Goal: Task Accomplishment & Management: Complete application form

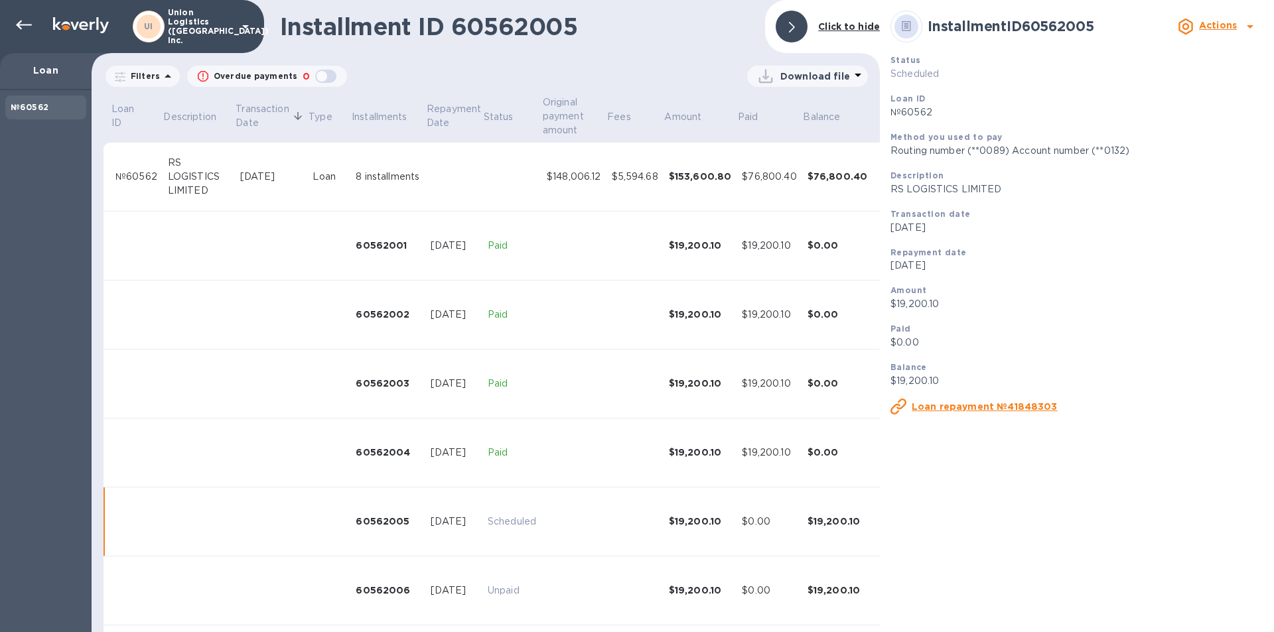
scroll to position [152, 0]
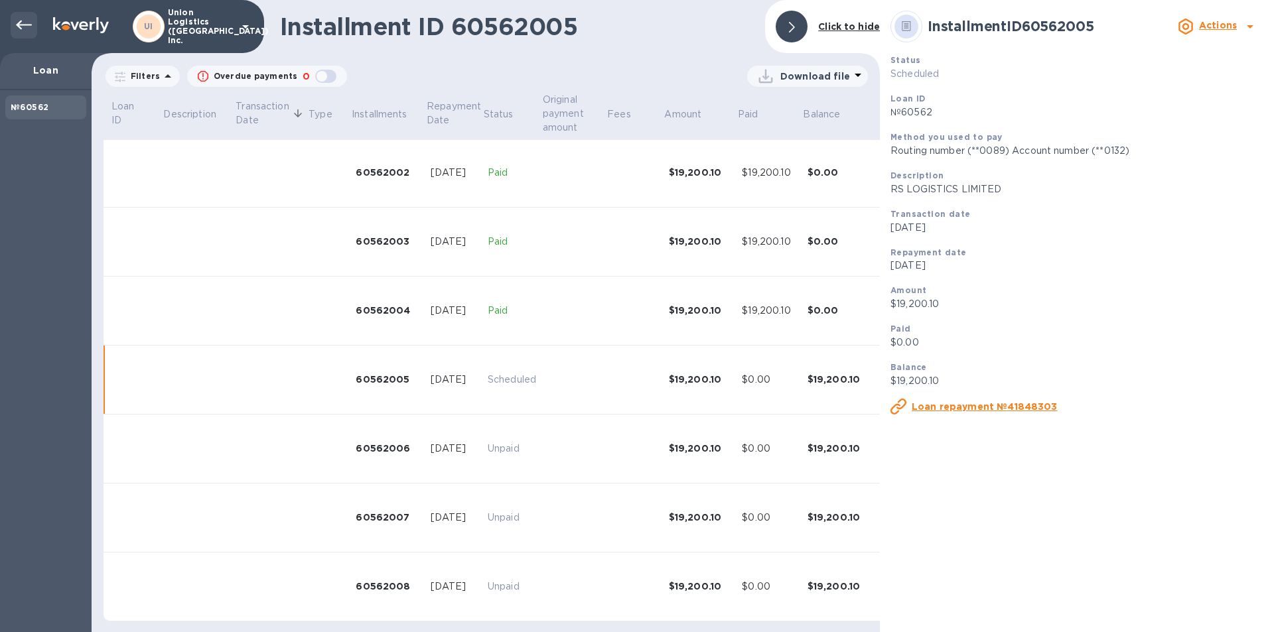
click at [12, 18] on div at bounding box center [24, 25] width 27 height 27
click at [19, 35] on div at bounding box center [24, 25] width 27 height 27
click at [25, 27] on icon at bounding box center [24, 25] width 16 height 16
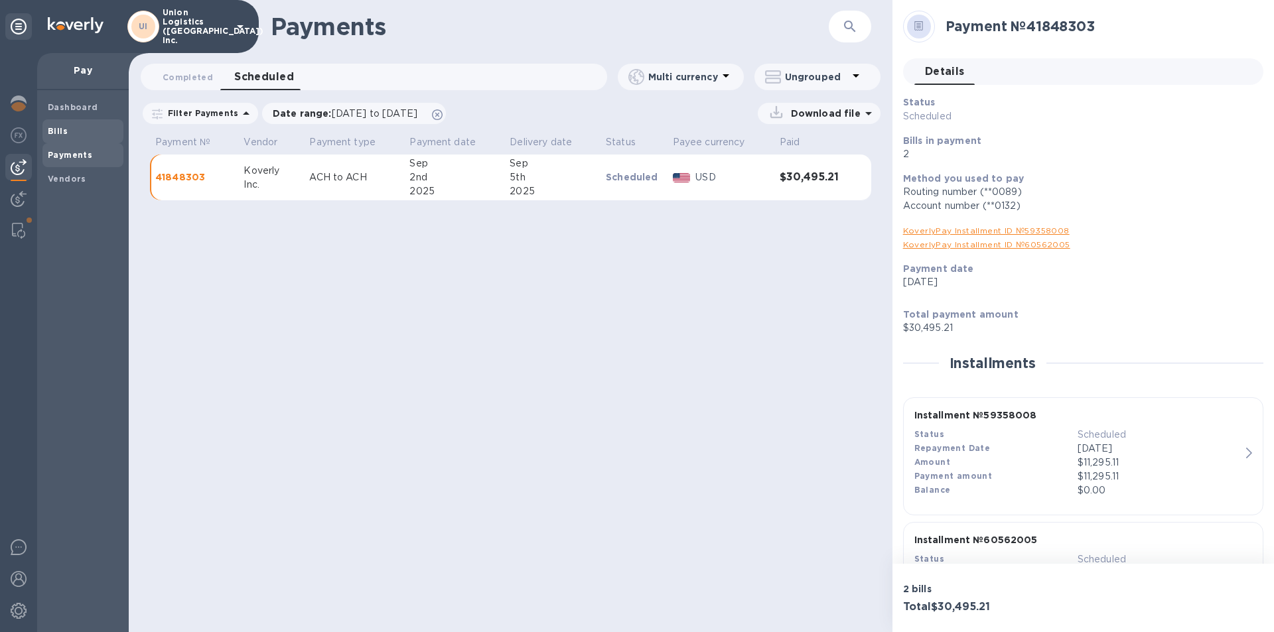
click at [84, 131] on span "Bills" at bounding box center [83, 131] width 70 height 13
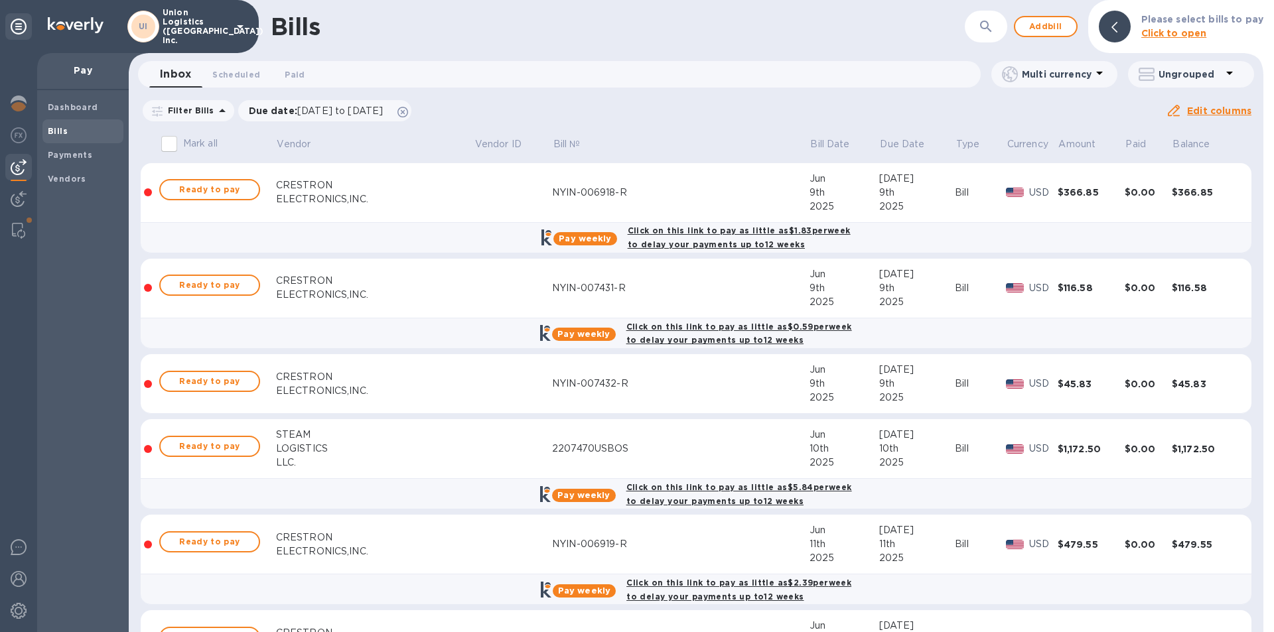
click at [721, 354] on td "NYIN-007432-R" at bounding box center [680, 384] width 257 height 60
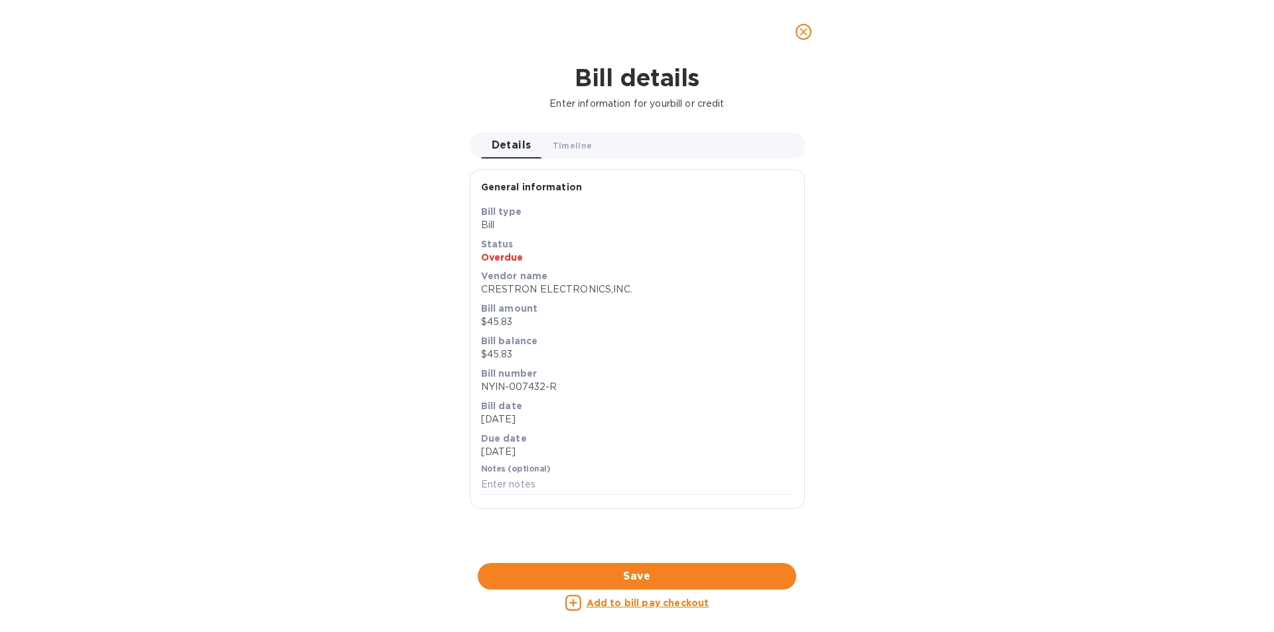
click at [802, 34] on icon "close" at bounding box center [804, 32] width 8 height 8
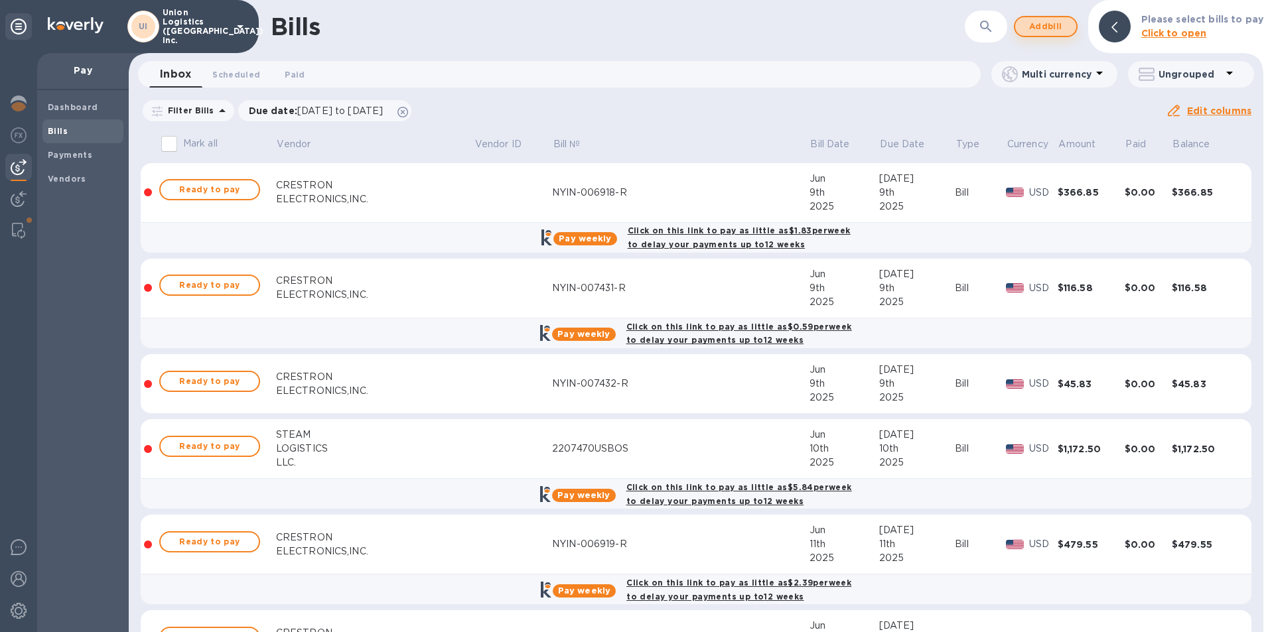
click at [1040, 25] on span "Add bill" at bounding box center [1046, 27] width 40 height 16
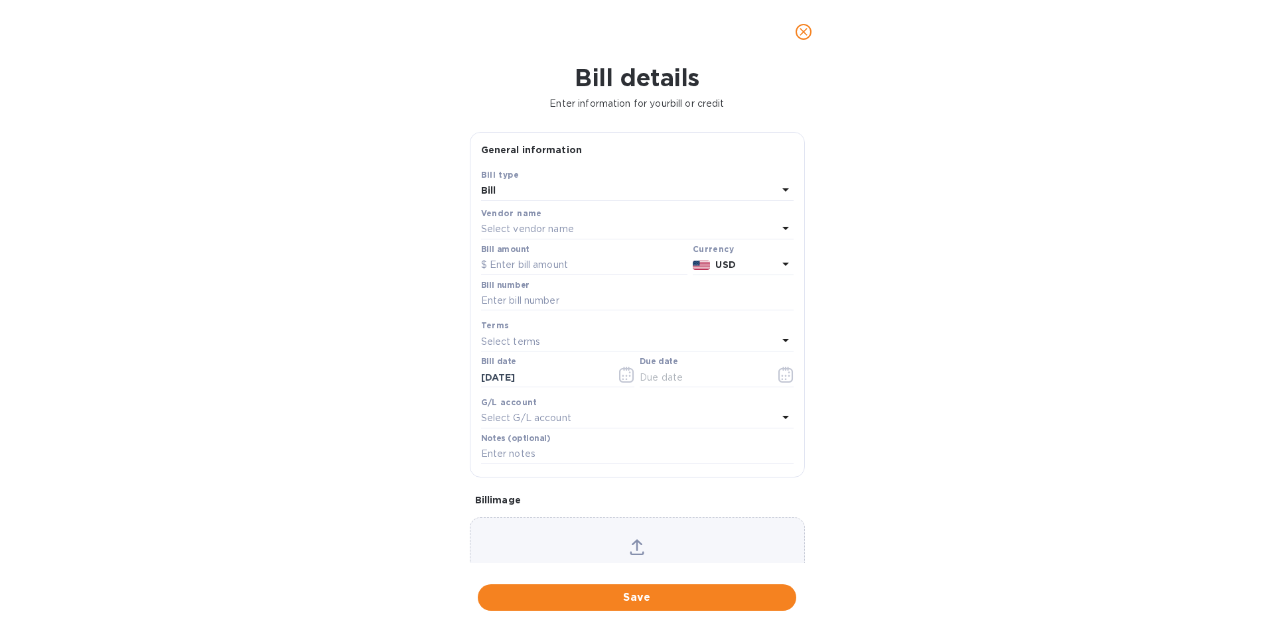
click at [557, 228] on p "Select vendor name" at bounding box center [527, 229] width 93 height 14
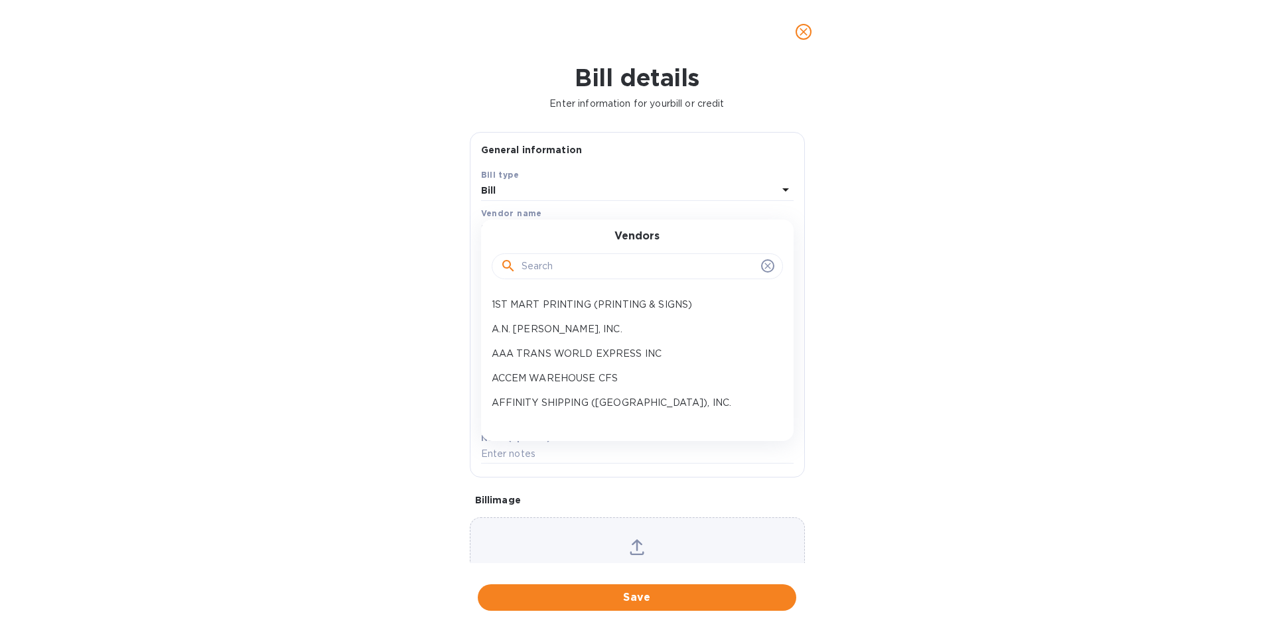
click at [560, 261] on input "text" at bounding box center [639, 267] width 234 height 20
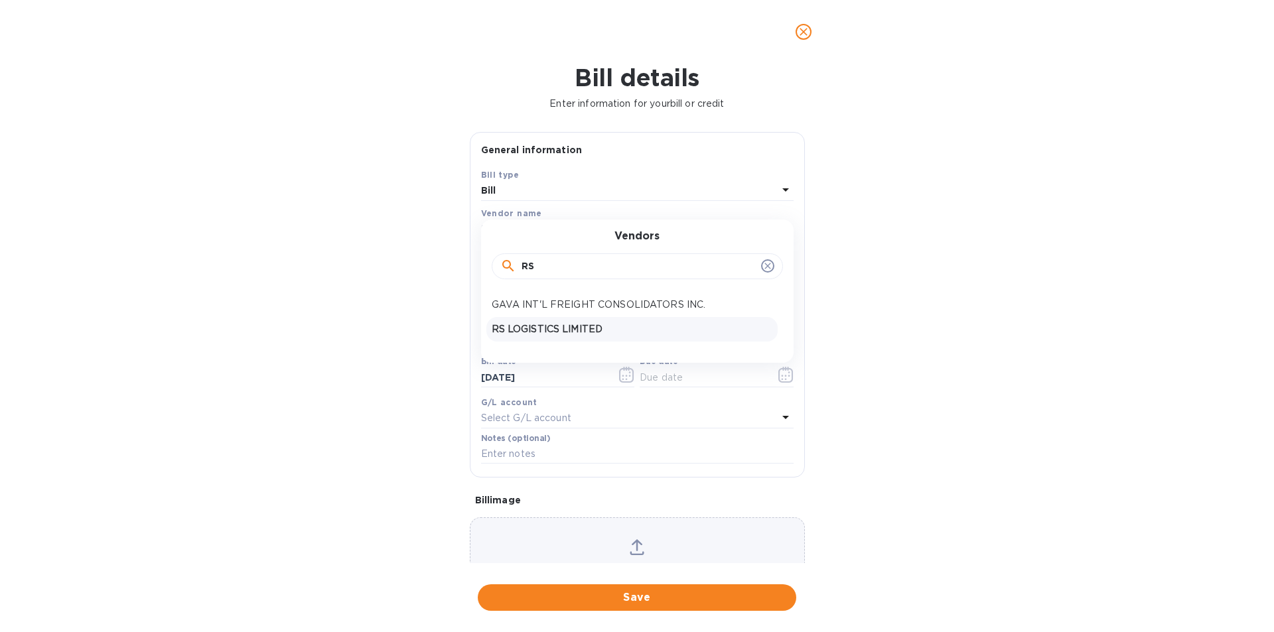
type input "RS"
click at [547, 330] on p "RS LOGISTICS LIMITED" at bounding box center [632, 329] width 281 height 14
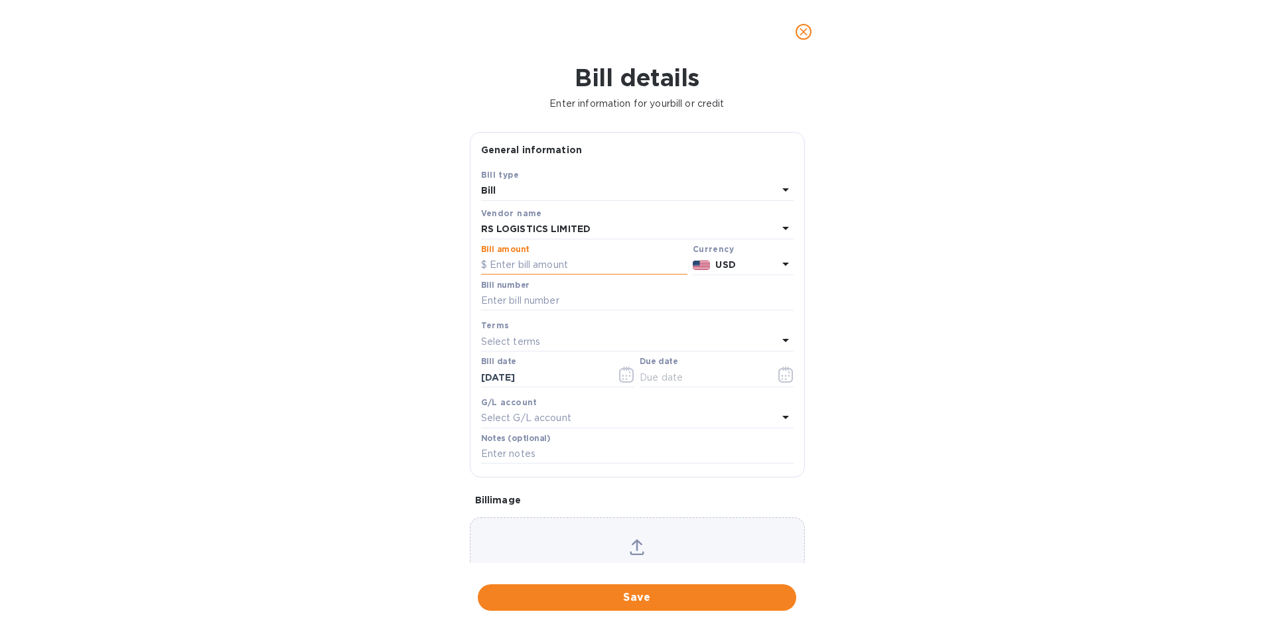
click at [522, 263] on input "text" at bounding box center [584, 265] width 206 height 20
drag, startPoint x: 553, startPoint y: 266, endPoint x: 492, endPoint y: 266, distance: 61.0
click at [492, 266] on input "779,591.67" at bounding box center [589, 265] width 198 height 20
type input "79,591.67"
click at [518, 307] on input "text" at bounding box center [637, 301] width 313 height 20
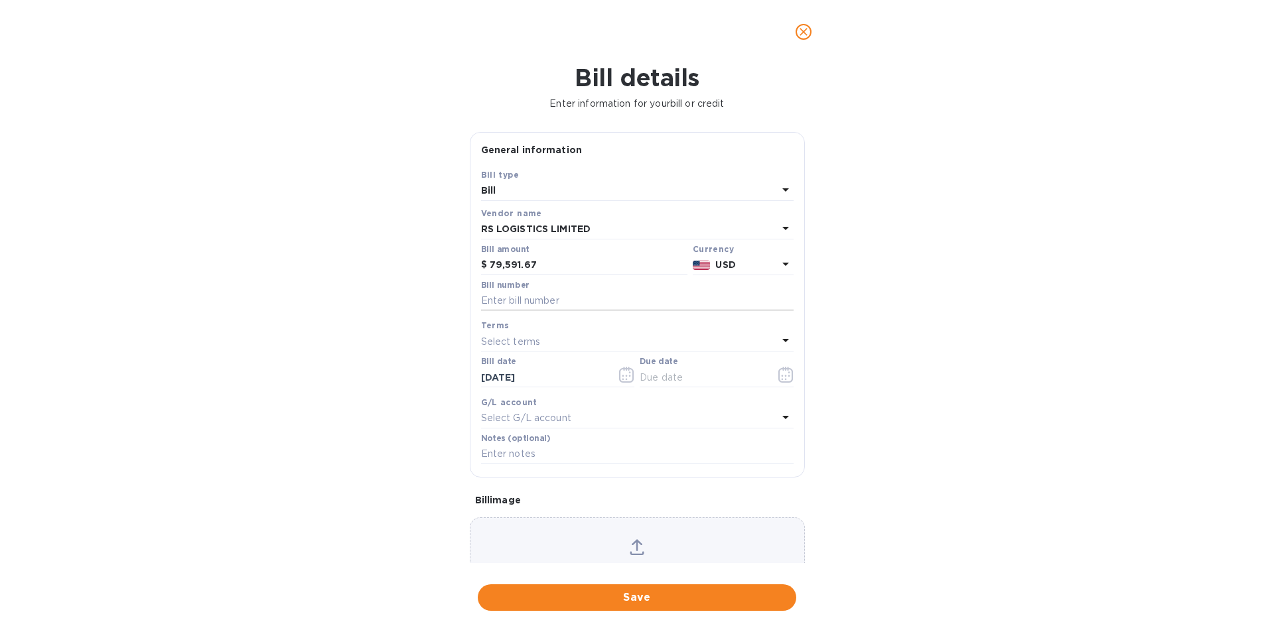
paste input "SNASK25040006B"
type input "SNASK25040006B"
click at [521, 336] on p "Select terms" at bounding box center [511, 342] width 60 height 14
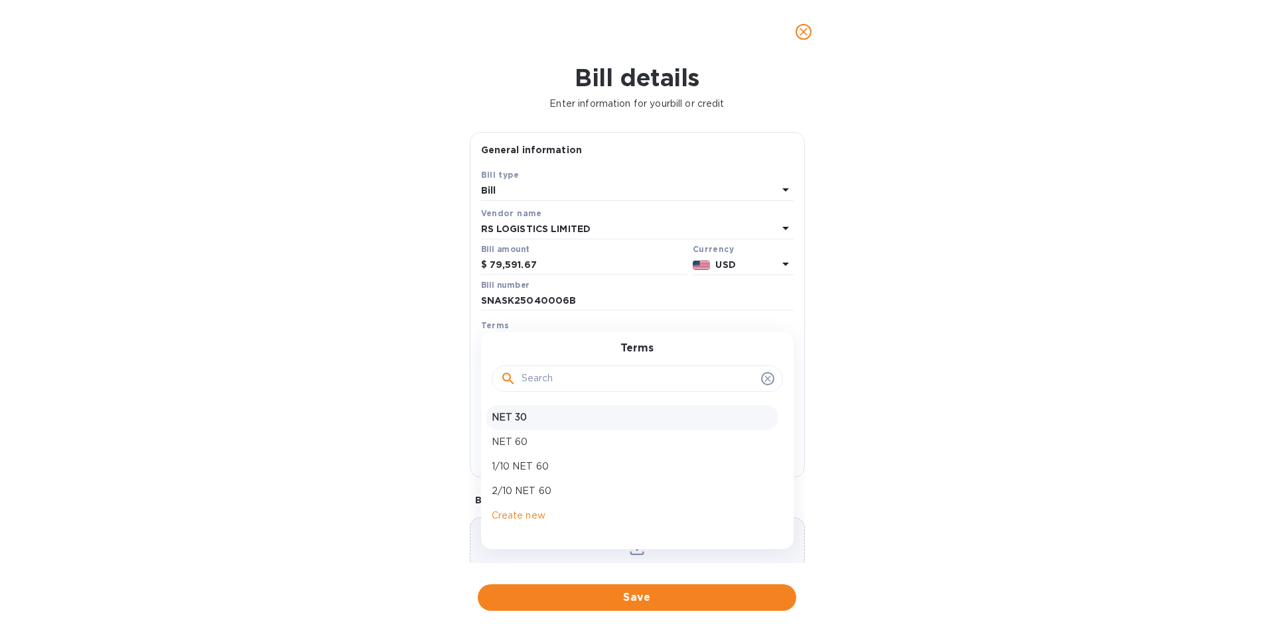
click at [506, 417] on p "NET 30" at bounding box center [632, 418] width 281 height 14
type input "[DATE]"
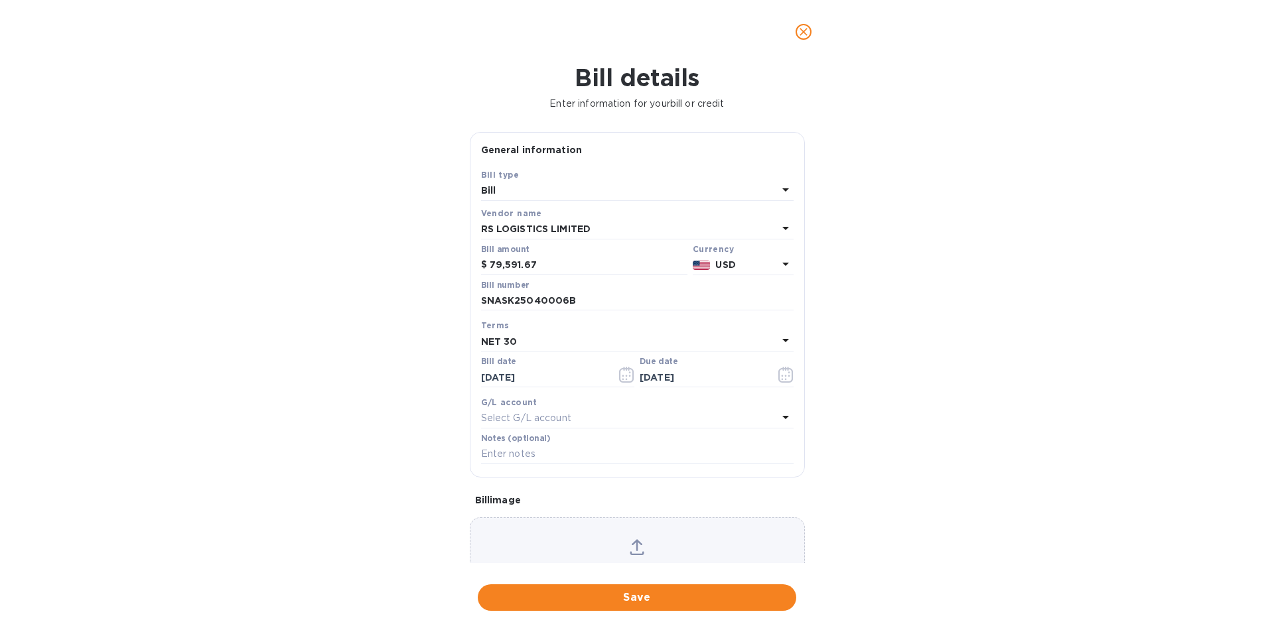
click at [525, 413] on p "Select G/L account" at bounding box center [526, 418] width 90 height 14
click at [361, 420] on div "Bill details Enter information for your bill or credit General information Save…" at bounding box center [637, 348] width 1274 height 569
click at [565, 602] on span "Save" at bounding box center [636, 598] width 297 height 16
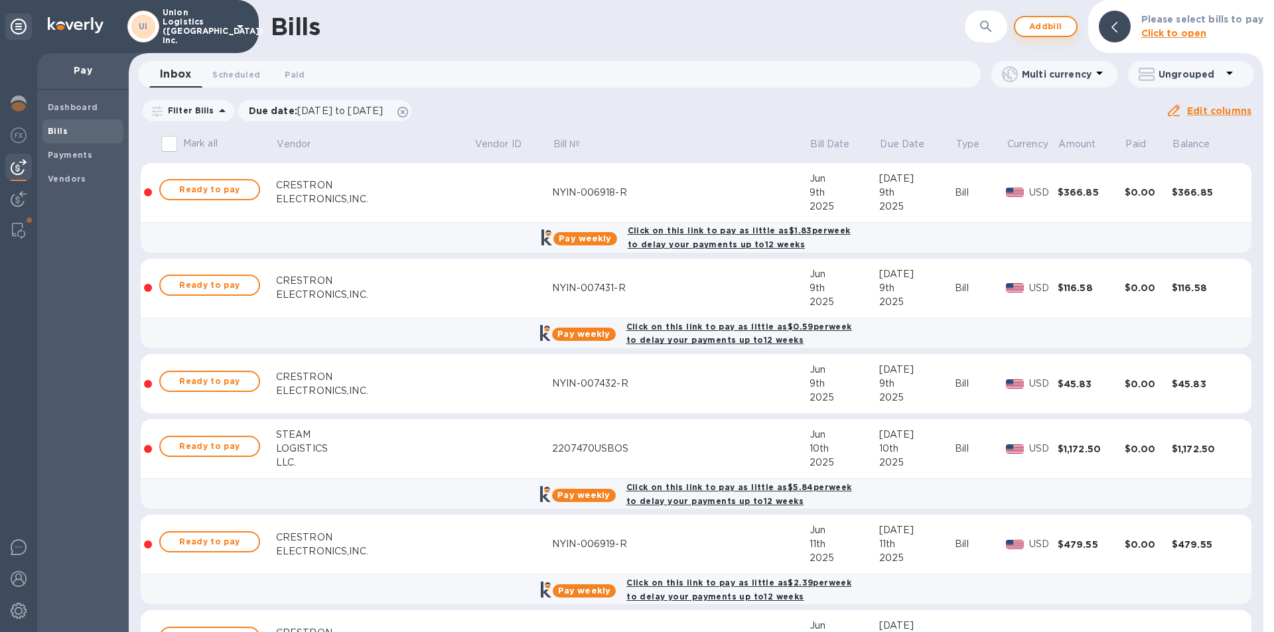
click at [1058, 27] on span "Add bill" at bounding box center [1046, 27] width 40 height 16
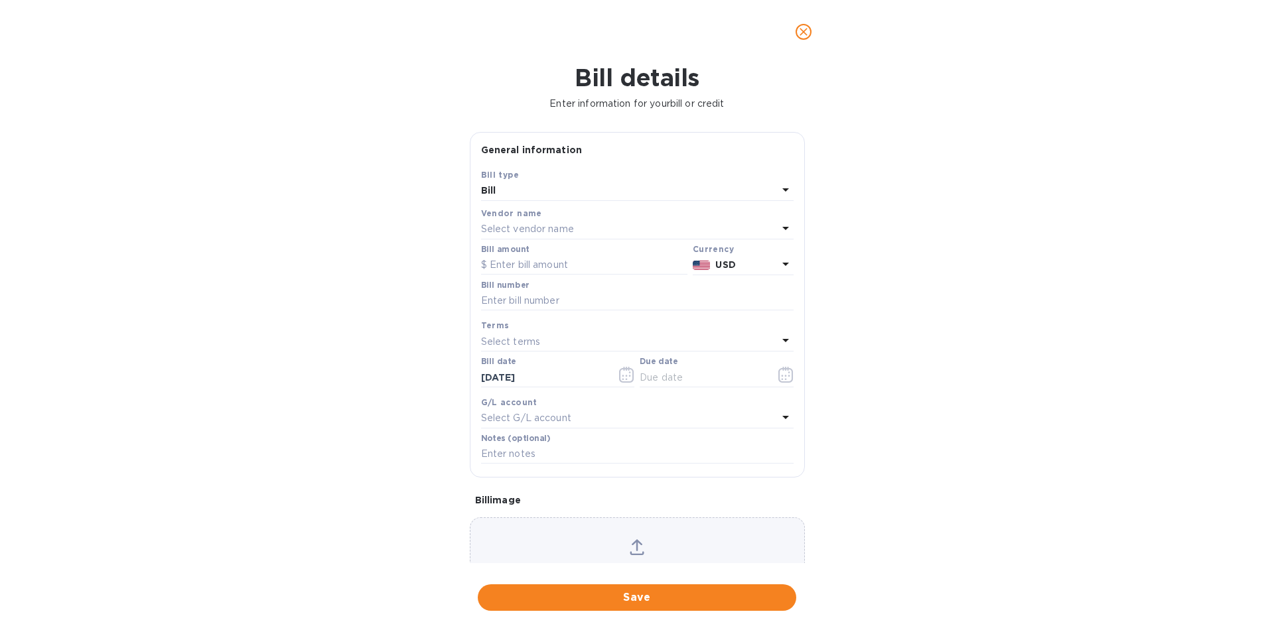
click at [530, 228] on p "Select vendor name" at bounding box center [527, 229] width 93 height 14
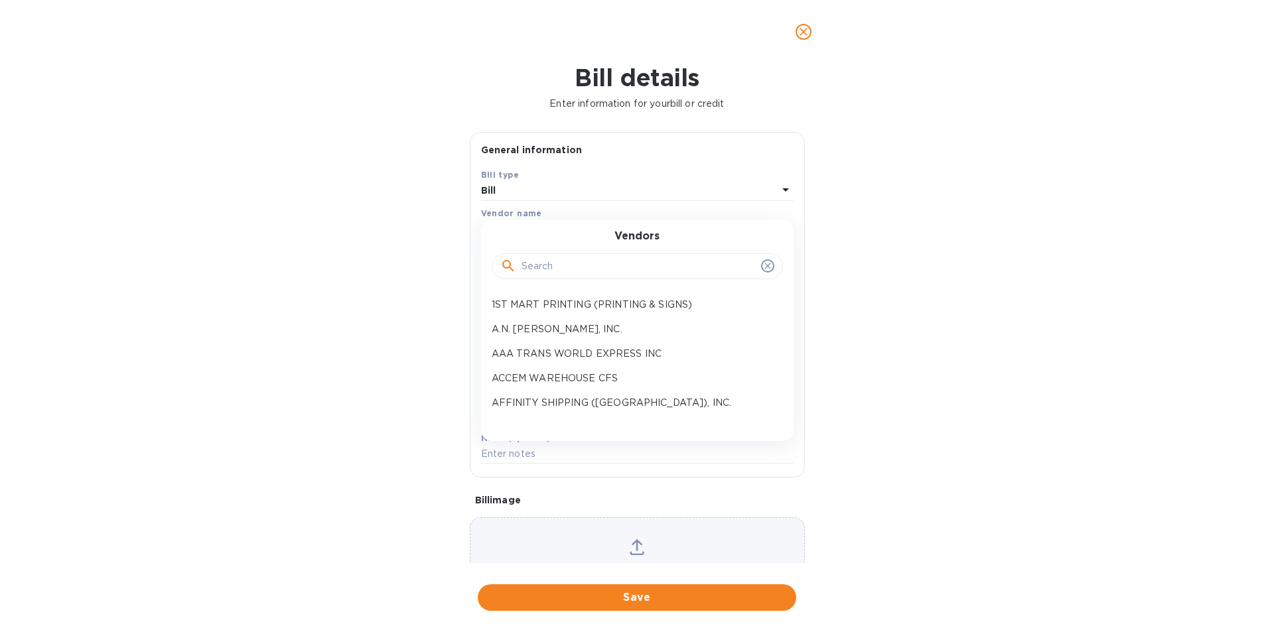
click at [532, 265] on input "text" at bounding box center [639, 267] width 234 height 20
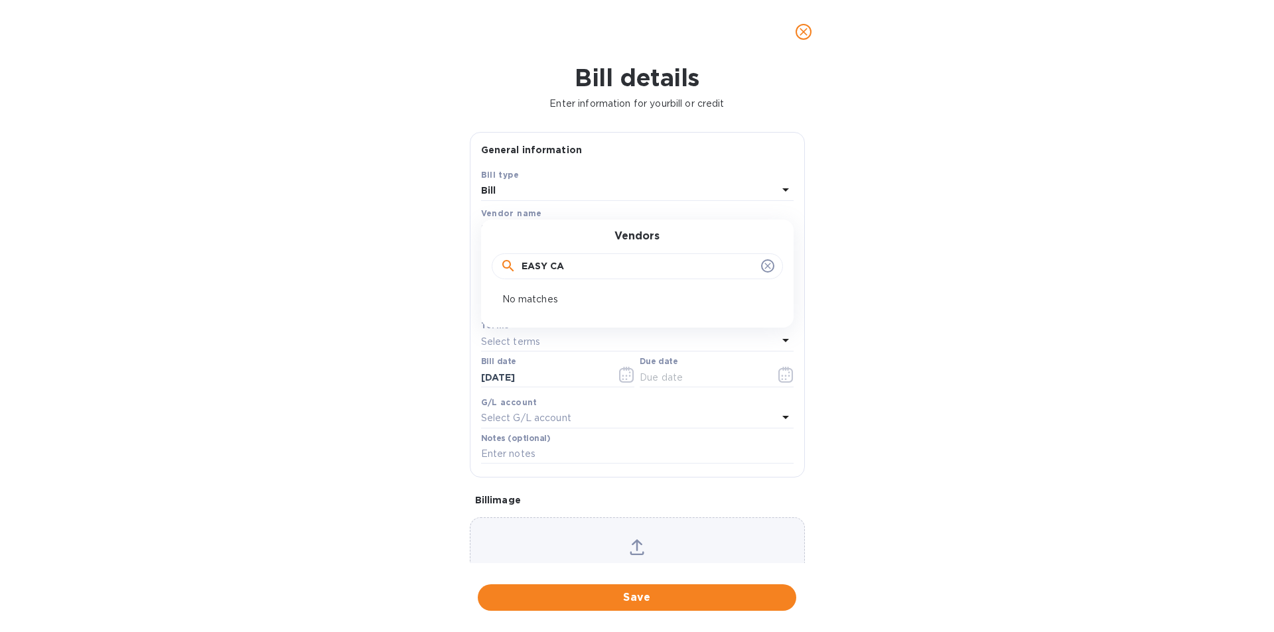
type input "EASY CA"
click at [762, 269] on icon at bounding box center [767, 266] width 11 height 11
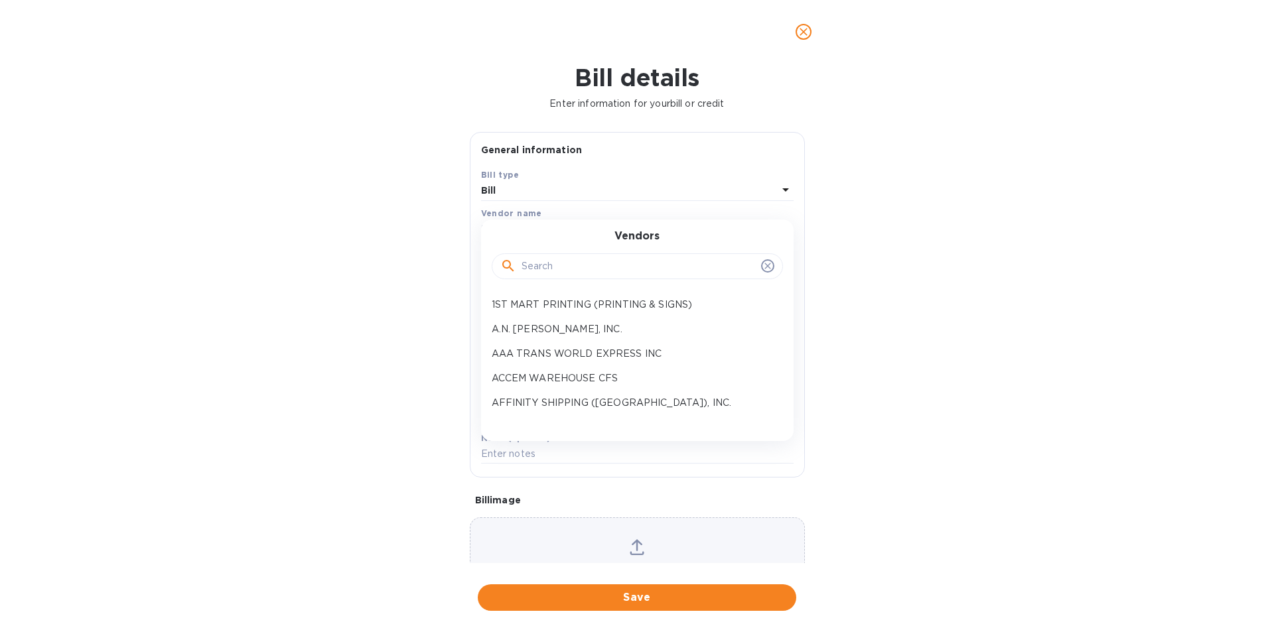
click at [338, 188] on div "Bill details Enter information for your bill or credit General information Save…" at bounding box center [637, 348] width 1274 height 569
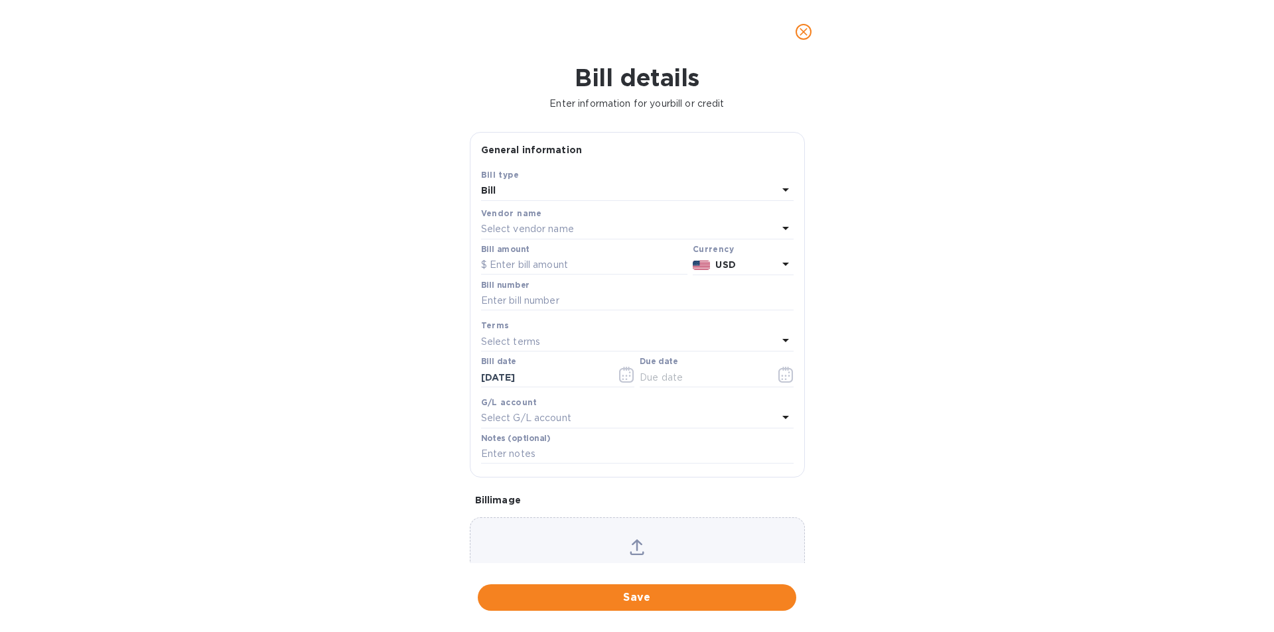
click at [805, 35] on icon "close" at bounding box center [803, 31] width 13 height 13
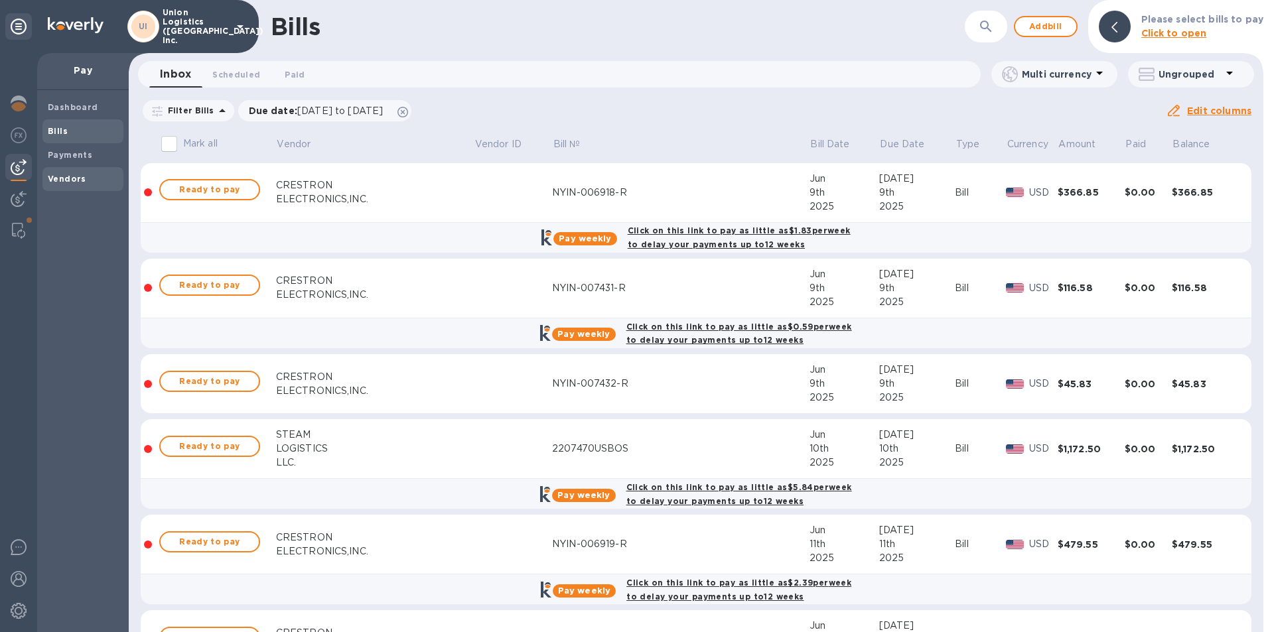
click at [78, 179] on b "Vendors" at bounding box center [67, 179] width 38 height 10
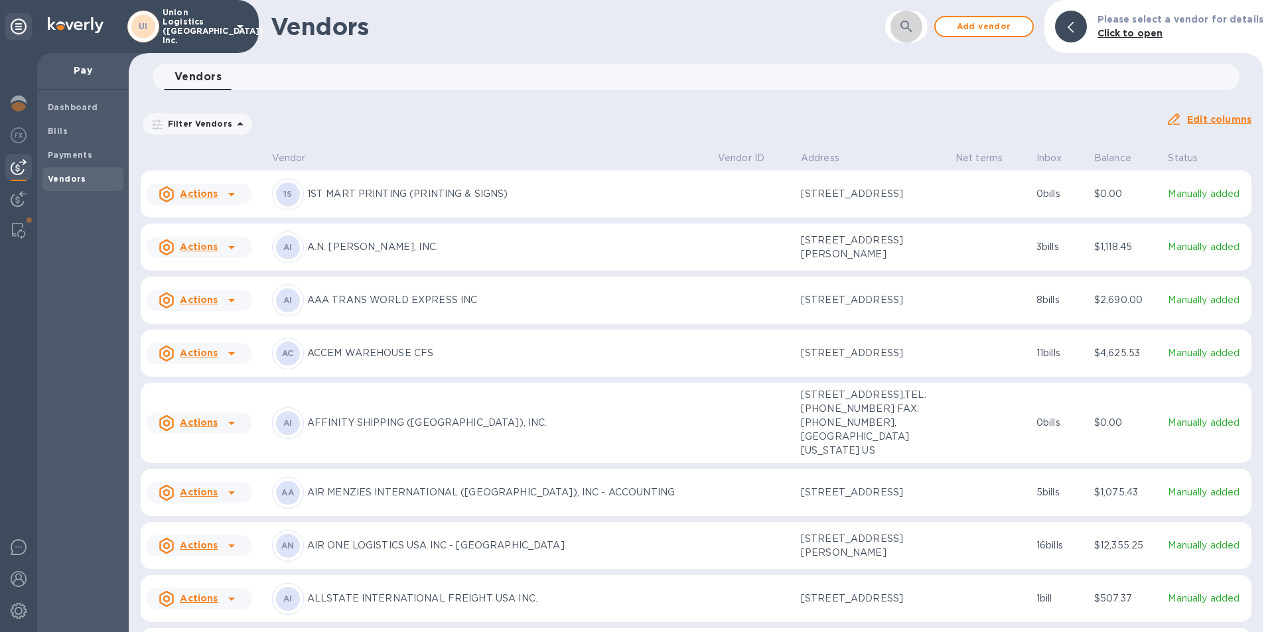
click at [906, 28] on icon "button" at bounding box center [906, 27] width 16 height 16
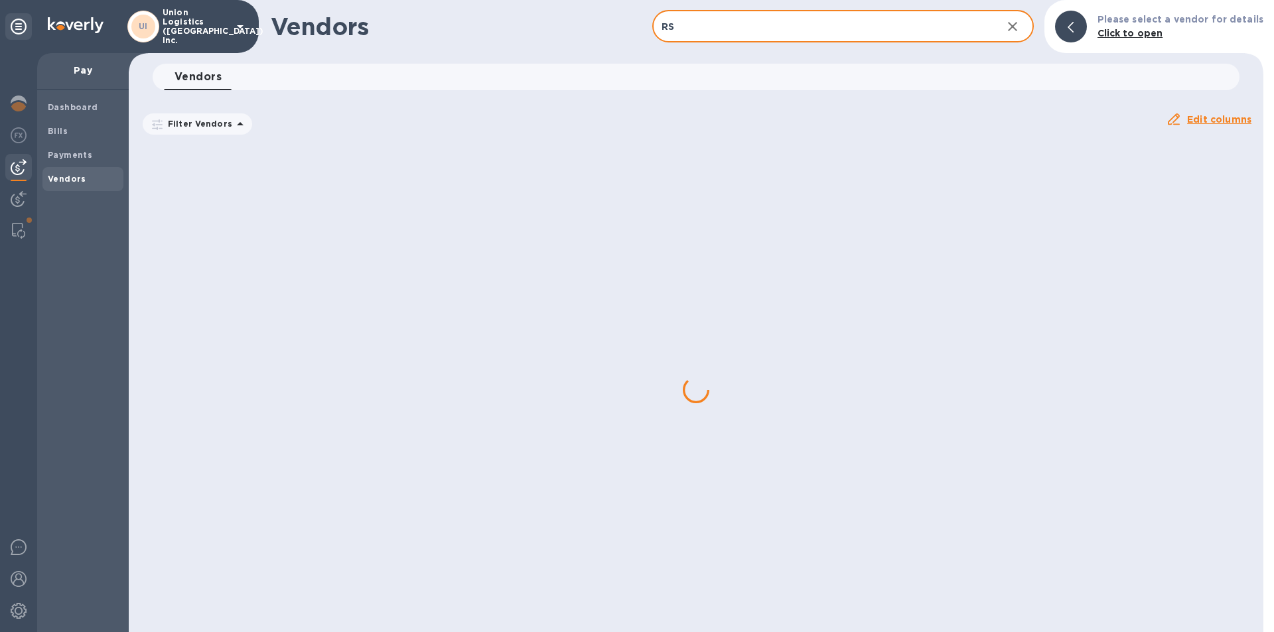
type input "RS LOGISTICS"
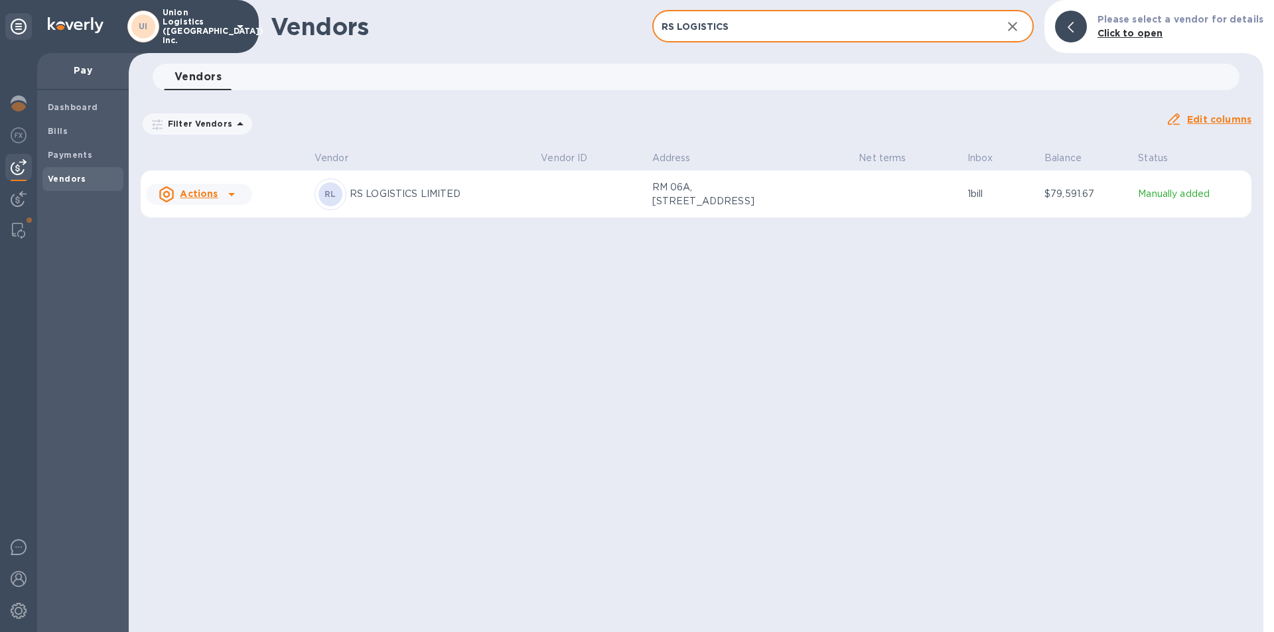
click at [1021, 34] on icon "button" at bounding box center [1013, 27] width 16 height 16
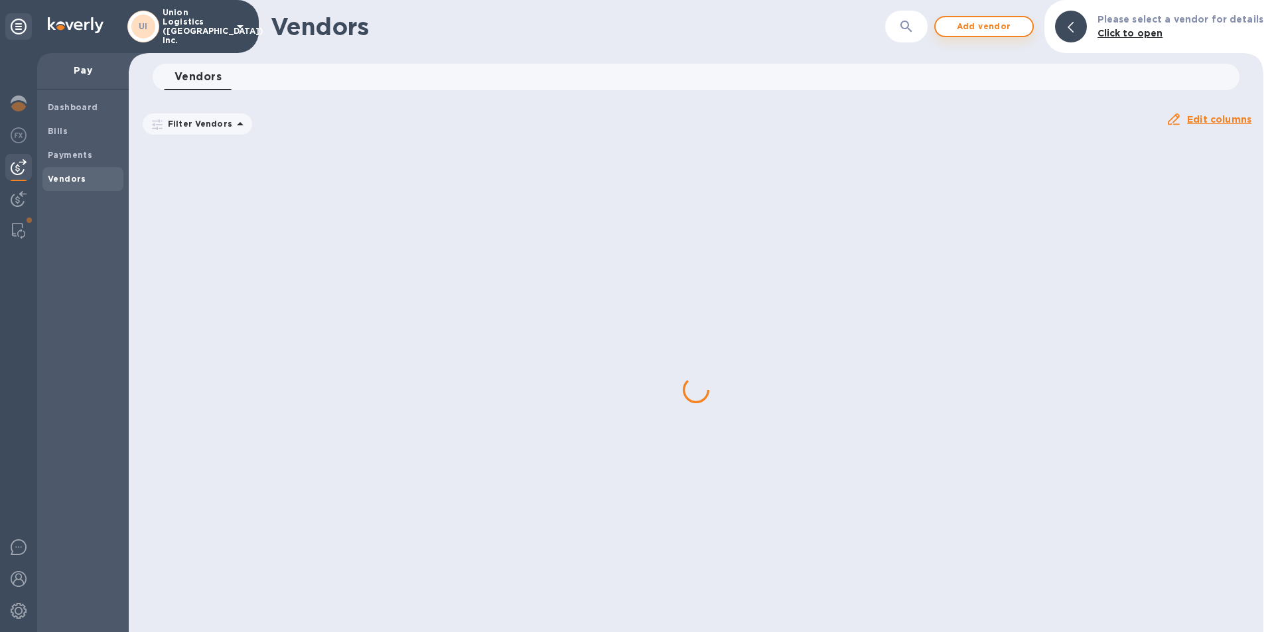
click at [1005, 27] on span "Add vendor" at bounding box center [984, 27] width 76 height 16
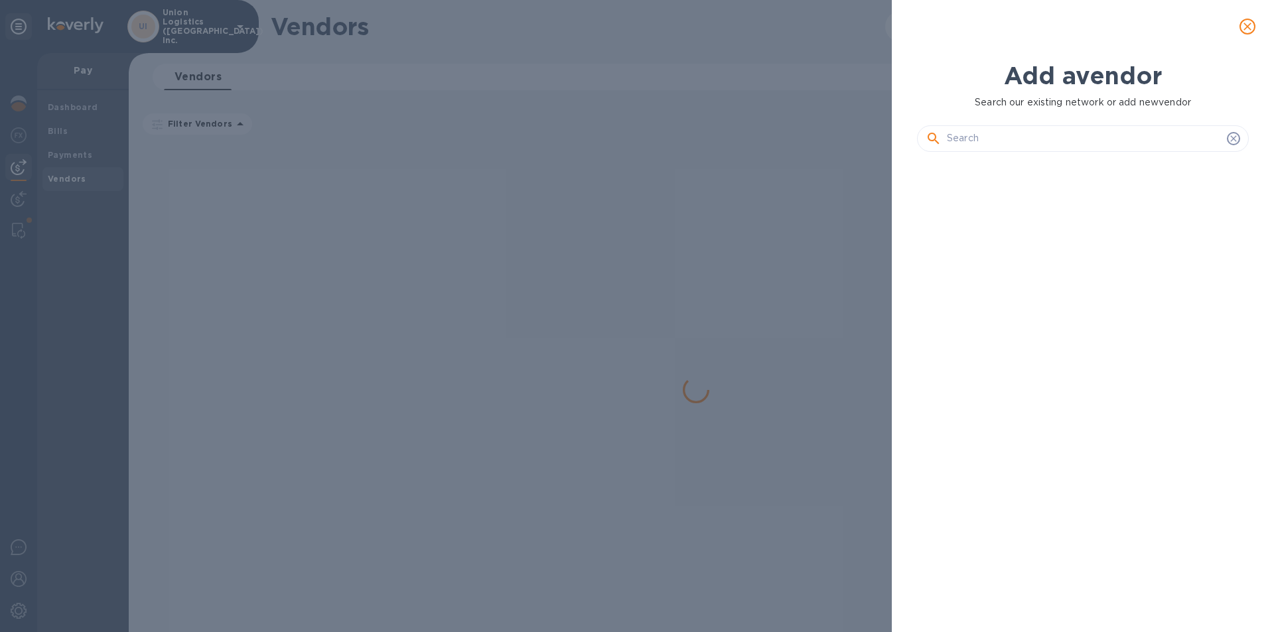
scroll to position [425, 337]
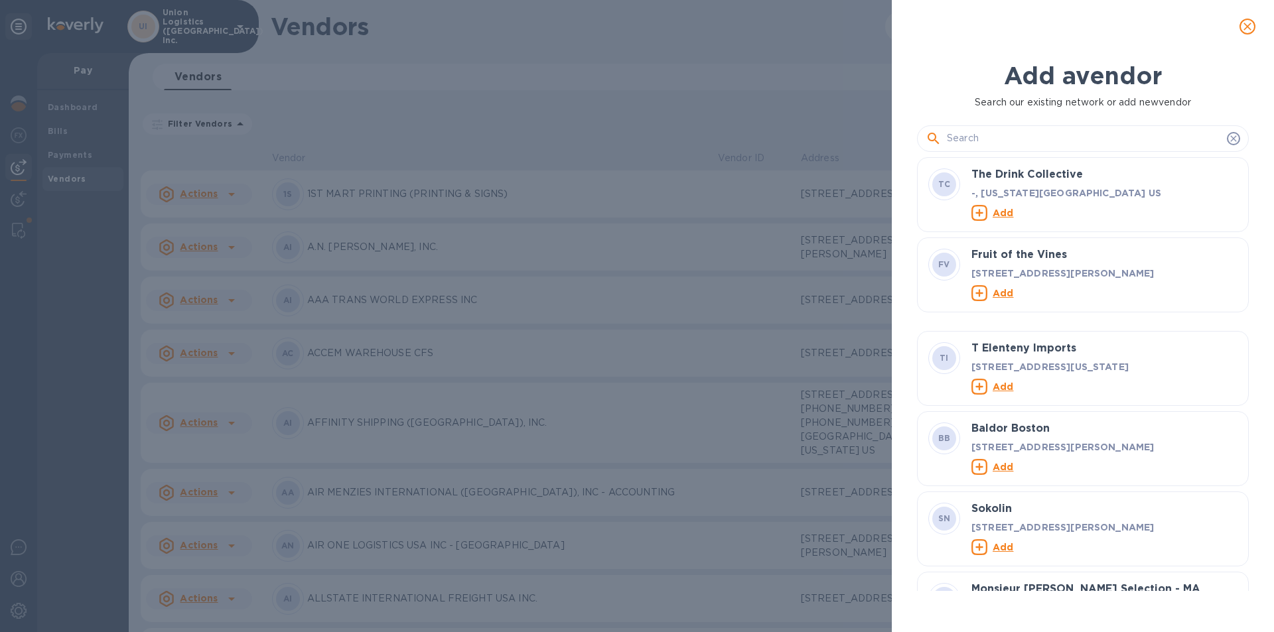
click at [1082, 140] on input "text" at bounding box center [1084, 139] width 275 height 20
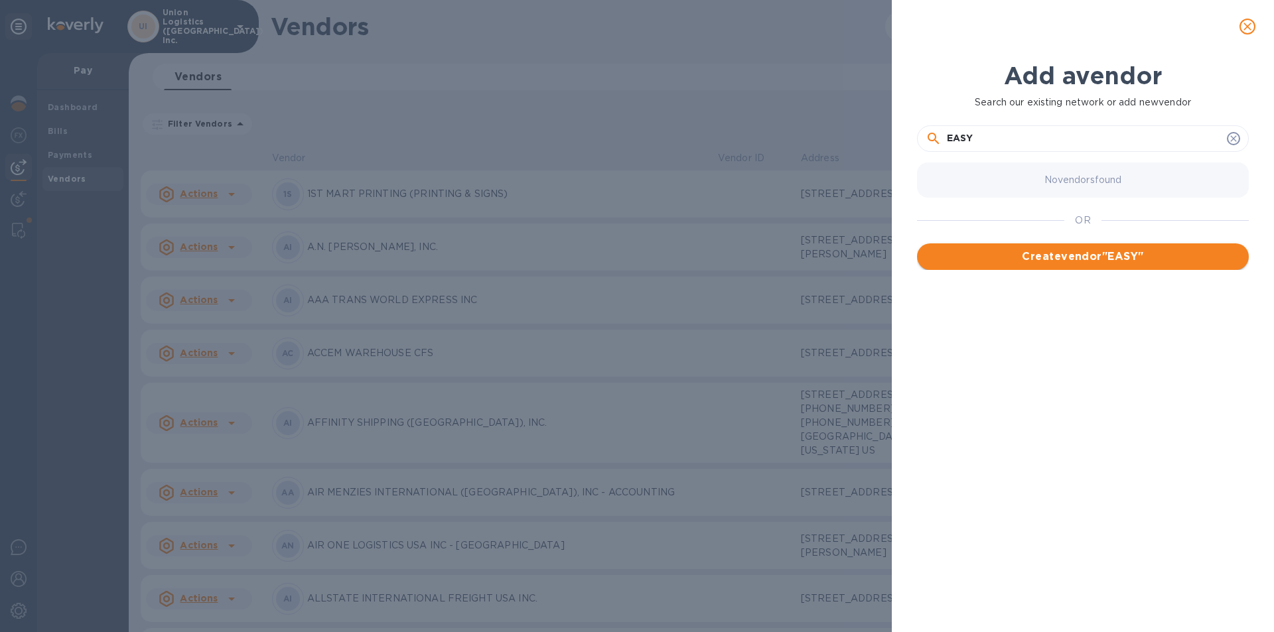
type input "EASY"
click at [1092, 253] on span "Create vendor " EASY "" at bounding box center [1083, 257] width 311 height 16
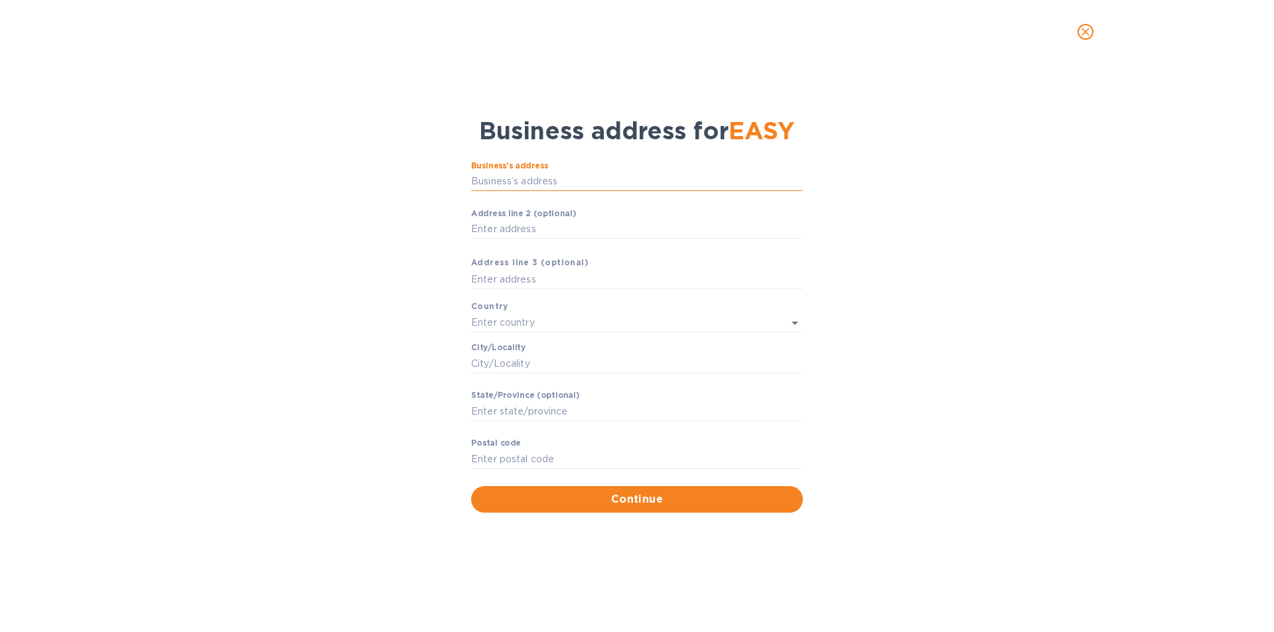
click at [575, 187] on input "Business’s аddress" at bounding box center [637, 182] width 332 height 20
click at [1083, 31] on icon "close" at bounding box center [1085, 31] width 13 height 13
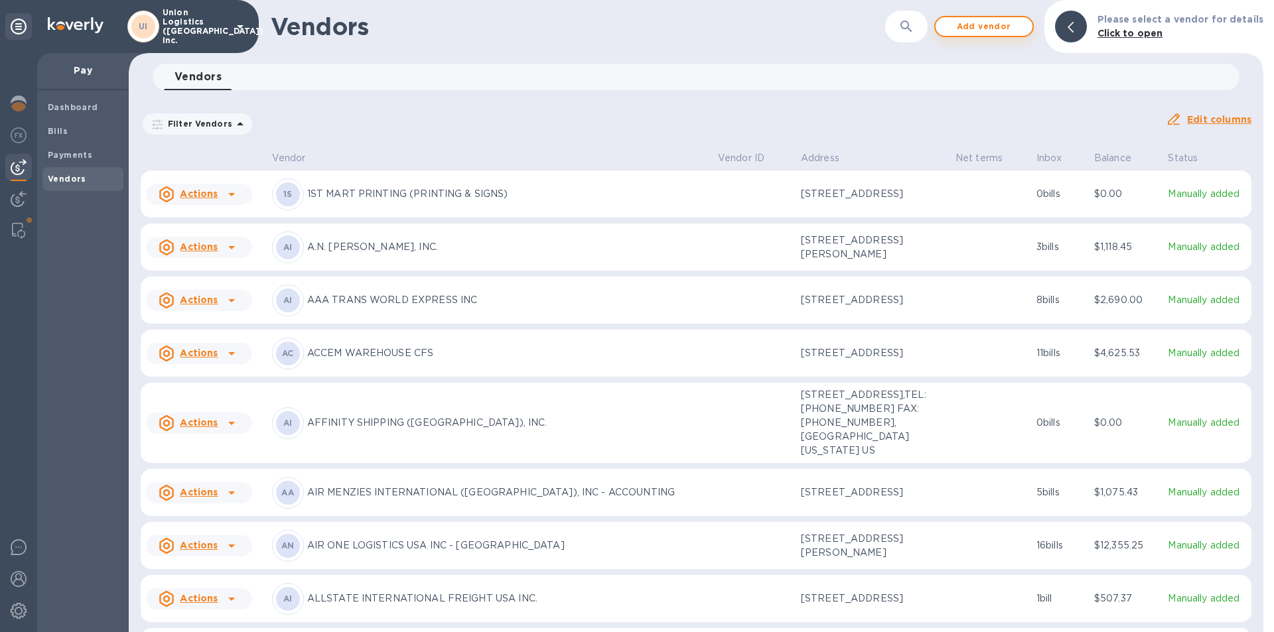
click at [975, 25] on span "Add vendor" at bounding box center [984, 27] width 76 height 16
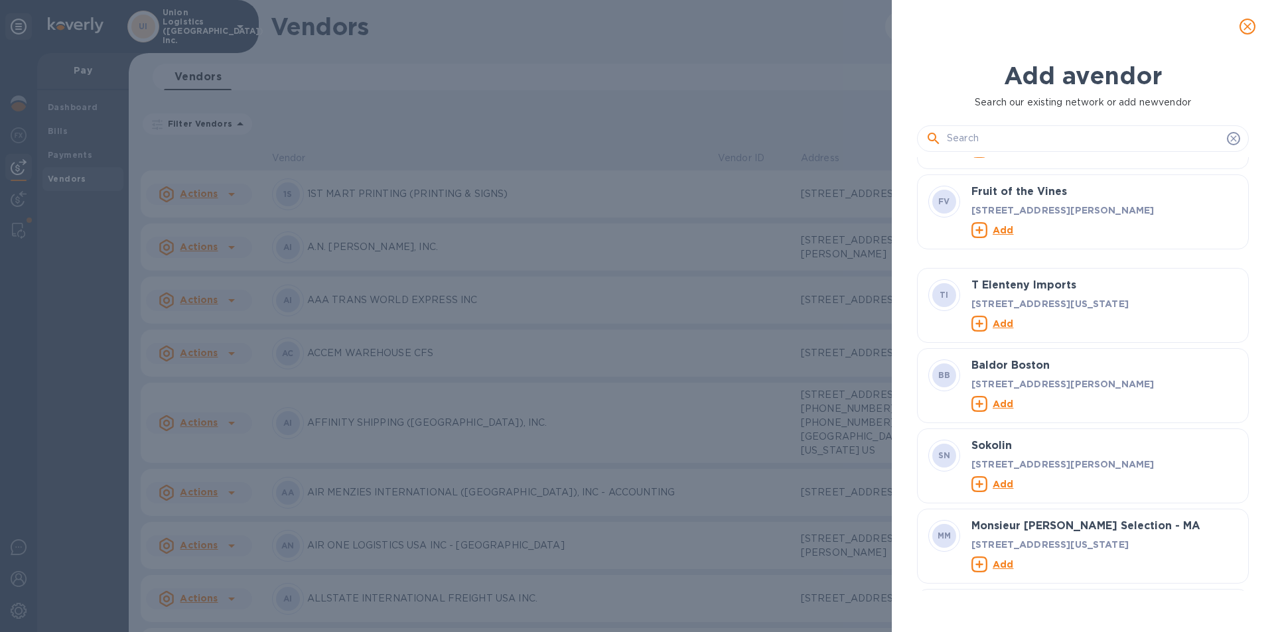
scroll to position [0, 0]
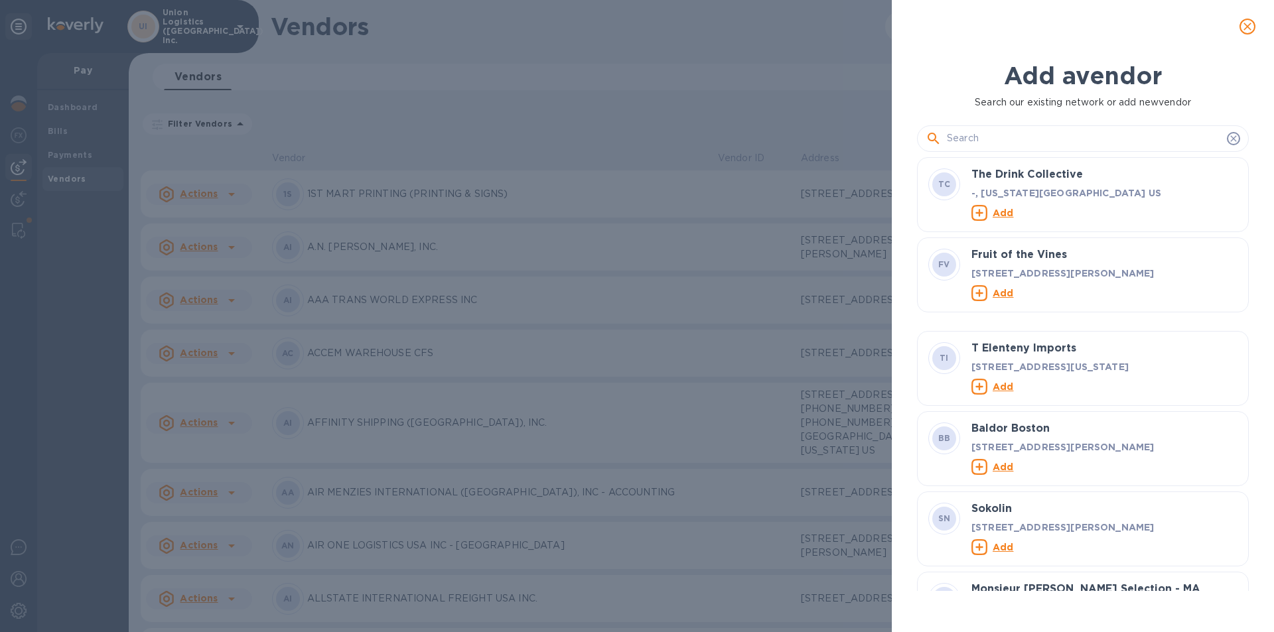
click at [1220, 131] on input "text" at bounding box center [1084, 139] width 275 height 20
click at [1234, 141] on icon at bounding box center [1233, 138] width 11 height 11
click at [1253, 28] on icon "close" at bounding box center [1247, 26] width 13 height 13
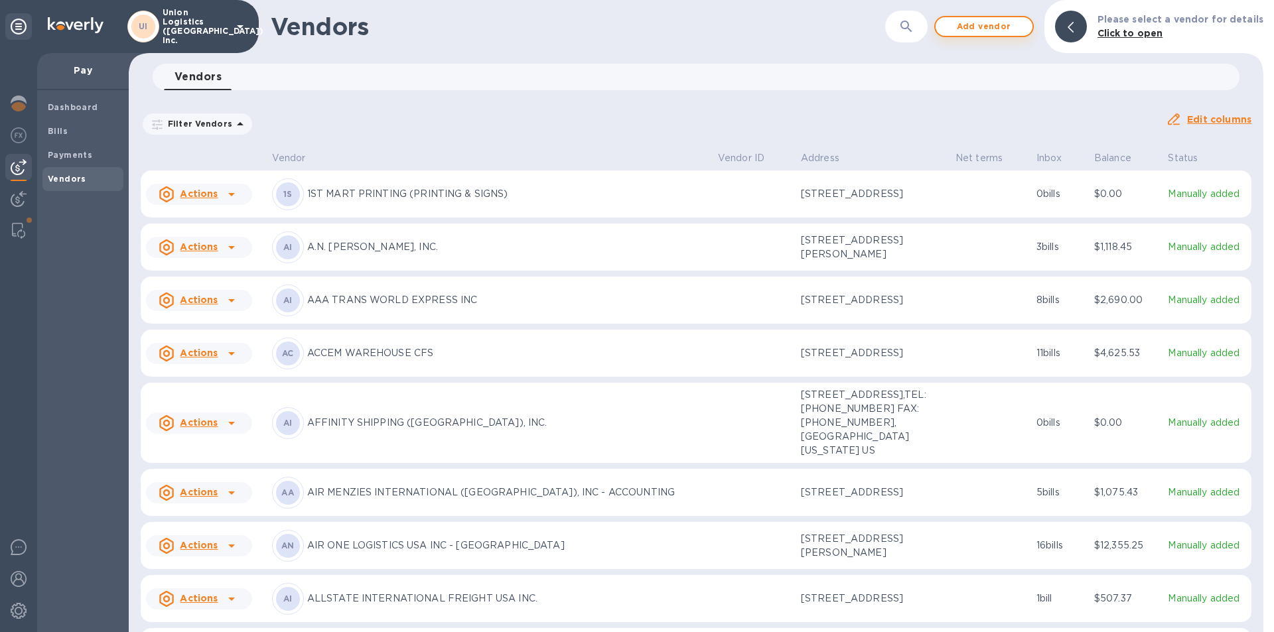
click at [981, 35] on button "Add vendor" at bounding box center [984, 26] width 100 height 21
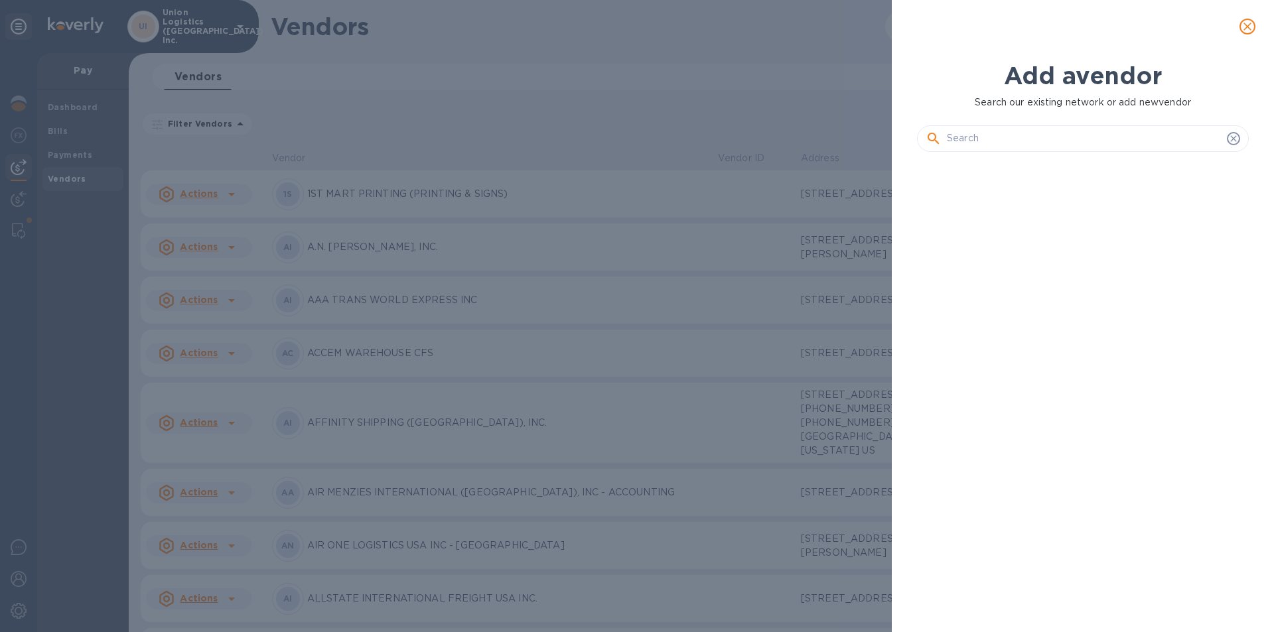
scroll to position [425, 337]
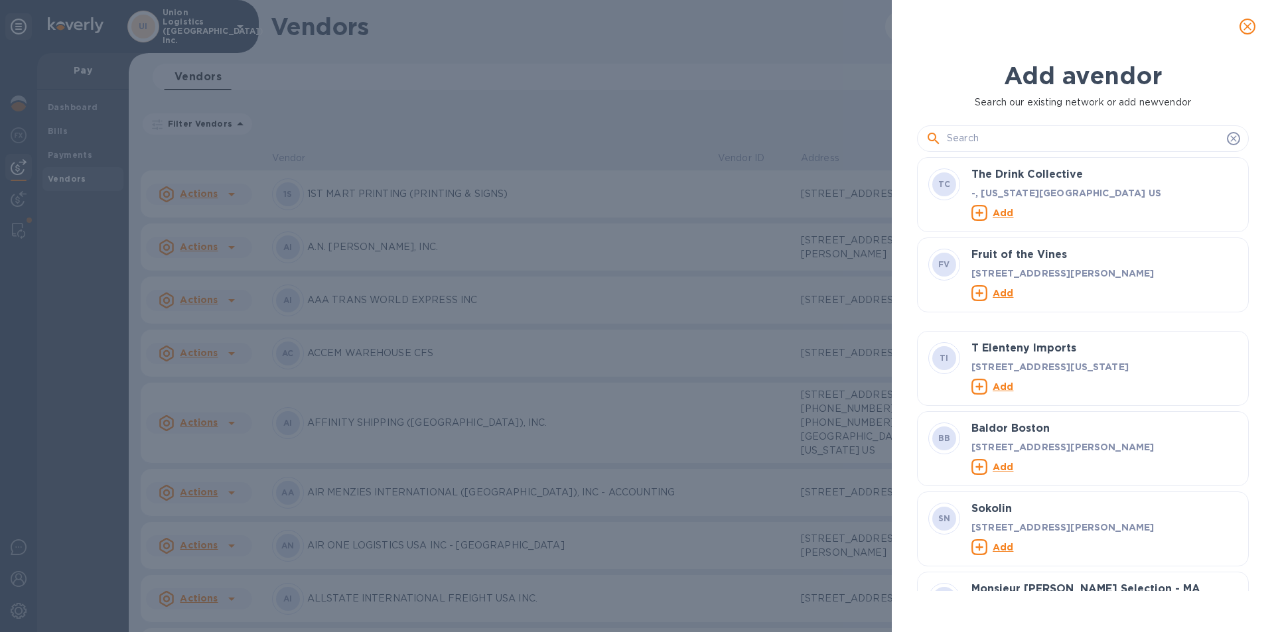
click at [982, 143] on input "text" at bounding box center [1084, 139] width 275 height 20
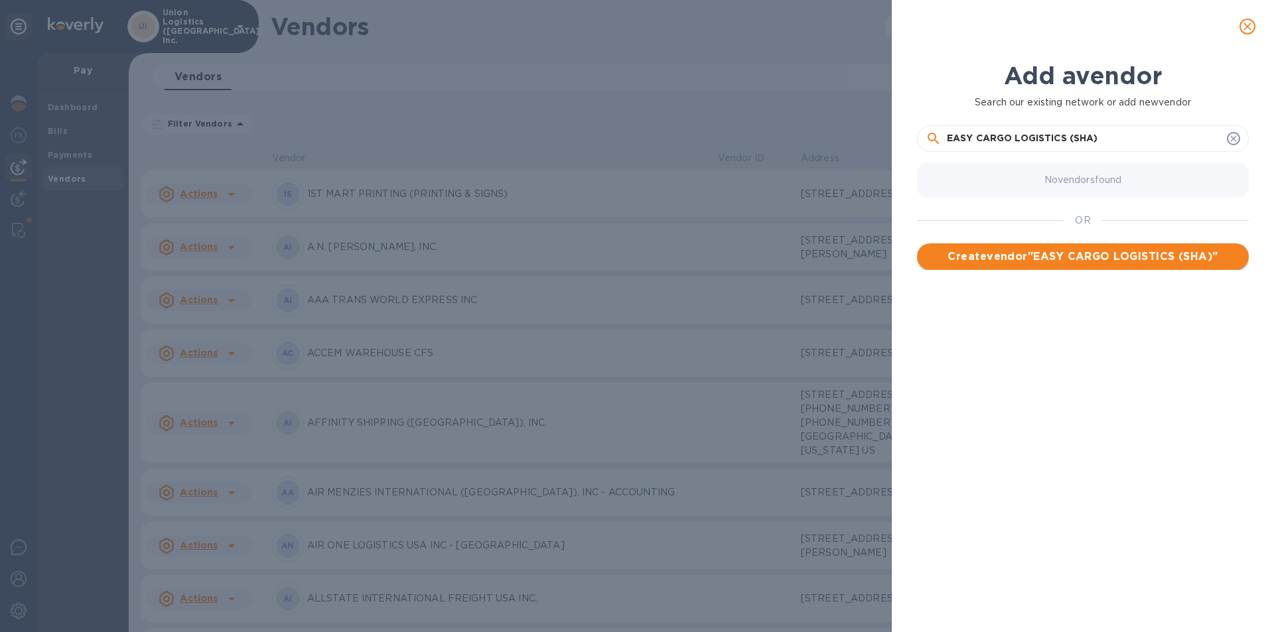
type input "EASY CARGO LOGISTICS (SHA)"
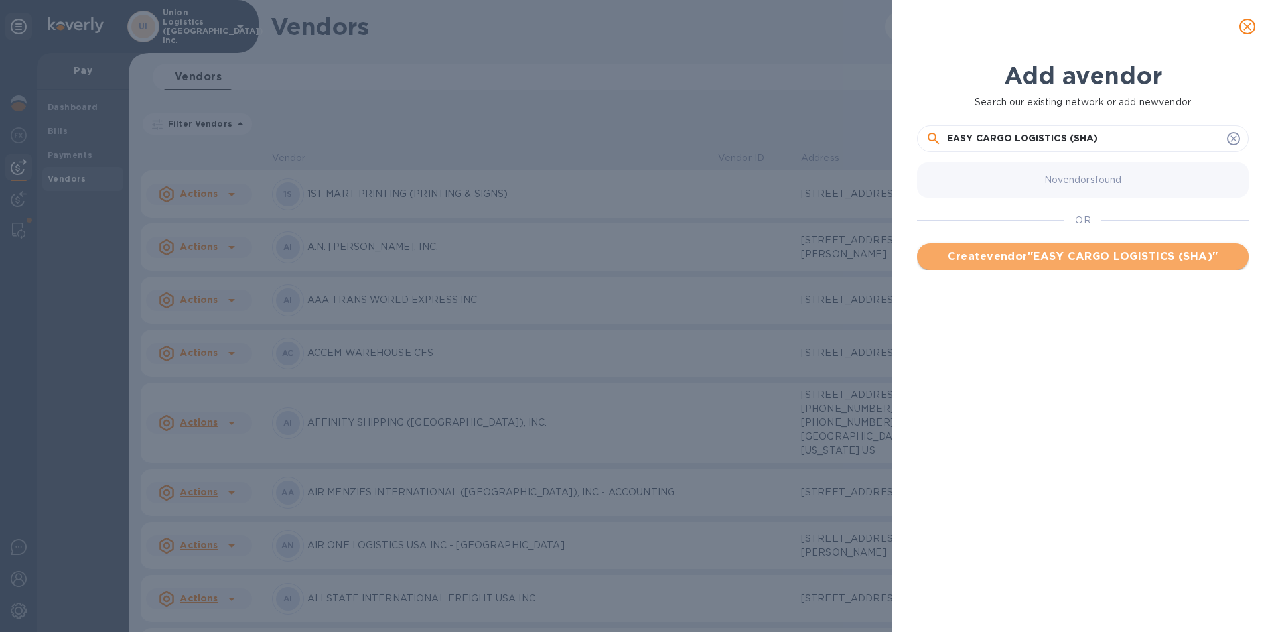
click at [1056, 261] on span "Create vendor " EASY CARGO LOGISTICS (SHA) "" at bounding box center [1083, 257] width 311 height 16
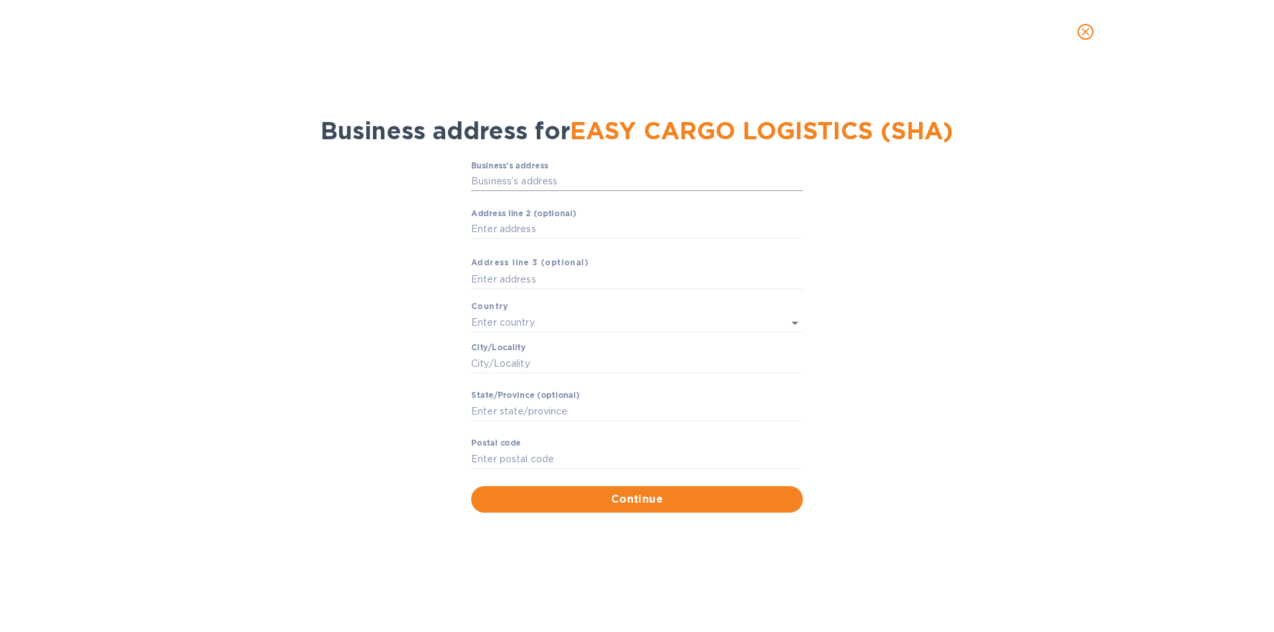
click at [638, 184] on input "Business’s аddress" at bounding box center [637, 182] width 332 height 20
drag, startPoint x: 486, startPoint y: 191, endPoint x: 494, endPoint y: 189, distance: 8.9
click at [488, 190] on input "Business’s аddress" at bounding box center [637, 182] width 332 height 20
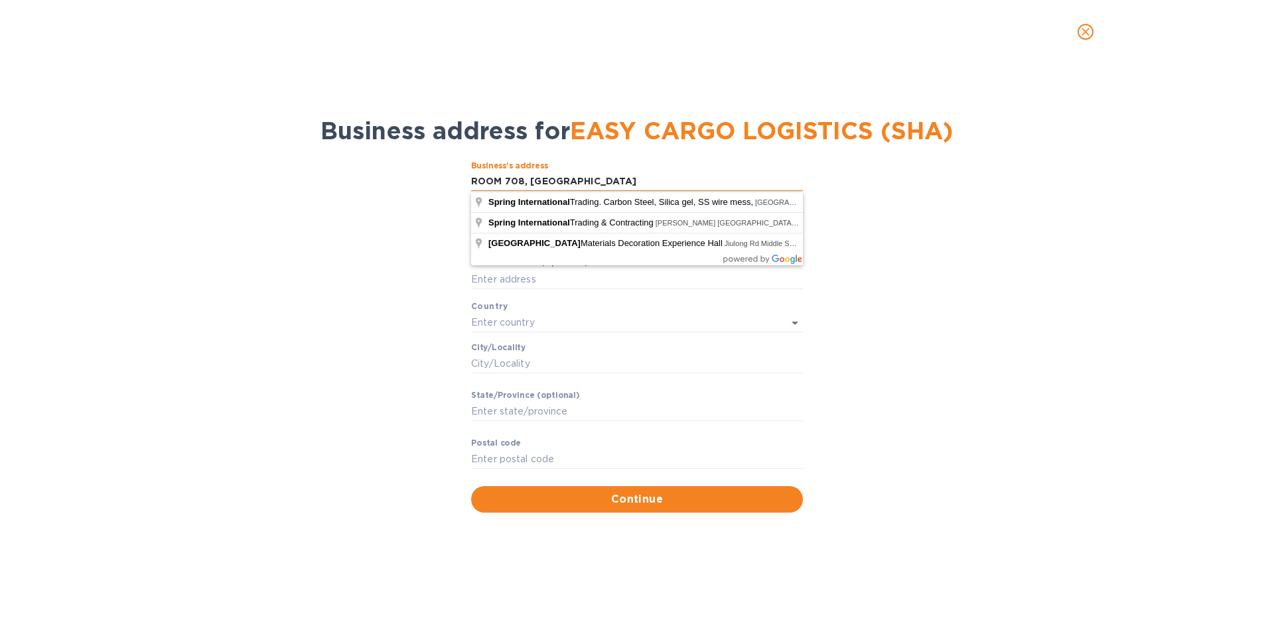
type input "ROOM 708, [GEOGRAPHIC_DATA]"
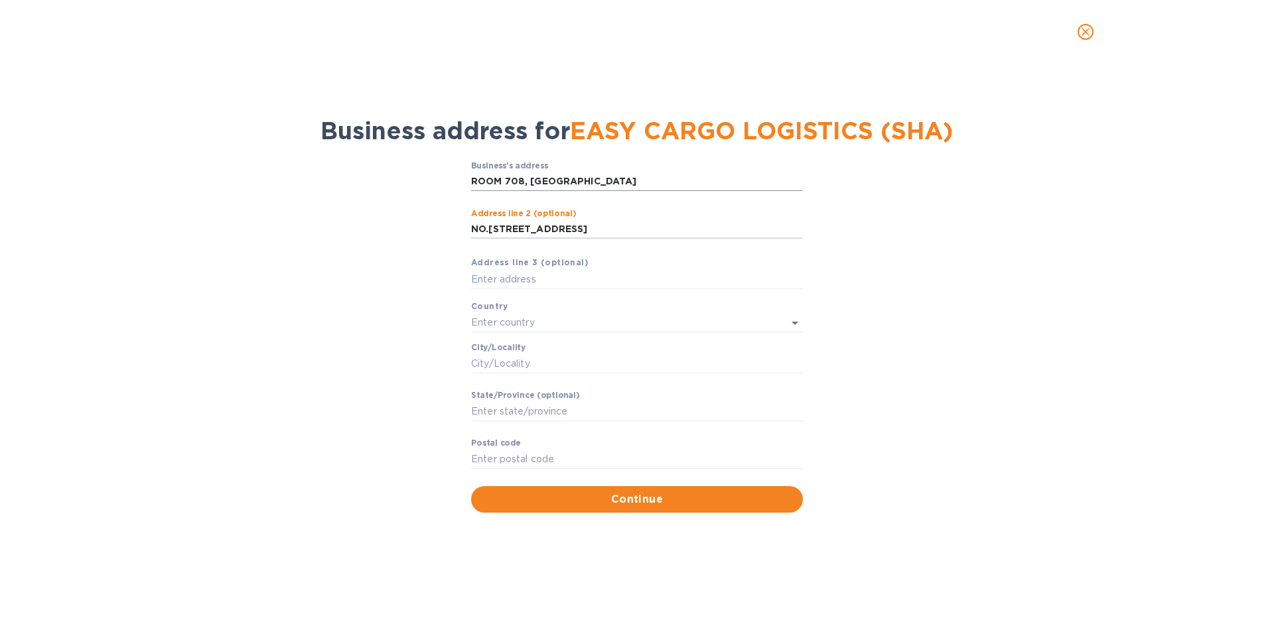
type input "NO.[STREET_ADDRESS]"
click at [471, 486] on button "Continue" at bounding box center [637, 499] width 332 height 27
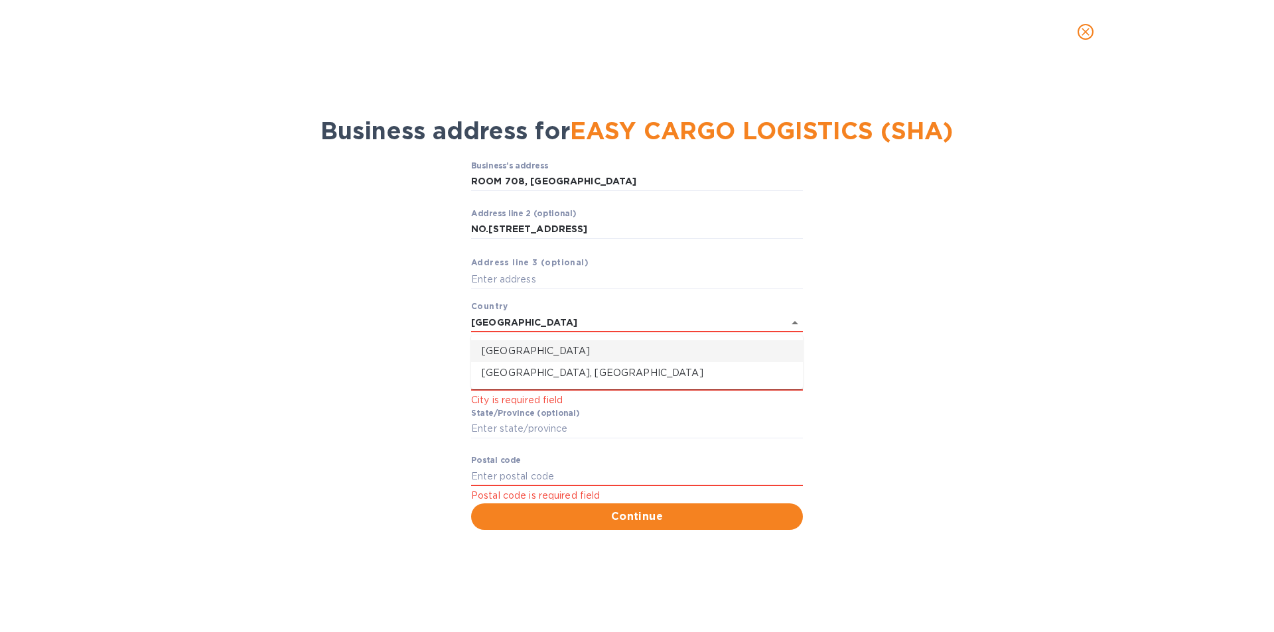
click at [504, 350] on p "[GEOGRAPHIC_DATA]" at bounding box center [637, 351] width 311 height 14
type input "[GEOGRAPHIC_DATA]"
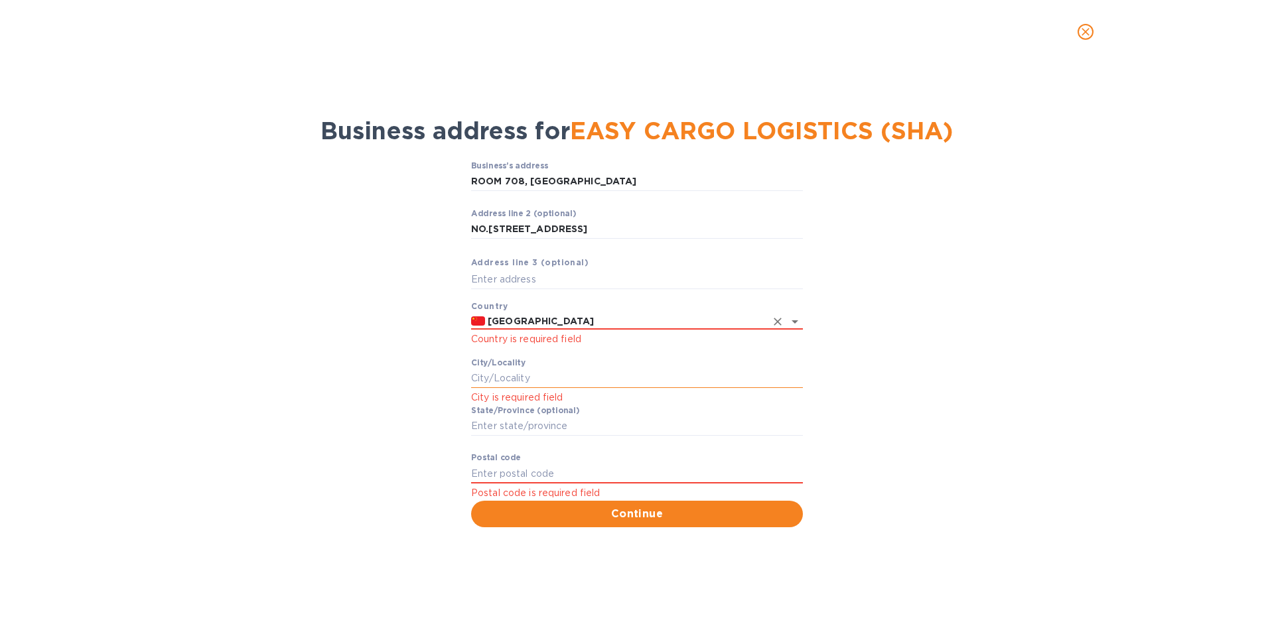
click at [509, 373] on input "Сity/Locаlity" at bounding box center [637, 379] width 332 height 20
type input "[GEOGRAPHIC_DATA]"
click at [528, 425] on input "Stаte/Province (optional)" at bounding box center [637, 427] width 332 height 20
click at [1082, 435] on div "Business’s аddress ROOM 708, SPRING INTERNATIONAL BUILDING ​ Аddress line 2 (op…" at bounding box center [637, 344] width 1240 height 383
click at [601, 472] on input "Pоstal cоde" at bounding box center [637, 474] width 332 height 20
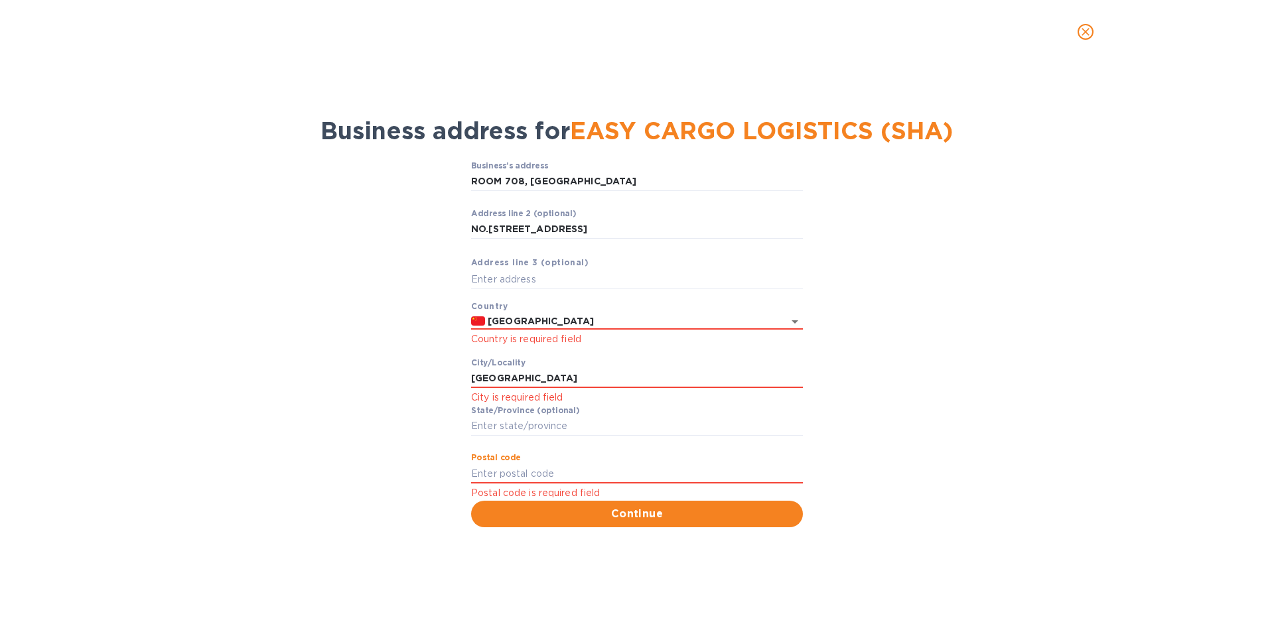
click at [1033, 356] on div "Business’s аddress ROOM 708, SPRING INTERNATIONAL BUILDING ​ Аddress line 2 (op…" at bounding box center [637, 344] width 1240 height 383
click at [528, 379] on input "[GEOGRAPHIC_DATA]" at bounding box center [637, 379] width 332 height 20
click at [918, 427] on div "Business’s аddress ROOM 708, SPRING INTERNATIONAL BUILDING ​ Аddress line 2 (op…" at bounding box center [637, 344] width 1240 height 383
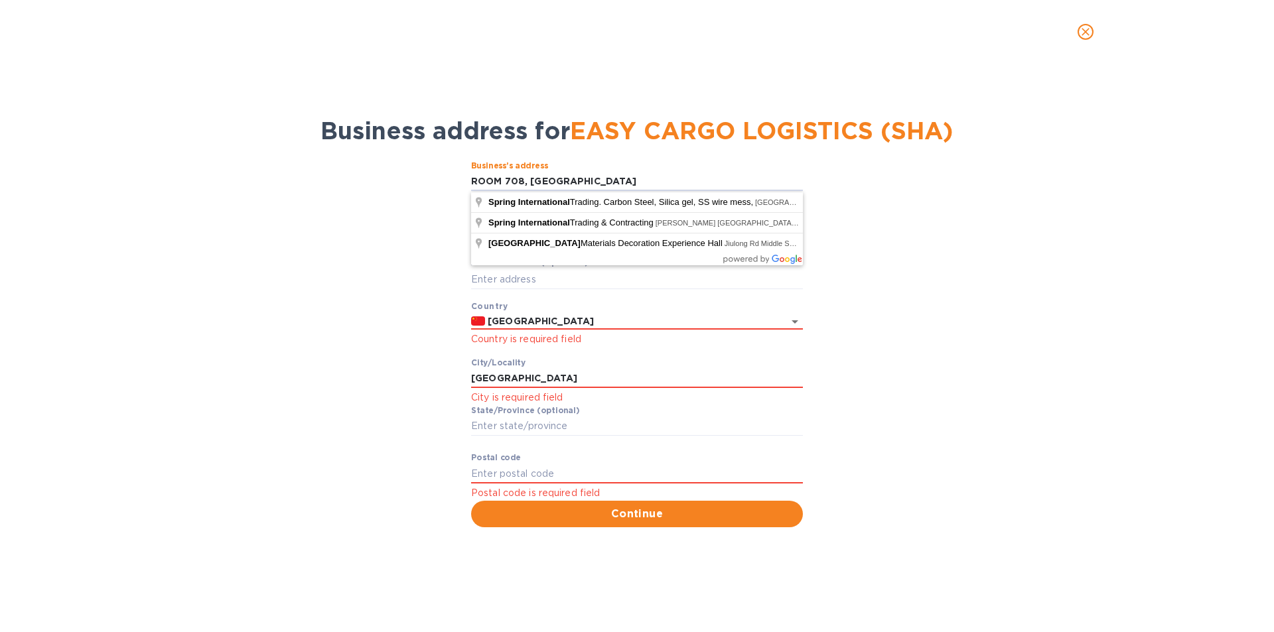
drag, startPoint x: 728, startPoint y: 183, endPoint x: 468, endPoint y: 191, distance: 259.6
click at [468, 191] on div "Business’s аddress ROOM 708, SPRING INTERNATIONAL BUILDING ​ Аddress line 2 (op…" at bounding box center [637, 344] width 1240 height 383
click at [520, 475] on input "Pоstal cоde" at bounding box center [637, 474] width 332 height 20
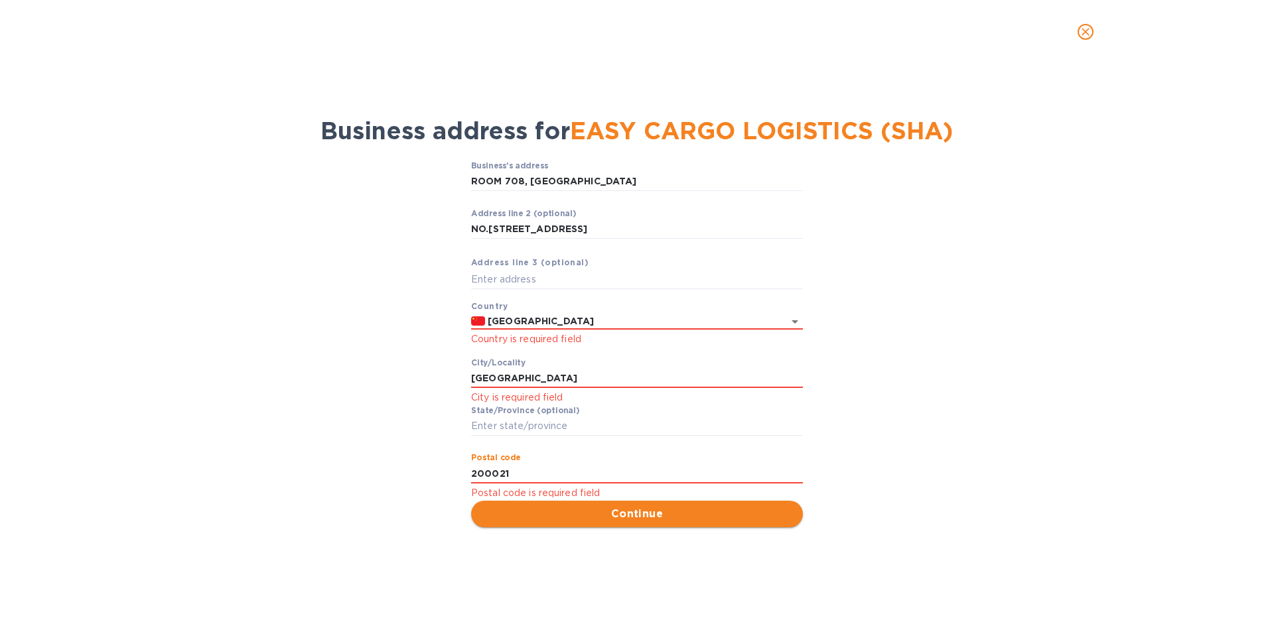
type input "200021"
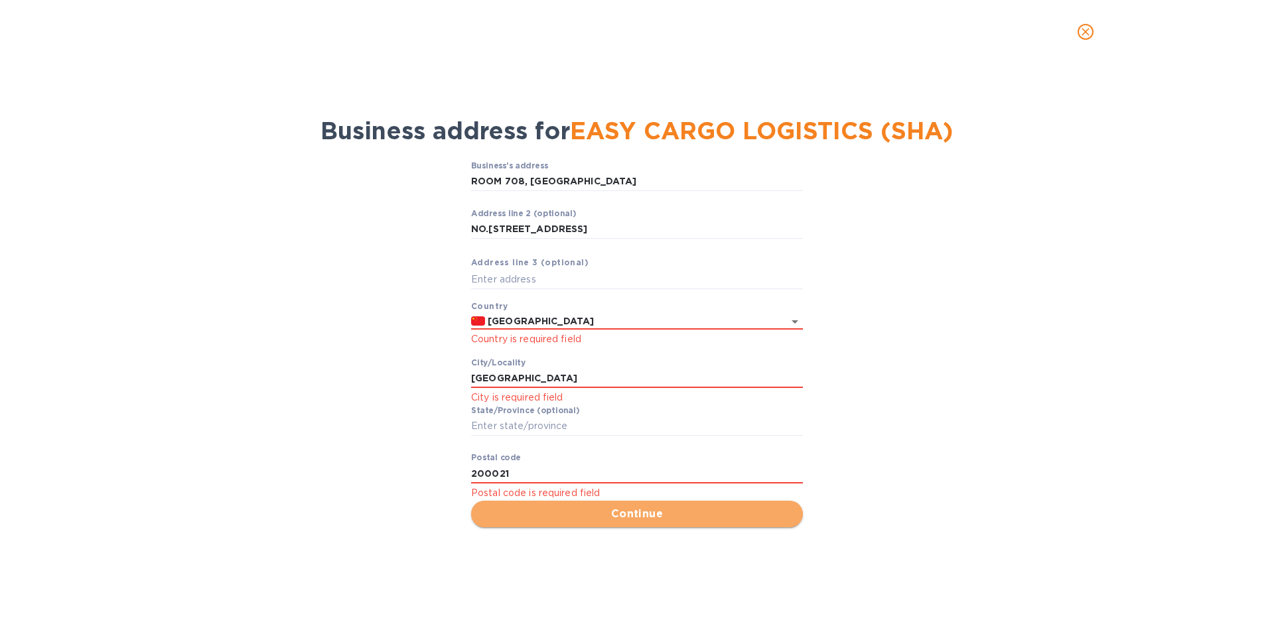
click at [543, 504] on button "Continue" at bounding box center [637, 514] width 332 height 27
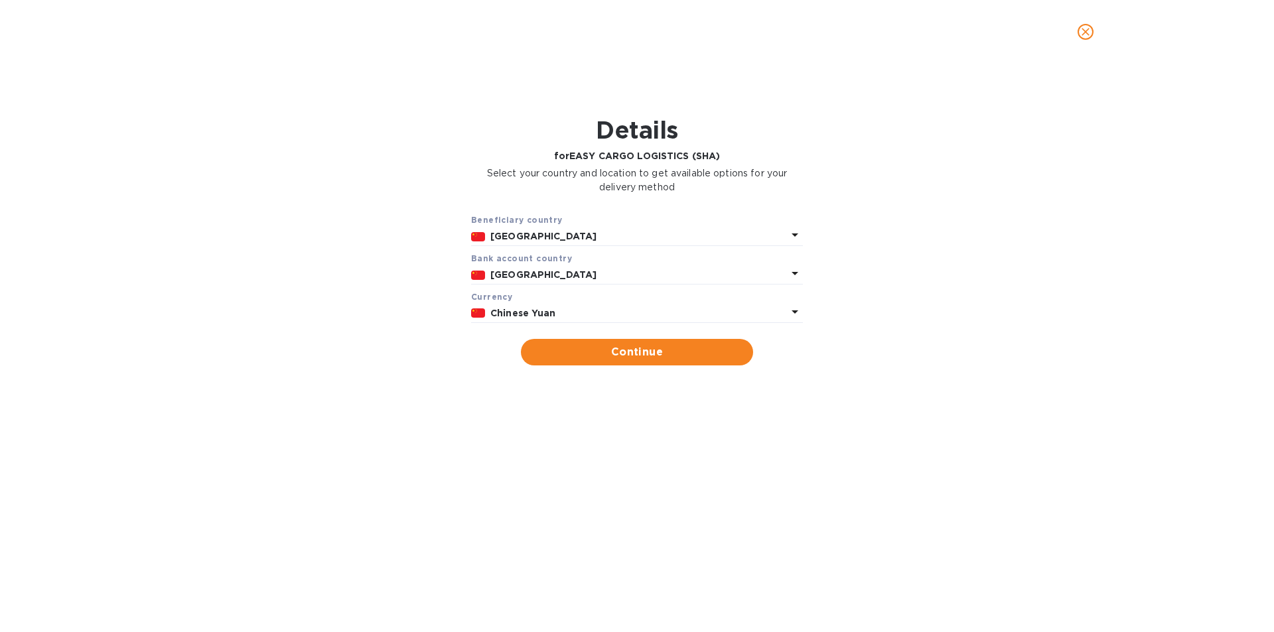
click at [555, 313] on p "Chinese Yuan" at bounding box center [638, 314] width 297 height 14
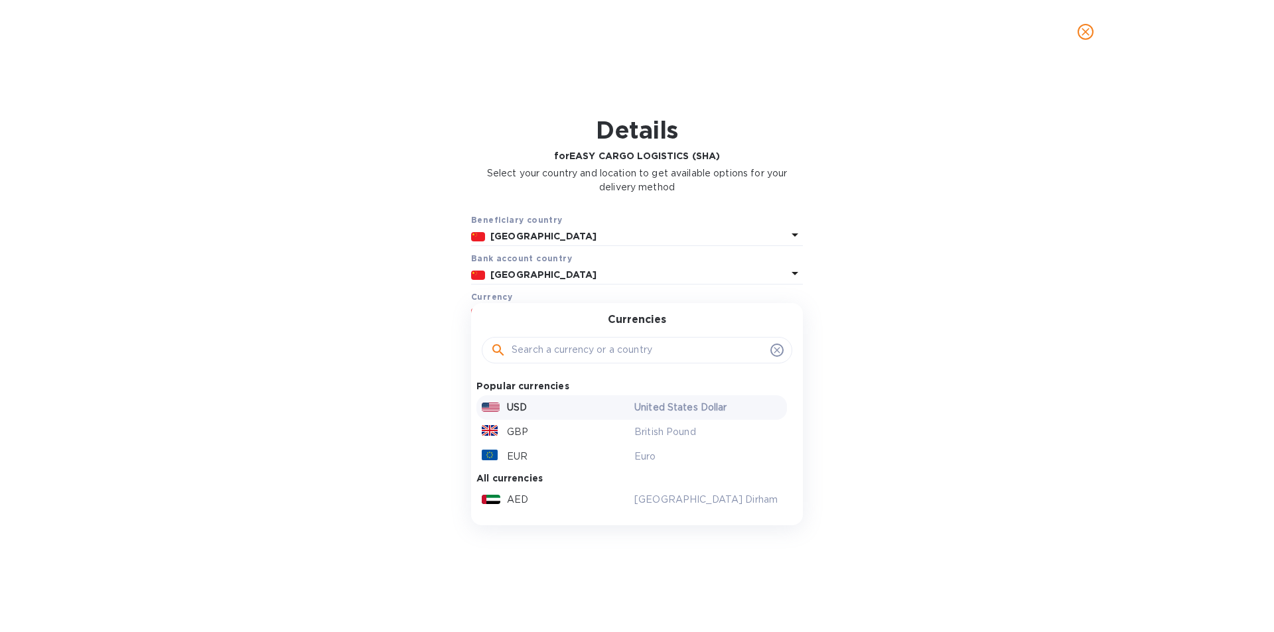
click at [524, 411] on p "USD" at bounding box center [517, 408] width 20 height 14
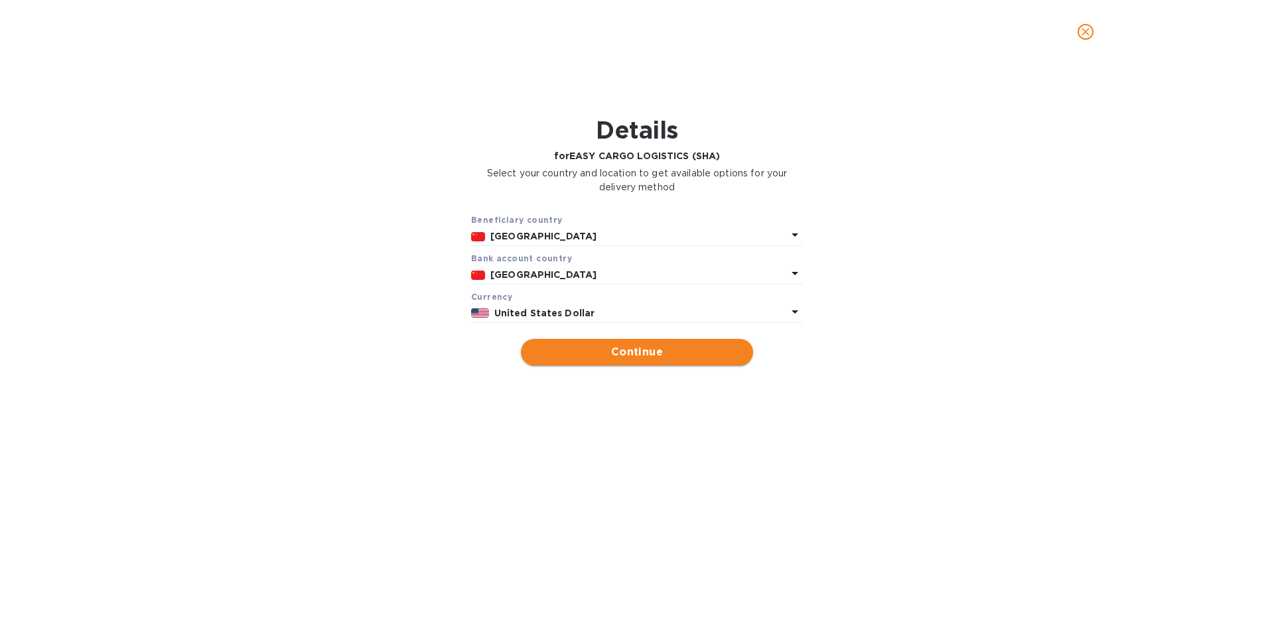
click at [625, 349] on span "Continue" at bounding box center [637, 352] width 211 height 16
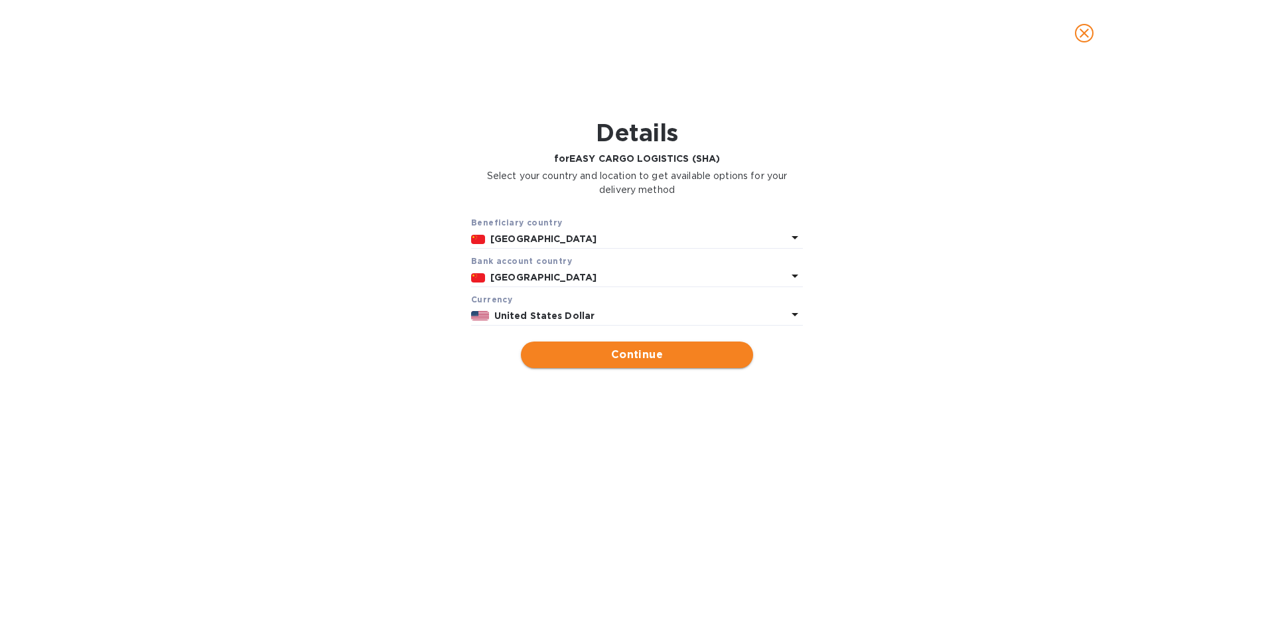
type input "EASY CARGO LOGISTICS (SHA)"
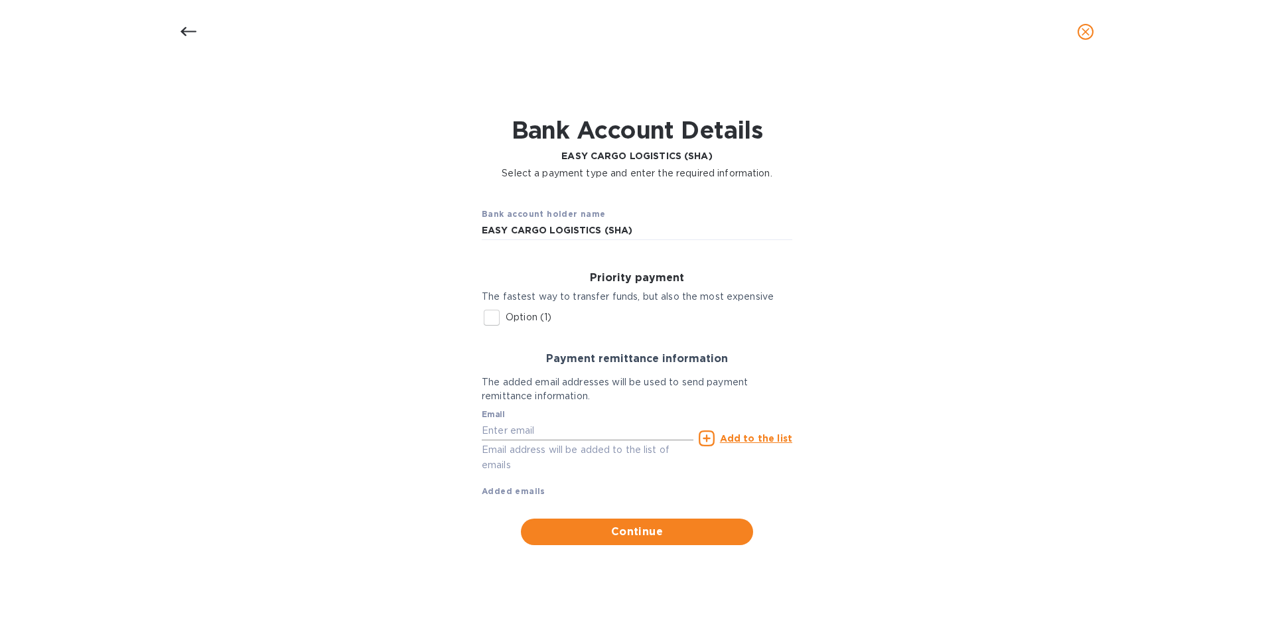
click at [514, 432] on input "text" at bounding box center [588, 431] width 212 height 20
paste input "[DOMAIN_NAME][EMAIL_ADDRESS][DOMAIN_NAME]"
type input "[DOMAIN_NAME][EMAIL_ADDRESS][DOMAIN_NAME]"
click at [745, 439] on u "Add to the list" at bounding box center [756, 438] width 72 height 11
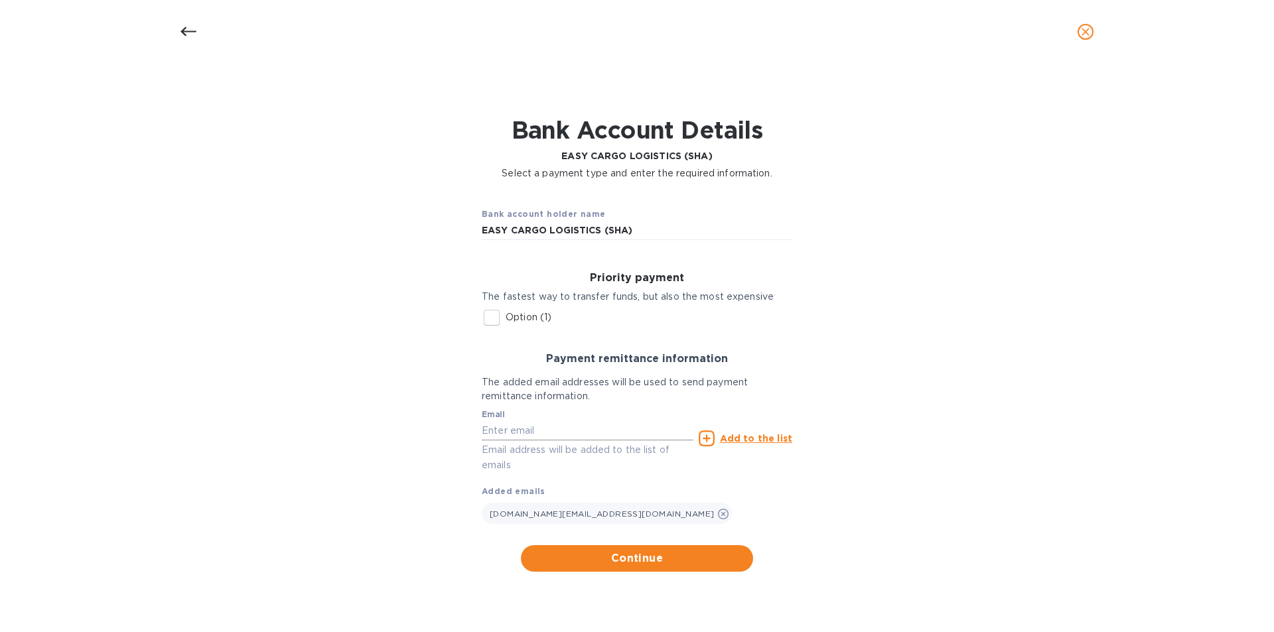
click at [573, 438] on input "text" at bounding box center [588, 431] width 212 height 20
paste input "[PERSON_NAME][DOMAIN_NAME][EMAIL_ADDRESS][DOMAIN_NAME]"
type input "[PERSON_NAME][DOMAIN_NAME][EMAIL_ADDRESS][DOMAIN_NAME]"
click at [721, 440] on div "Add to the list" at bounding box center [746, 439] width 94 height 16
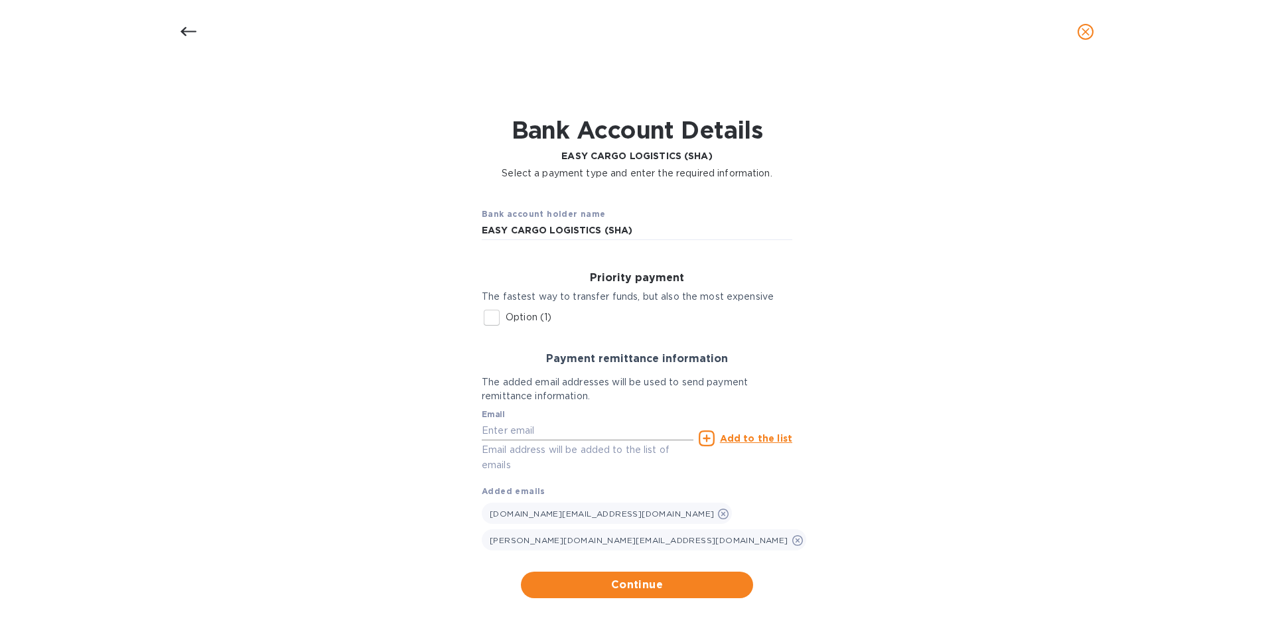
click at [513, 438] on input "text" at bounding box center [588, 431] width 212 height 20
paste input "[EMAIL_ADDRESS][DOMAIN_NAME]"
type input "[EMAIL_ADDRESS][DOMAIN_NAME]"
click at [617, 577] on span "Continue" at bounding box center [637, 585] width 211 height 16
click at [664, 577] on span "Continue" at bounding box center [637, 585] width 211 height 16
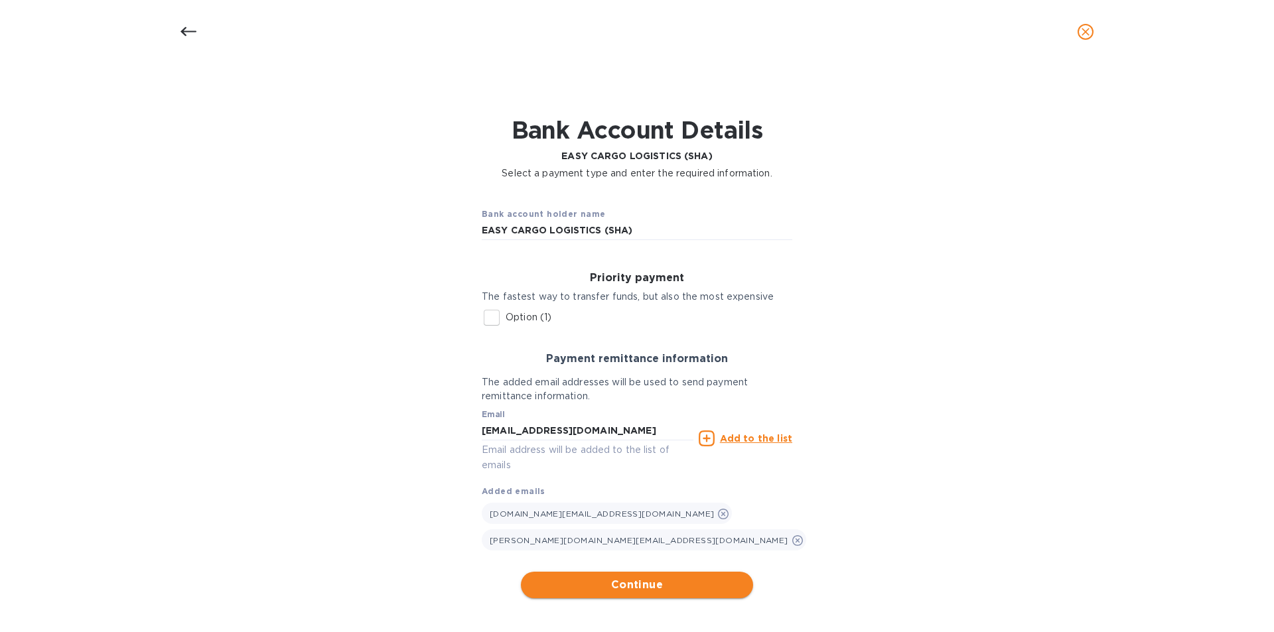
click at [624, 577] on span "Continue" at bounding box center [637, 585] width 211 height 16
click at [511, 321] on p "Option (1)" at bounding box center [529, 318] width 46 height 14
click at [506, 321] on input "Option (1)" at bounding box center [492, 318] width 28 height 28
checkbox input "true"
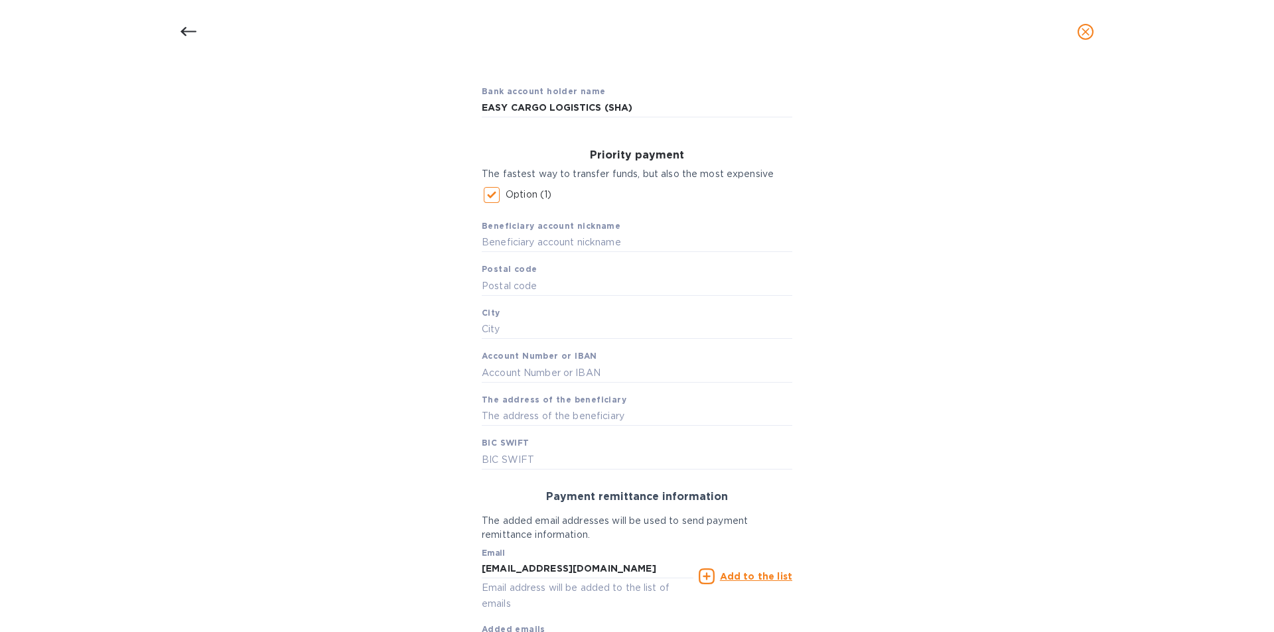
scroll to position [133, 0]
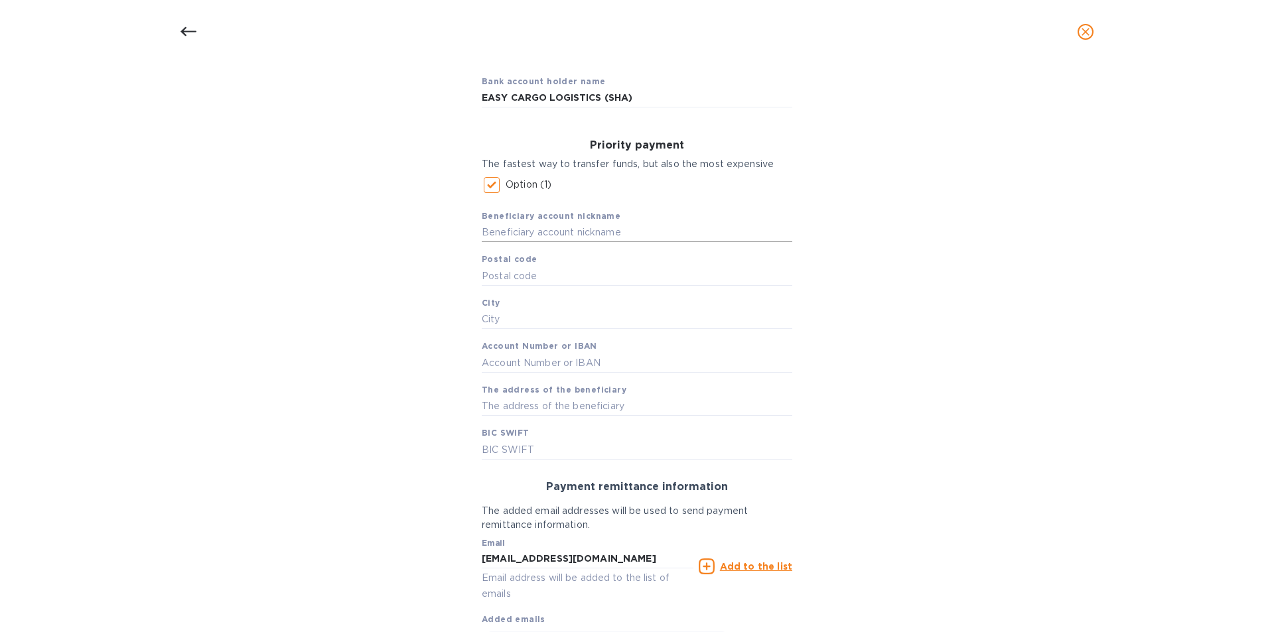
click at [528, 230] on input "text" at bounding box center [637, 233] width 311 height 20
drag, startPoint x: 547, startPoint y: 226, endPoint x: 541, endPoint y: 237, distance: 12.5
click at [545, 226] on input "text" at bounding box center [637, 233] width 311 height 20
paste input "EASY CARGO LOGISTICS SHANGHAI COMPANY LIMITE"
type input "EASY CARGO LOGISTICS SHANGHAI COMPANY LIMITE"
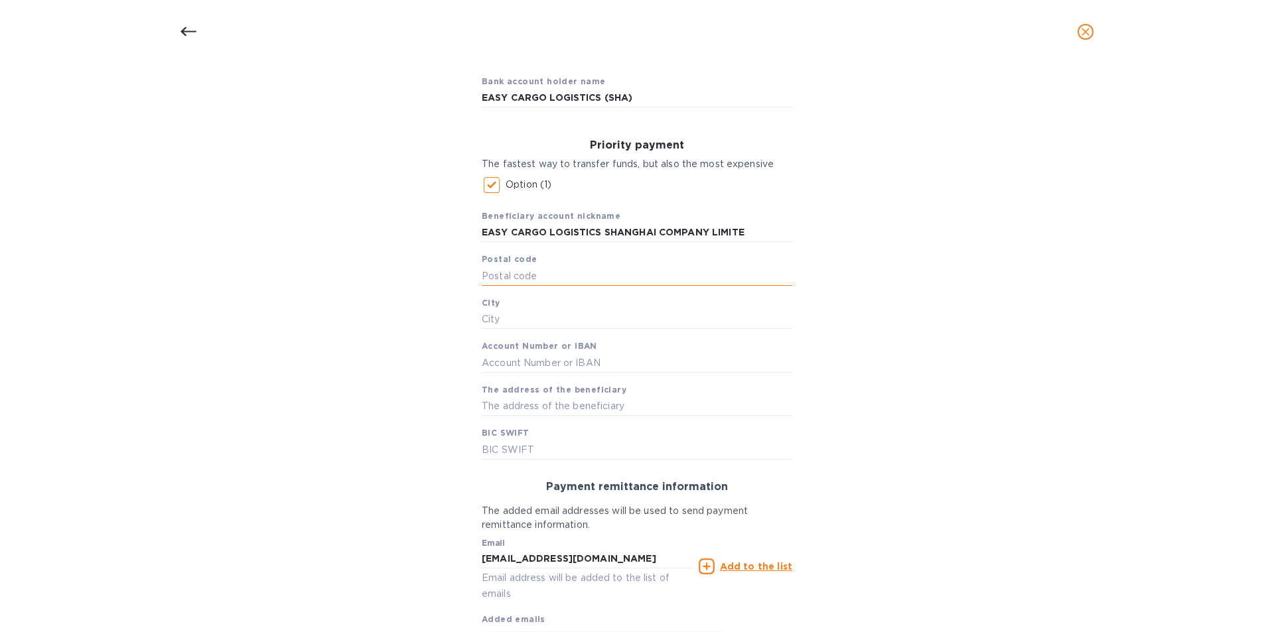
click at [529, 271] on input "text" at bounding box center [637, 276] width 311 height 20
type input "200010"
click at [522, 317] on input "text" at bounding box center [637, 320] width 311 height 20
type input "[GEOGRAPHIC_DATA]"
click at [575, 360] on input "text" at bounding box center [637, 363] width 311 height 20
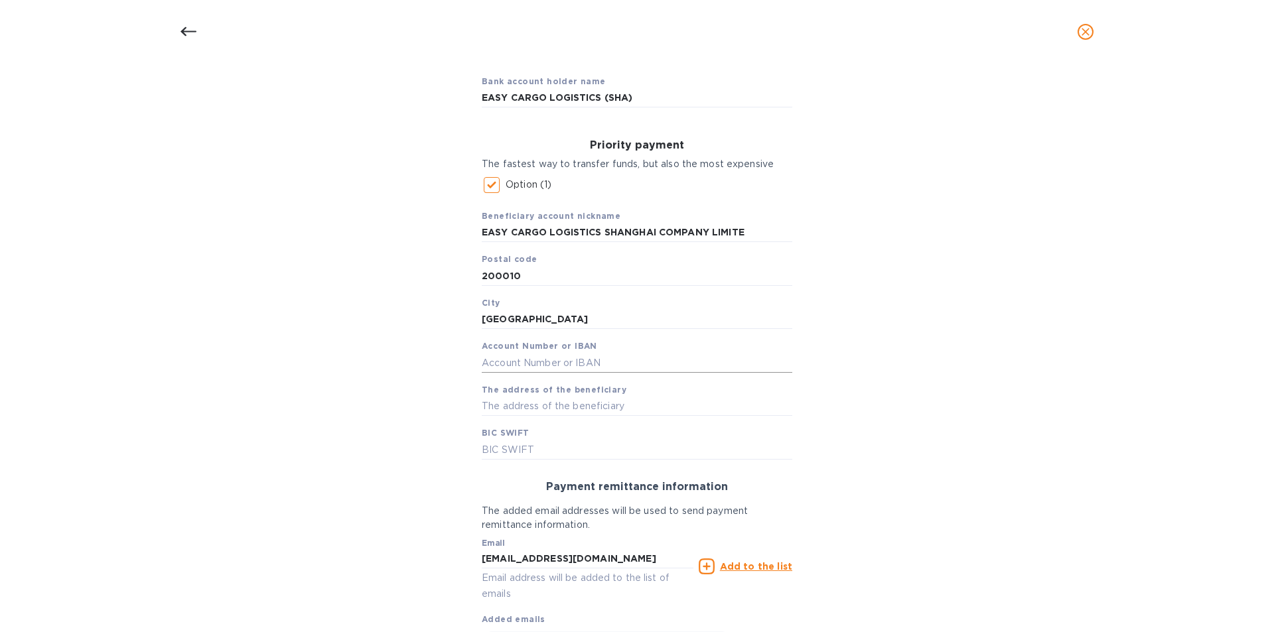
click at [497, 371] on input "text" at bounding box center [637, 363] width 311 height 20
paste input "310069121141000001058"
type input "310069121141000001058"
click at [601, 409] on input "text" at bounding box center [637, 407] width 311 height 20
paste input "Room 708, [GEOGRAPHIC_DATA]"
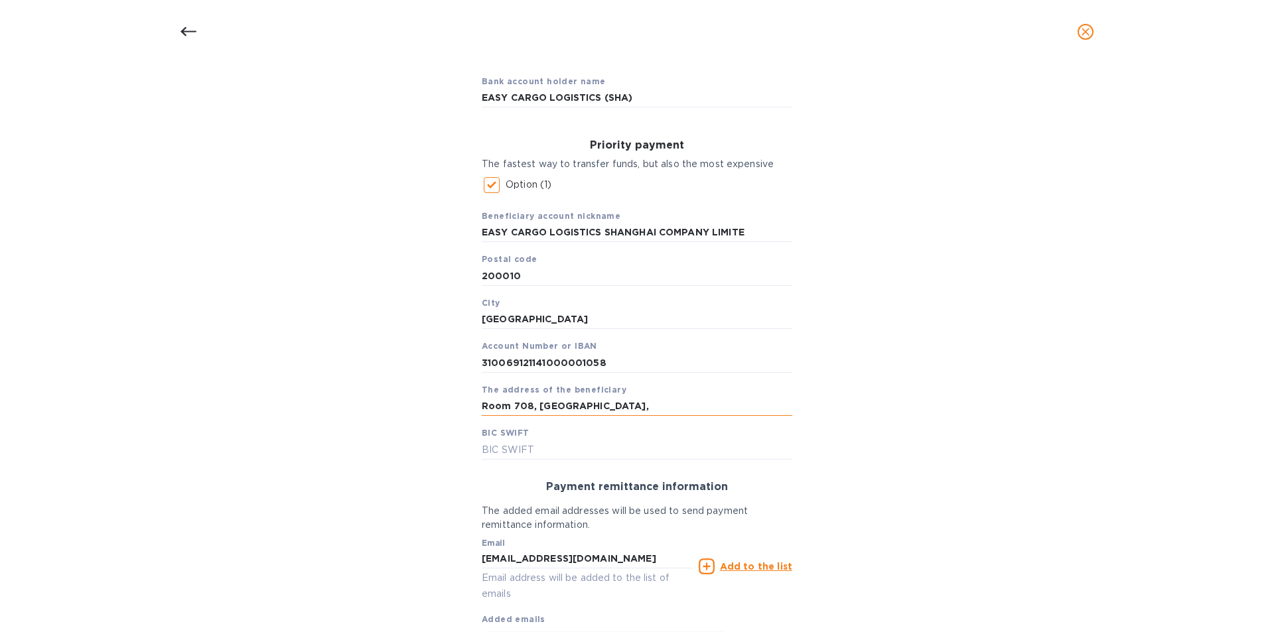
click at [766, 407] on input "Room 708, [GEOGRAPHIC_DATA]," at bounding box center [637, 407] width 311 height 20
paste input "[STREET_ADDRESS]"
type input "[STREET_ADDRESS]"
click at [693, 450] on input "text" at bounding box center [637, 450] width 311 height 20
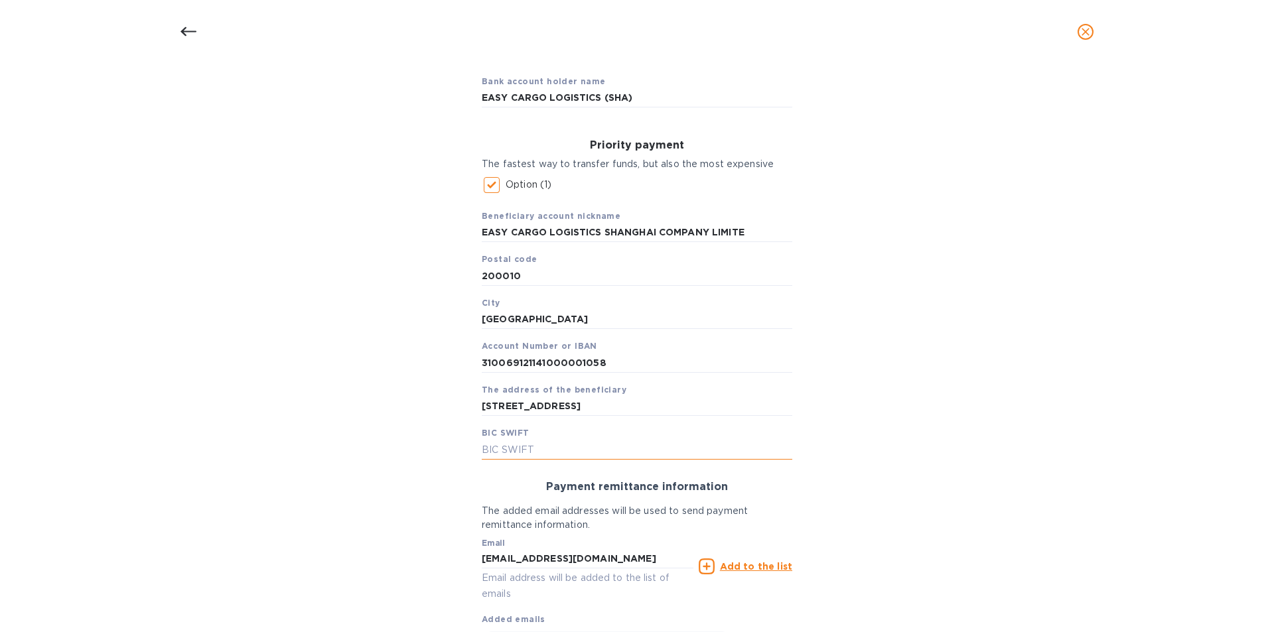
scroll to position [0, 0]
click at [539, 445] on input "text" at bounding box center [637, 450] width 311 height 20
paste input "[SWIFT_CODE]"
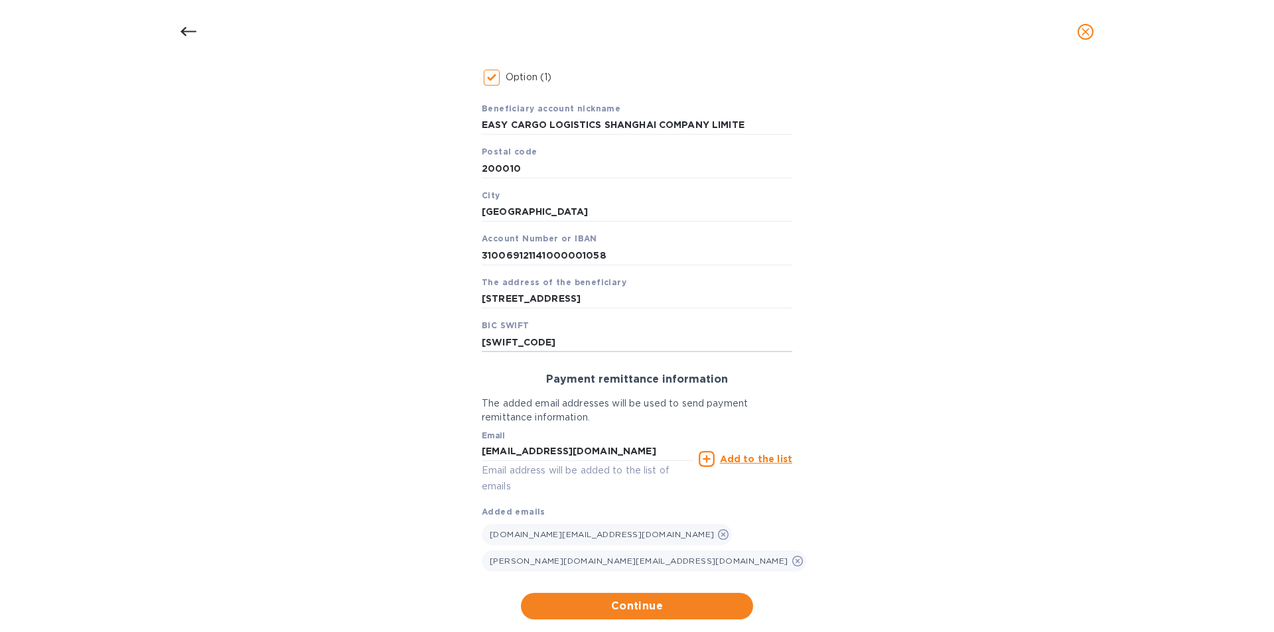
scroll to position [242, 0]
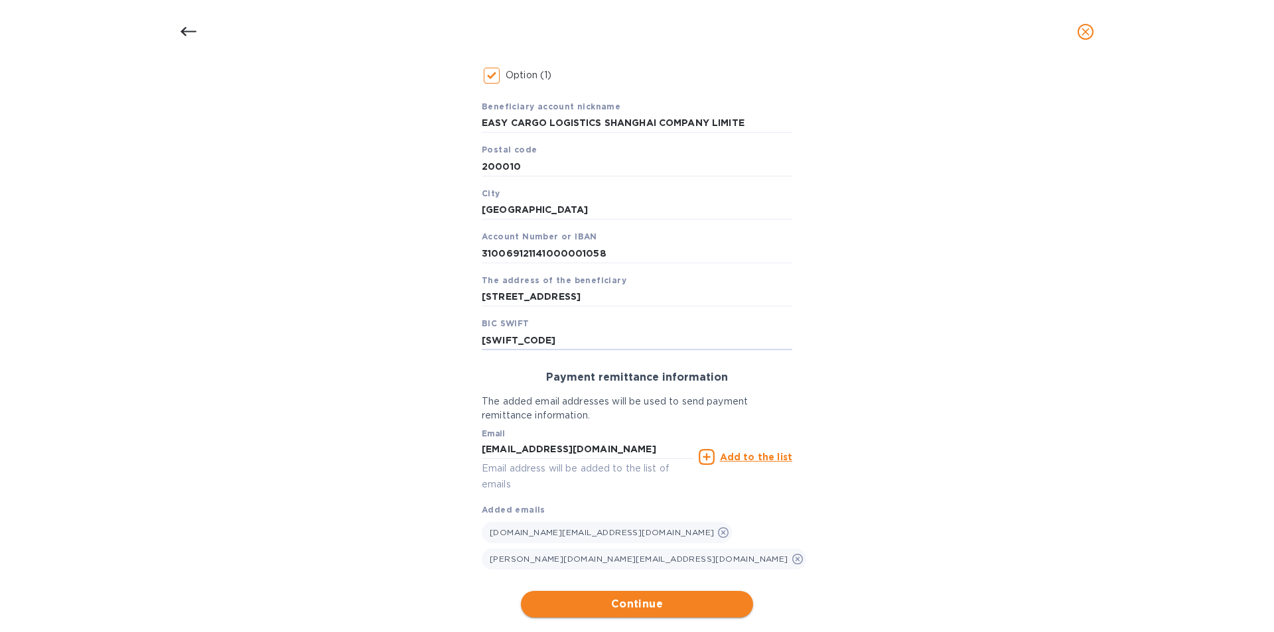
type input "[SWIFT_CODE]"
click at [658, 597] on span "Continue" at bounding box center [637, 605] width 211 height 16
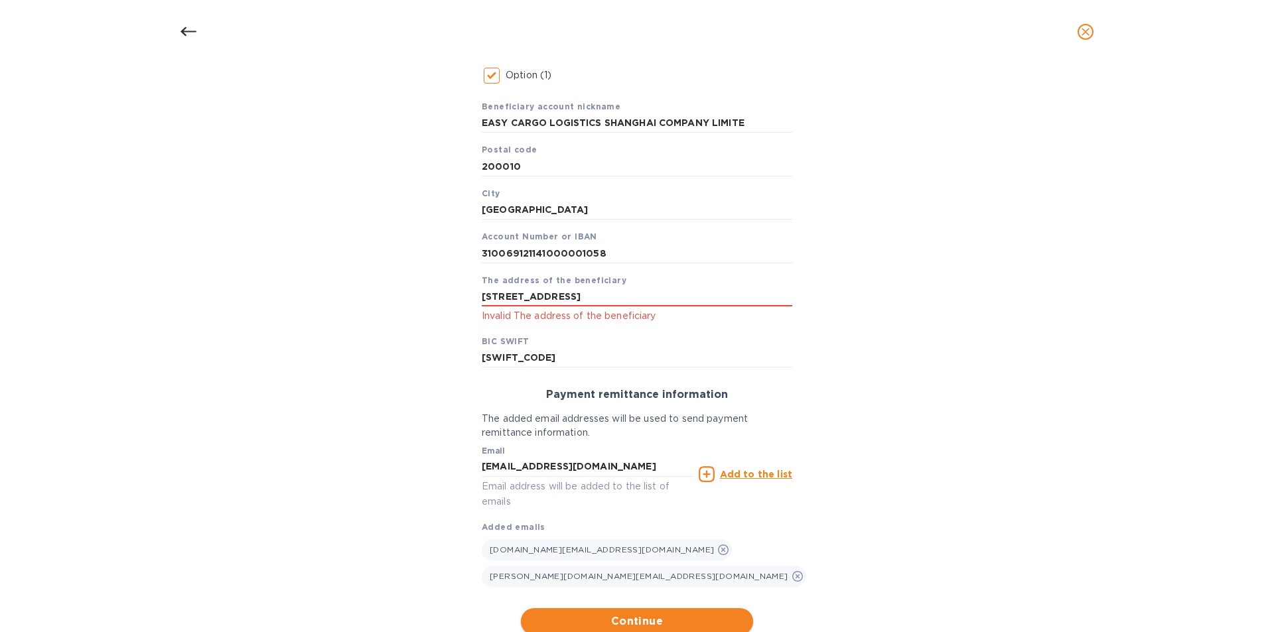
click at [652, 614] on span "Continue" at bounding box center [637, 622] width 211 height 16
click at [737, 301] on input "[STREET_ADDRESS]" at bounding box center [637, 297] width 311 height 20
click at [763, 295] on input "[STREET_ADDRESS]" at bounding box center [637, 297] width 311 height 20
drag, startPoint x: 763, startPoint y: 293, endPoint x: 808, endPoint y: 291, distance: 45.2
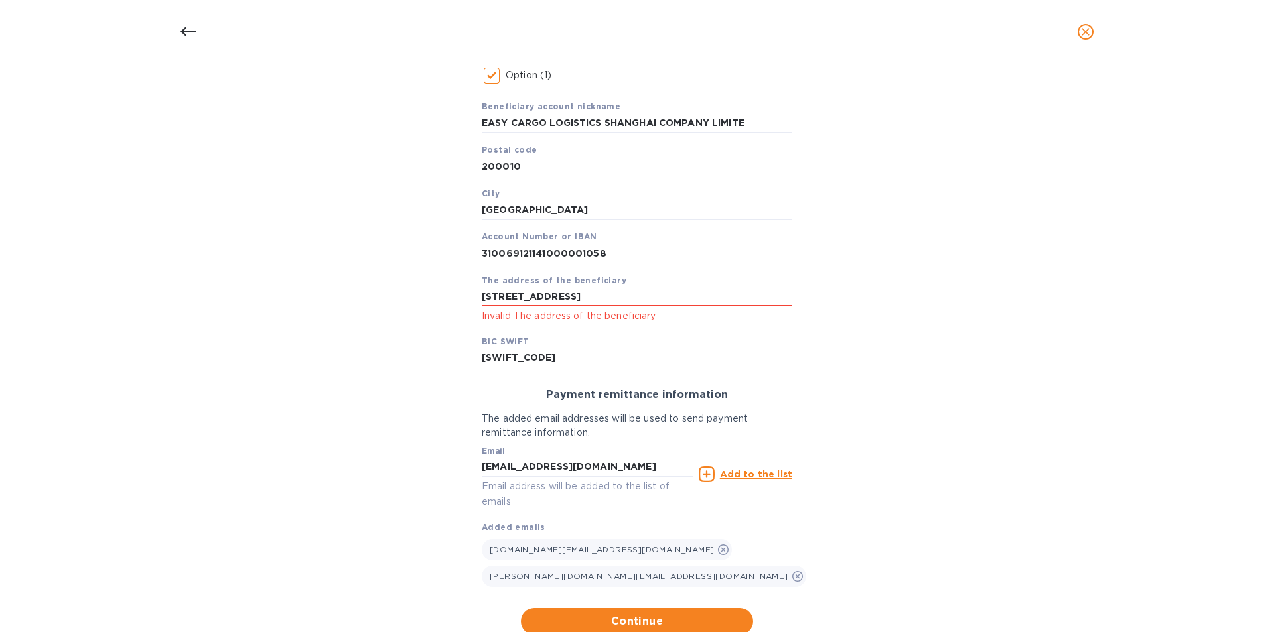
click at [808, 291] on div "Bank account holder name EASY CARGO LOGISTICS (SHA) Priority payment The fastes…" at bounding box center [637, 294] width 1240 height 697
click at [630, 291] on input "[STREET_ADDRESS]" at bounding box center [637, 297] width 311 height 20
drag, startPoint x: 618, startPoint y: 299, endPoint x: 831, endPoint y: 291, distance: 213.1
click at [831, 291] on div "Bank account holder name EASY CARGO LOGISTICS (SHA) Priority payment The fastes…" at bounding box center [637, 294] width 1240 height 697
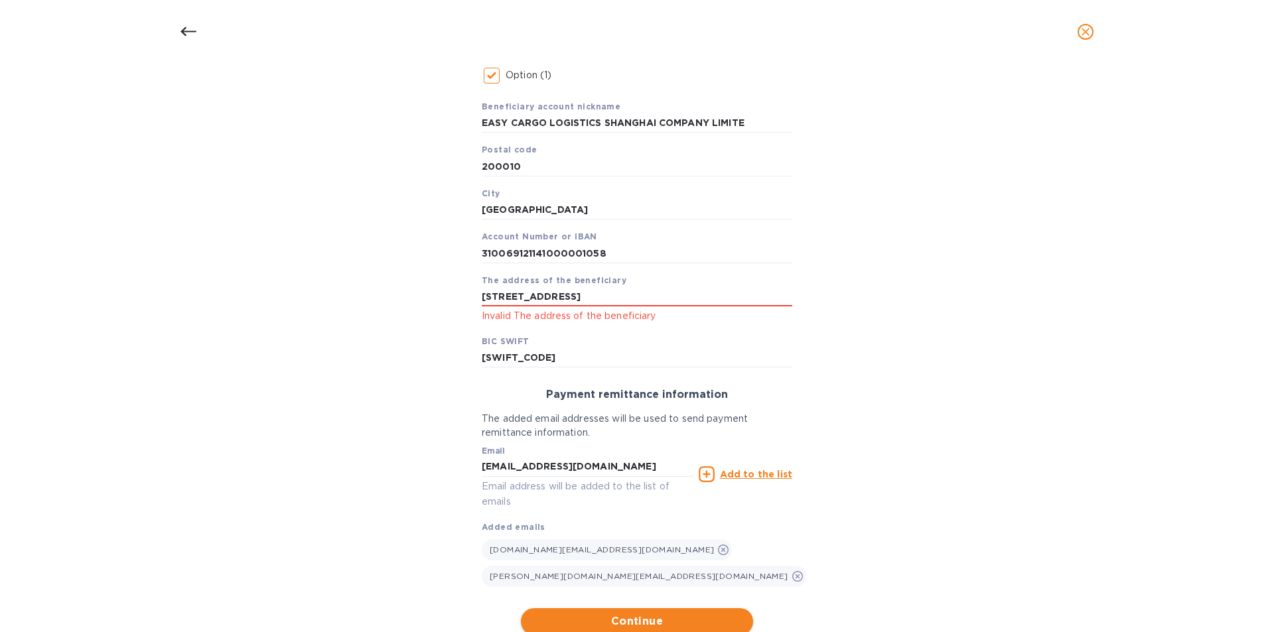
type input "[STREET_ADDRESS]"
click at [628, 614] on span "Continue" at bounding box center [637, 622] width 211 height 16
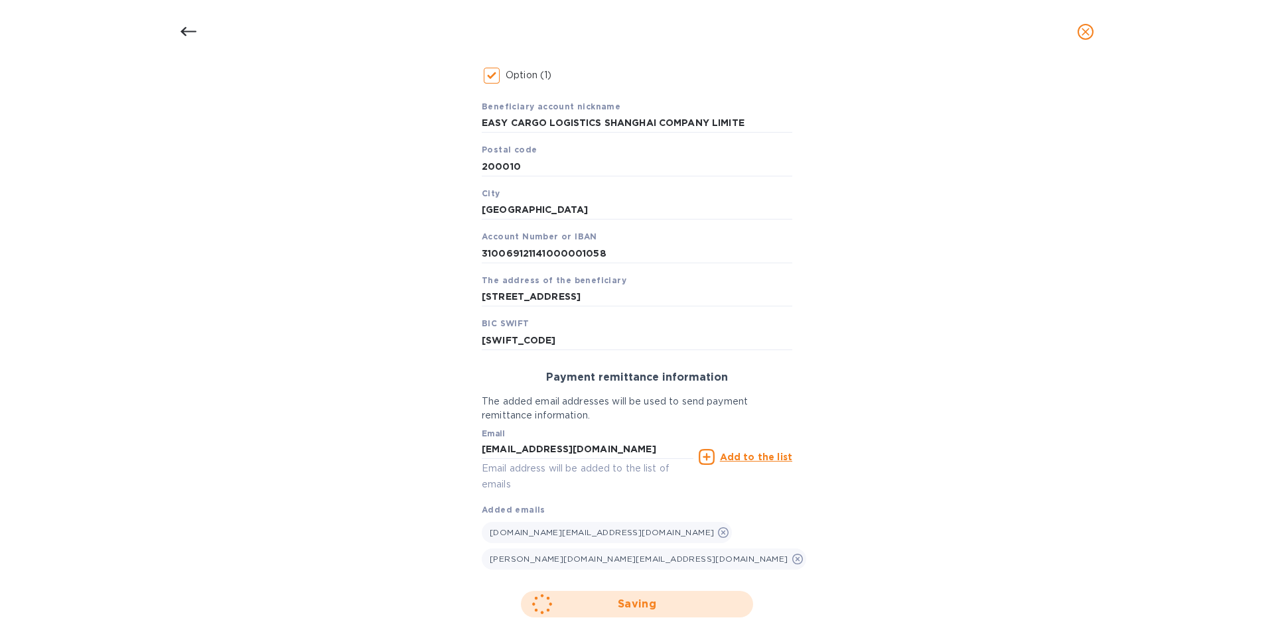
scroll to position [97, 0]
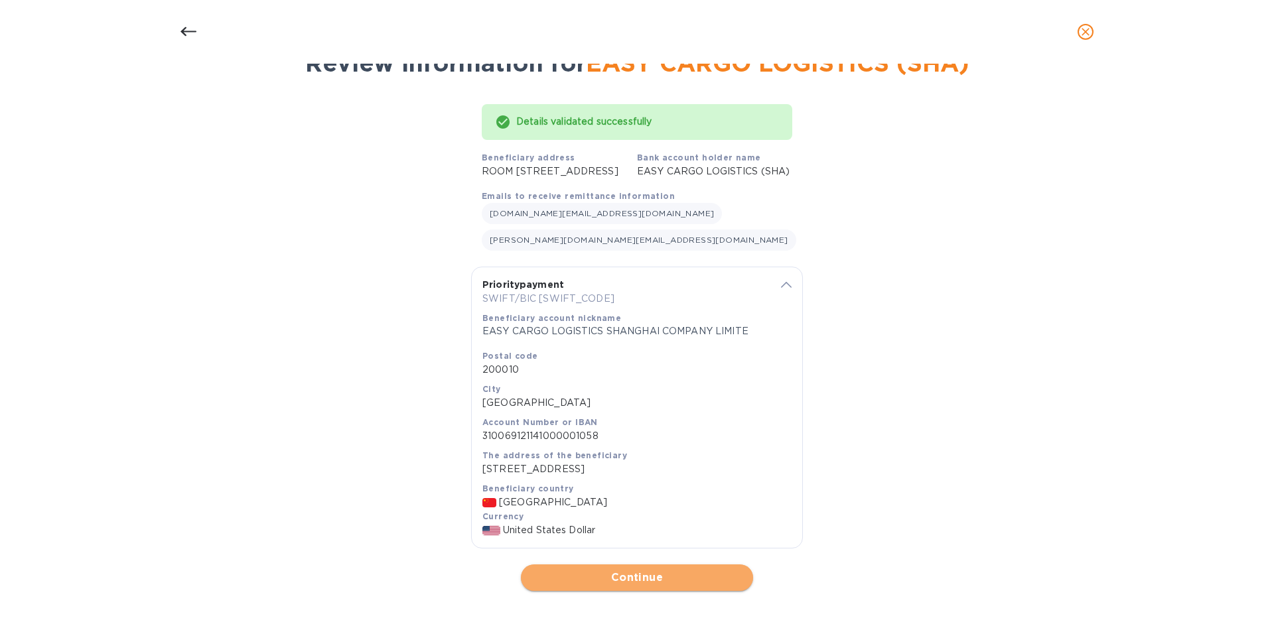
click at [704, 586] on button "Continue" at bounding box center [637, 578] width 232 height 27
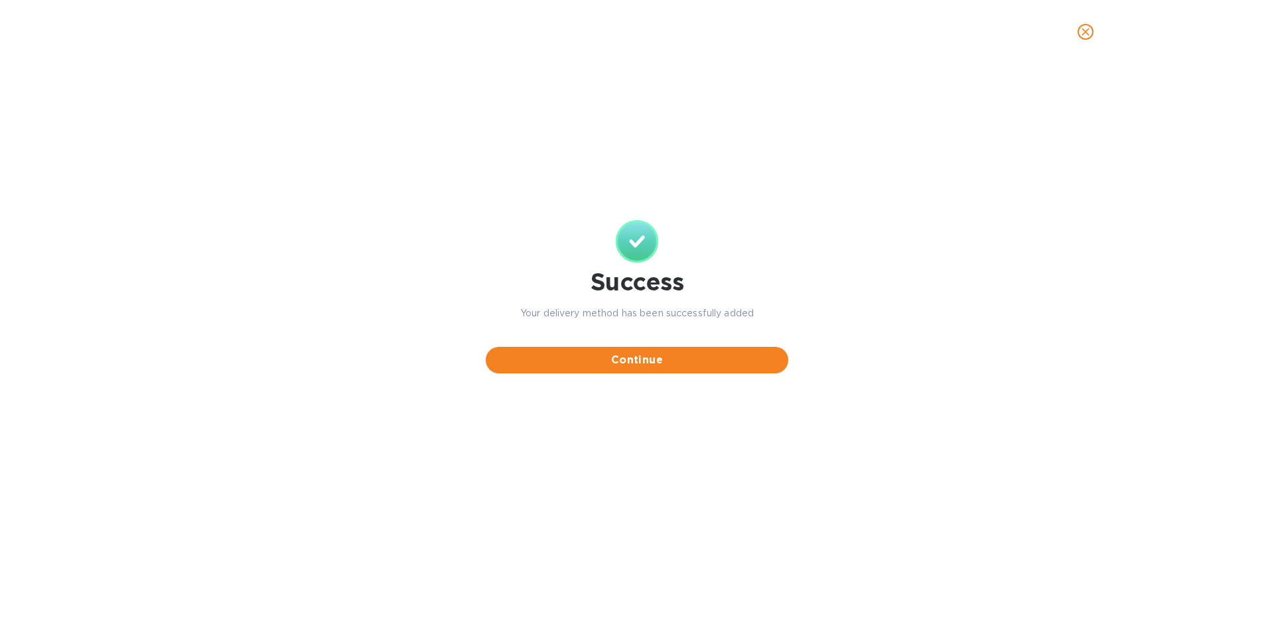
scroll to position [0, 0]
click at [674, 360] on span "Continue" at bounding box center [636, 360] width 281 height 16
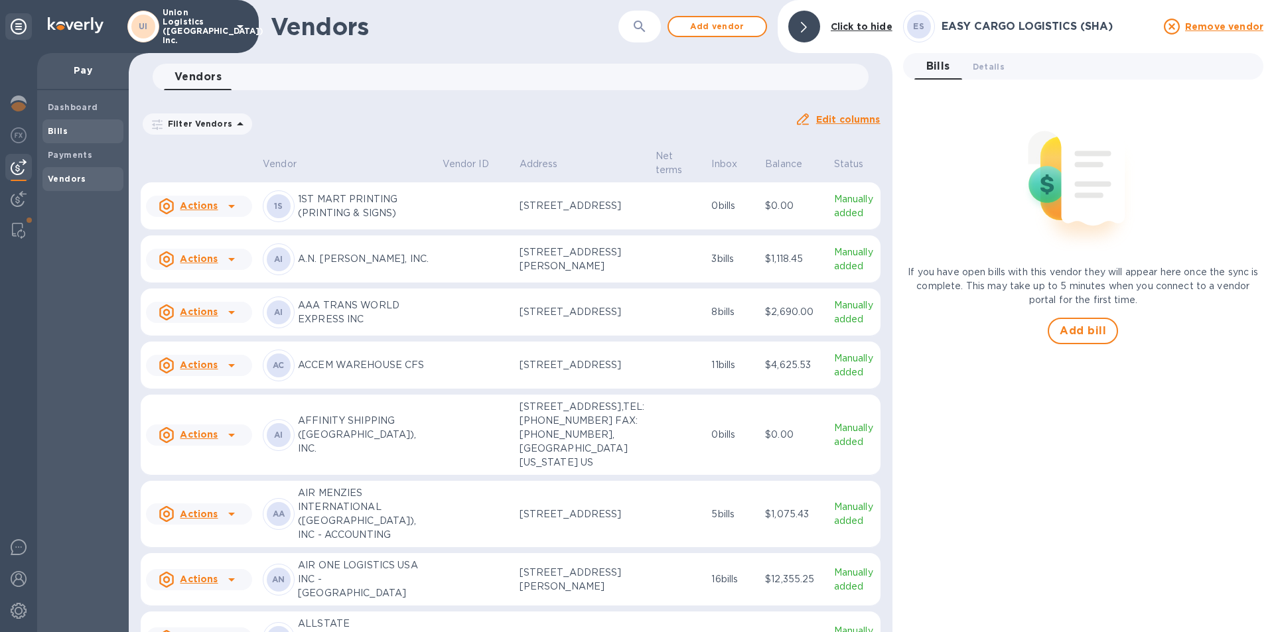
click at [60, 134] on b "Bills" at bounding box center [58, 131] width 20 height 10
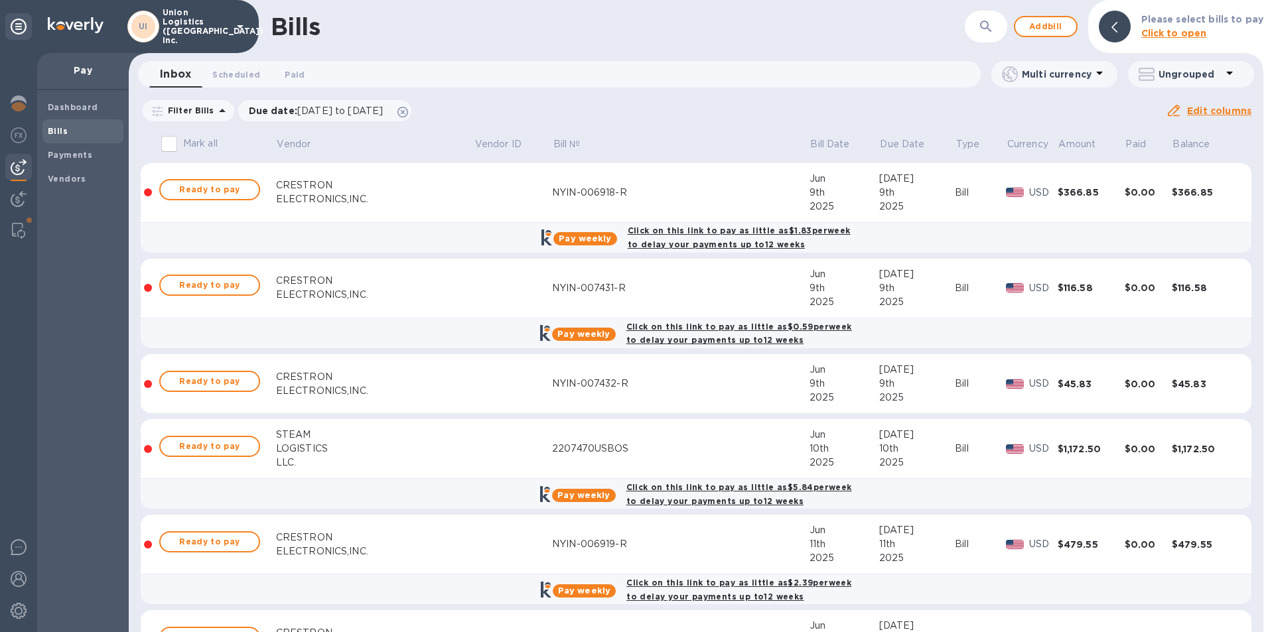
click at [1218, 29] on p "Click to open" at bounding box center [1202, 34] width 122 height 14
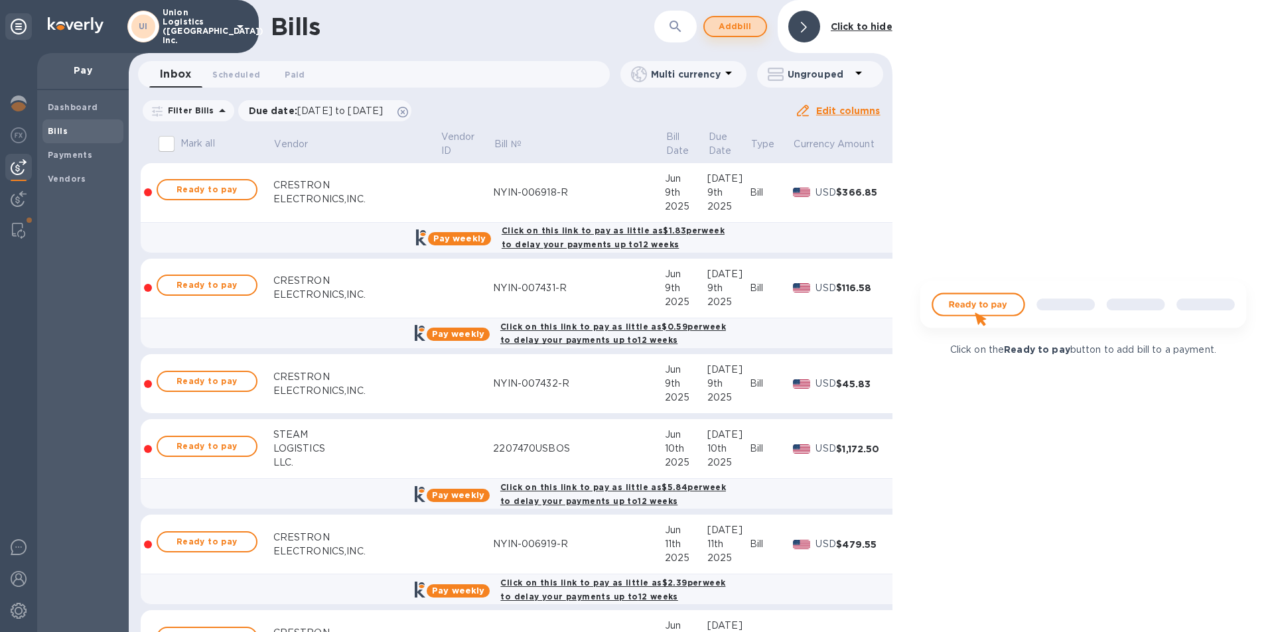
click at [717, 30] on span "Add bill" at bounding box center [735, 27] width 40 height 16
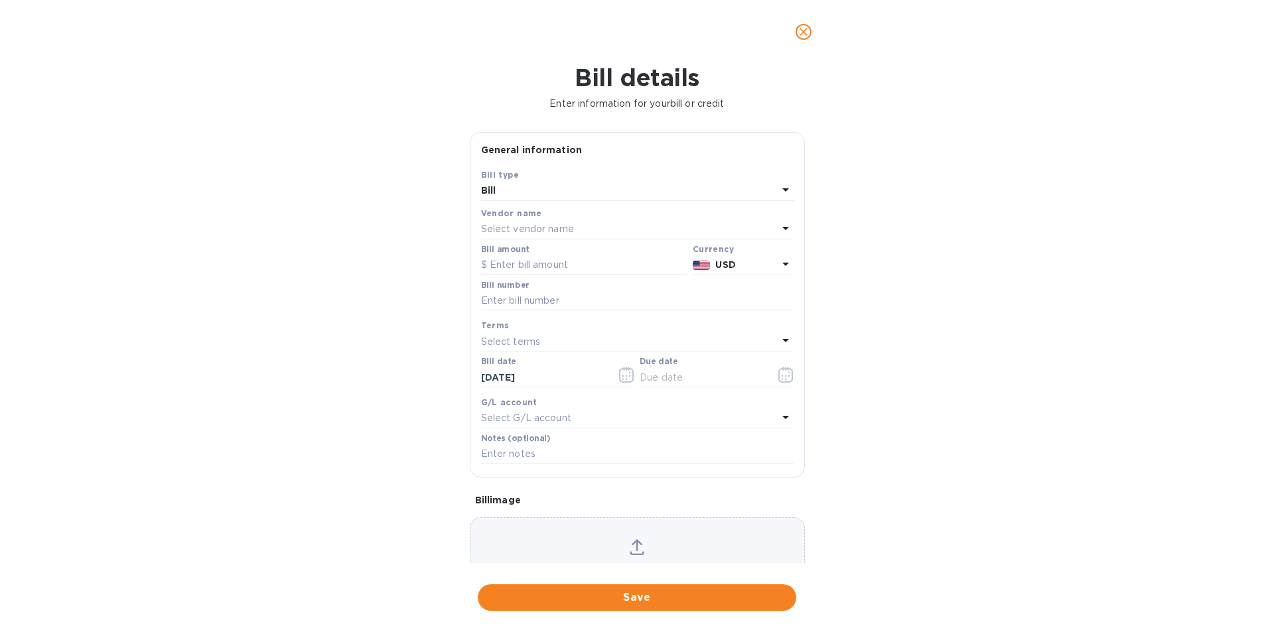
click at [522, 230] on p "Select vendor name" at bounding box center [527, 229] width 93 height 14
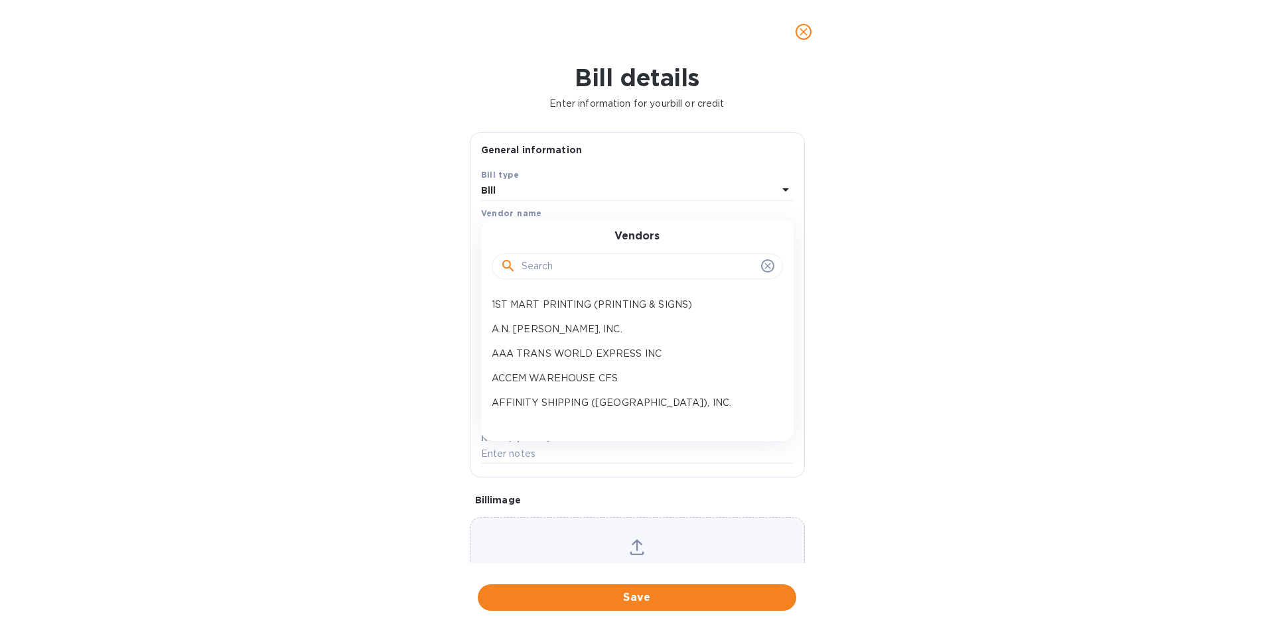
click at [578, 271] on input "text" at bounding box center [639, 267] width 234 height 20
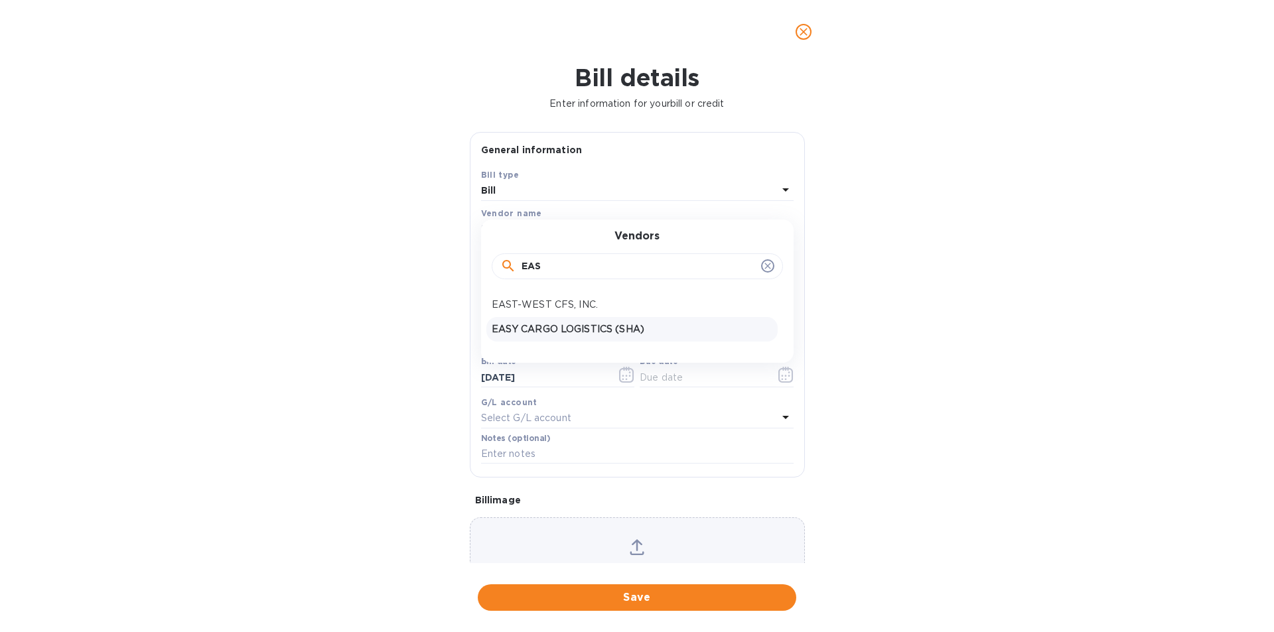
type input "EAS"
click at [579, 332] on p "EASY CARGO LOGISTICS (SHA)" at bounding box center [632, 329] width 281 height 14
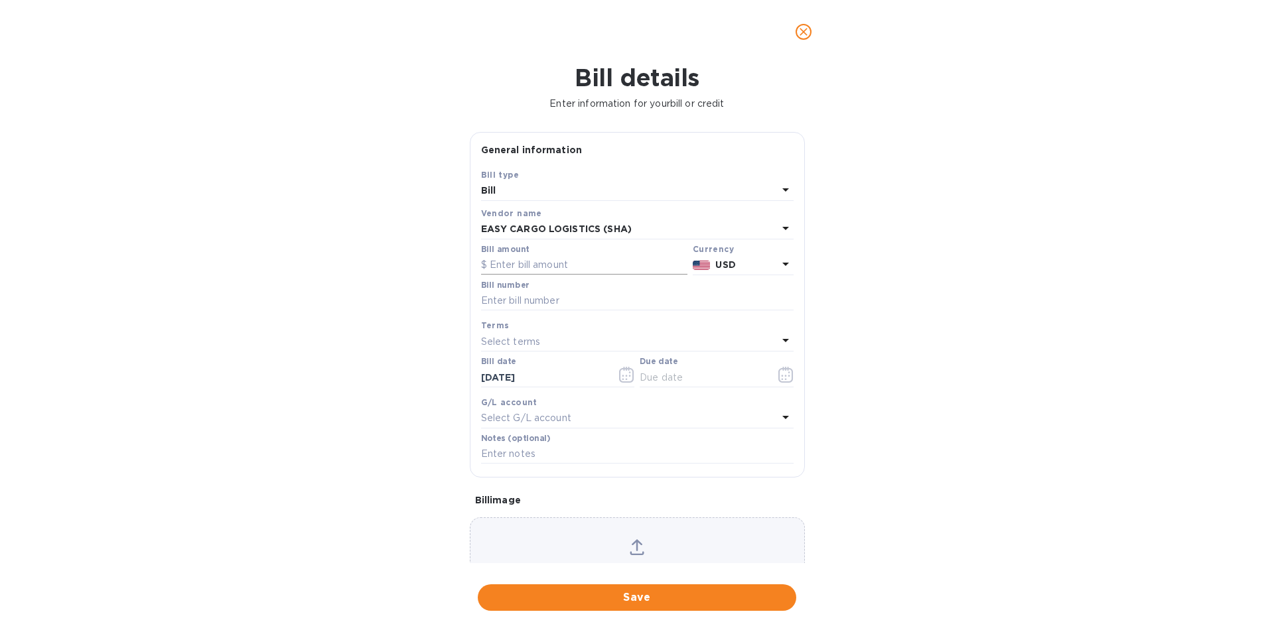
click at [536, 265] on input "text" at bounding box center [584, 265] width 206 height 20
type input "78,236.40"
click at [594, 304] on input "text" at bounding box center [637, 301] width 313 height 20
paste input "DECLSHA25060029"
type input "DECLSHA25060029"
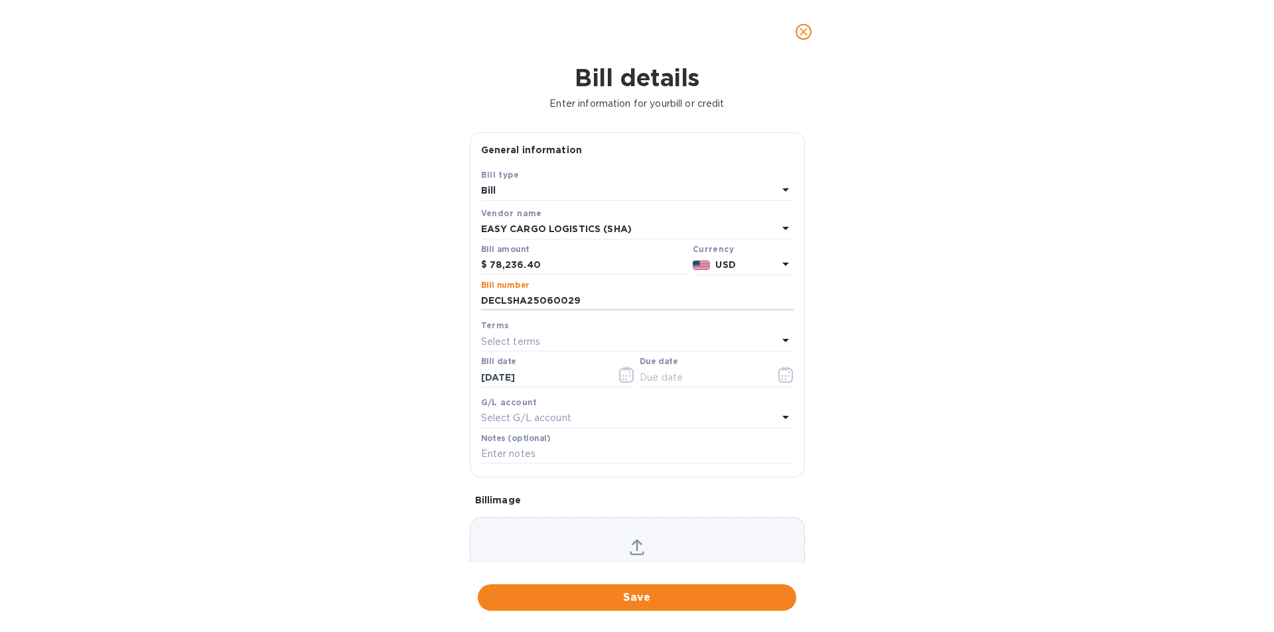
click at [495, 338] on p "Select terms" at bounding box center [511, 342] width 60 height 14
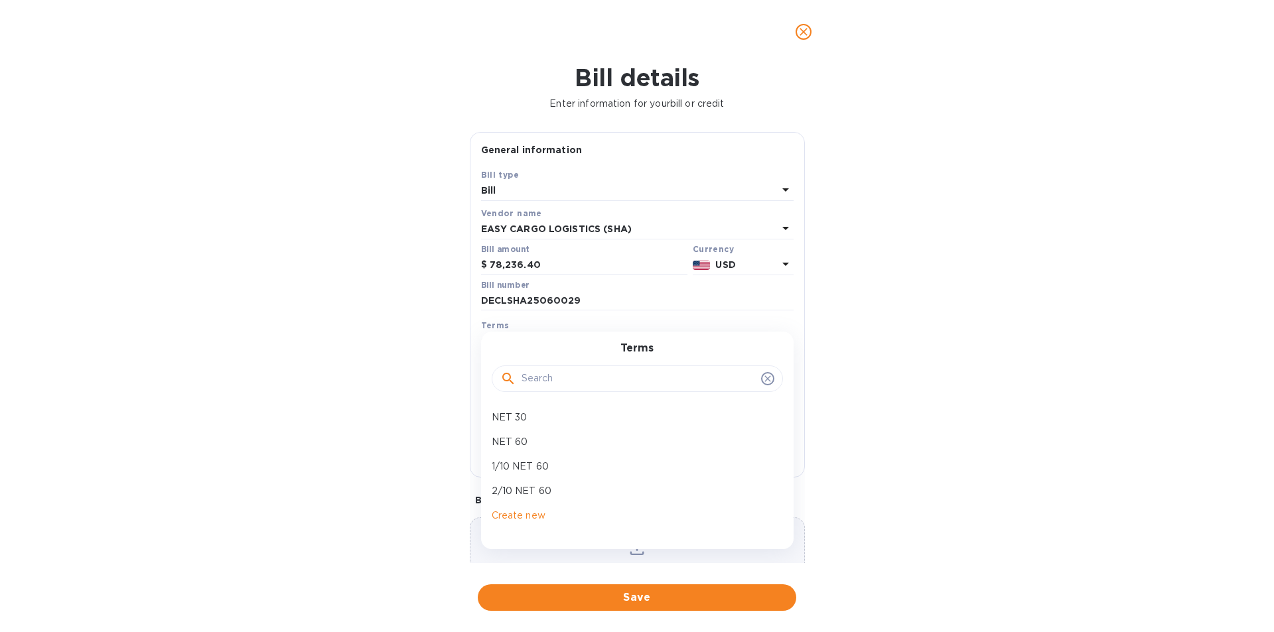
click at [517, 414] on p "NET 30" at bounding box center [632, 418] width 281 height 14
type input "[DATE]"
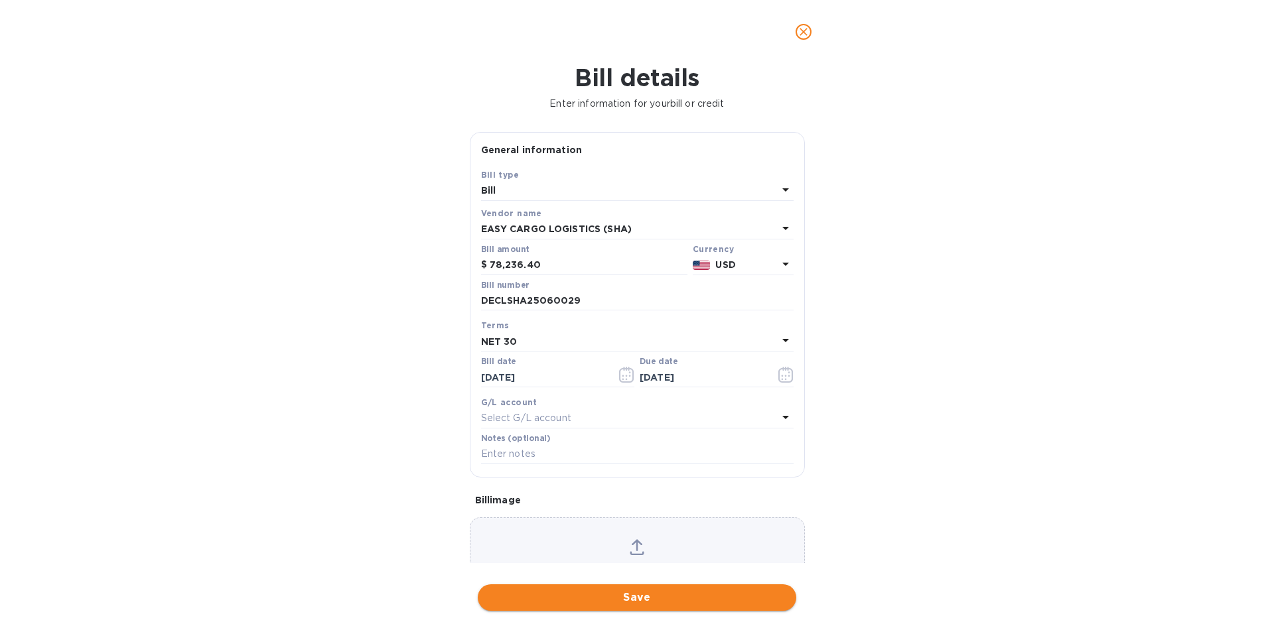
click at [600, 603] on span "Save" at bounding box center [636, 598] width 297 height 16
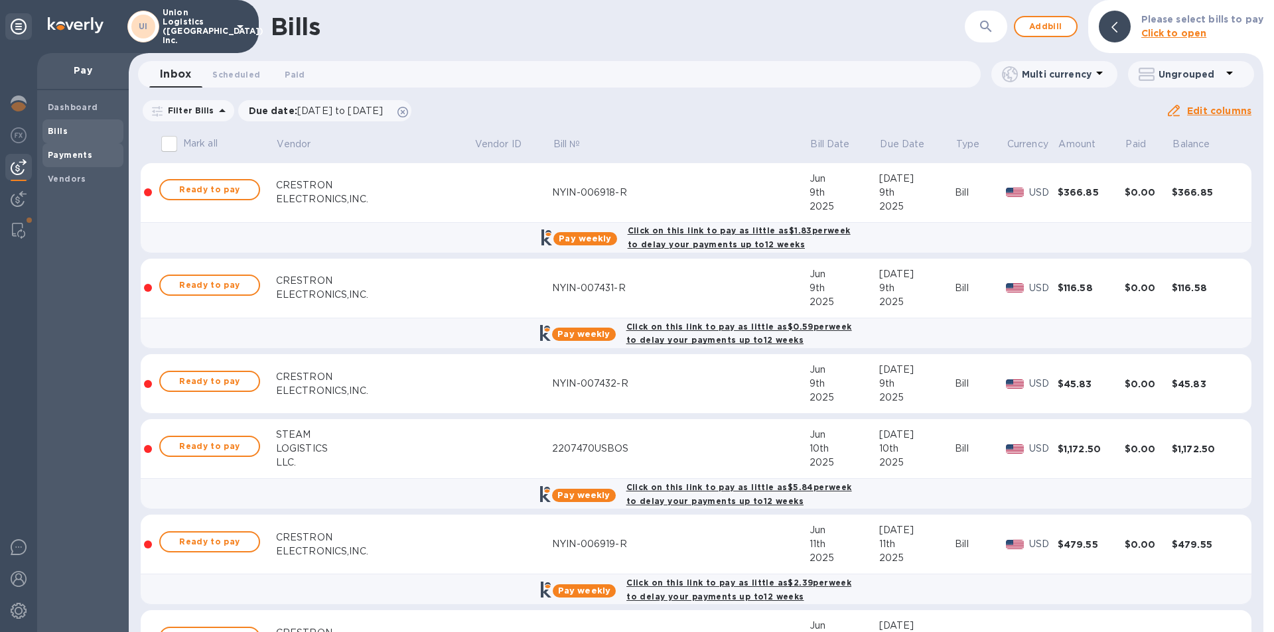
click at [67, 160] on span "Payments" at bounding box center [70, 155] width 44 height 13
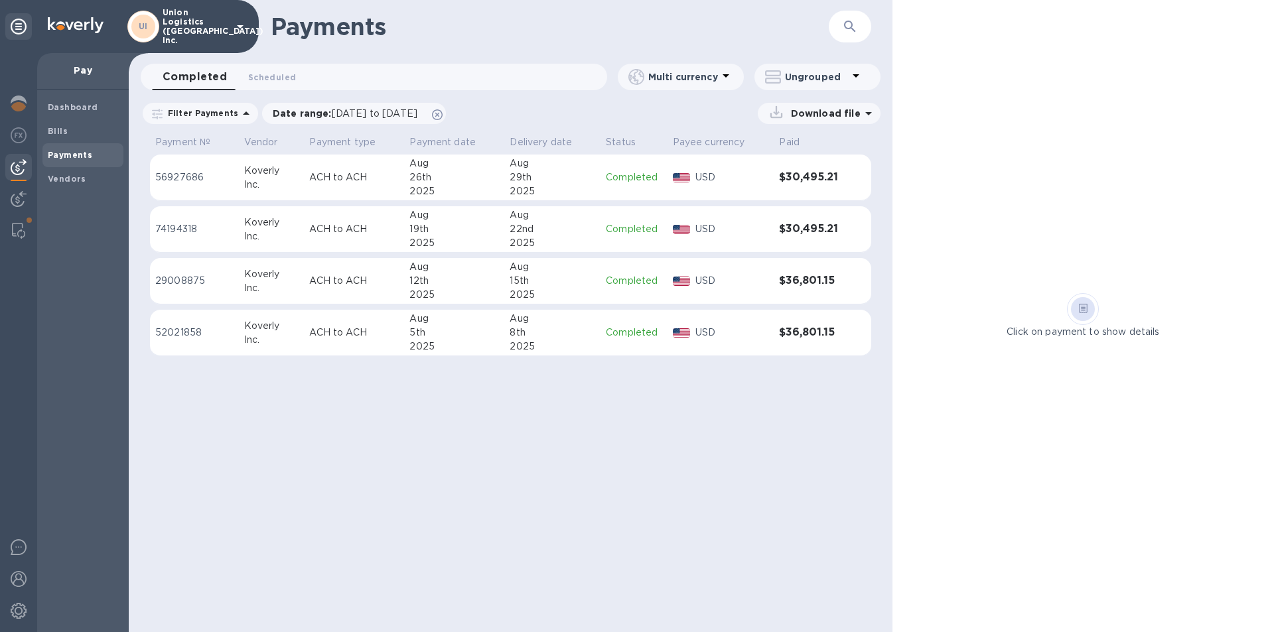
click at [71, 153] on b "Payments" at bounding box center [70, 155] width 44 height 10
click at [100, 74] on p "Pay" at bounding box center [83, 70] width 70 height 13
click at [48, 130] on b "Bills" at bounding box center [58, 131] width 20 height 10
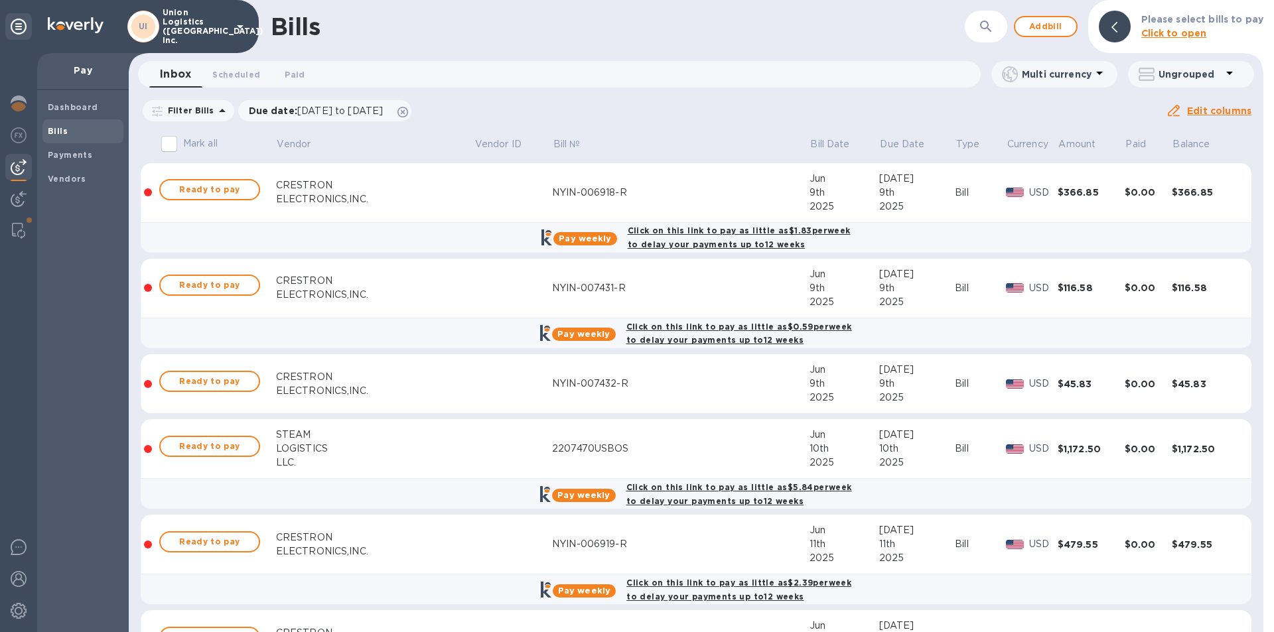
click at [781, 83] on div "Inbox 0 Scheduled 0 Paid 0" at bounding box center [564, 74] width 831 height 27
click at [778, 76] on div "Inbox 0 Scheduled 0 Paid 0" at bounding box center [564, 74] width 831 height 27
click at [994, 25] on icon "button" at bounding box center [986, 27] width 16 height 16
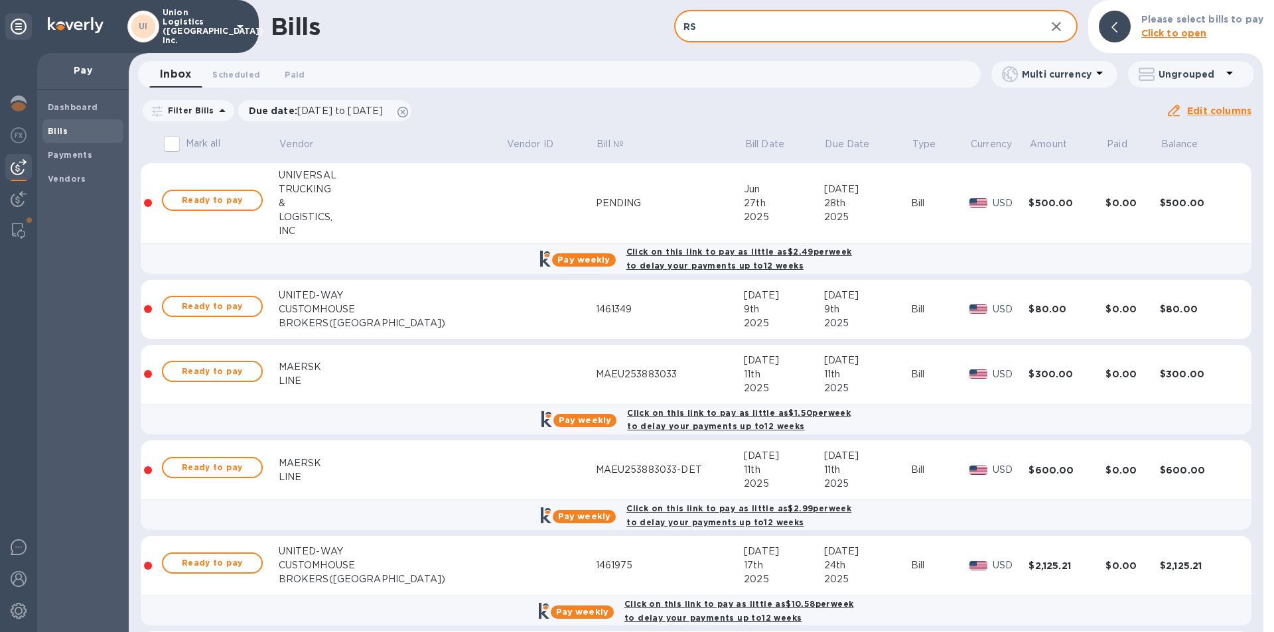
click at [711, 31] on input "RS" at bounding box center [854, 27] width 361 height 33
type input "RS LOGISTICS"
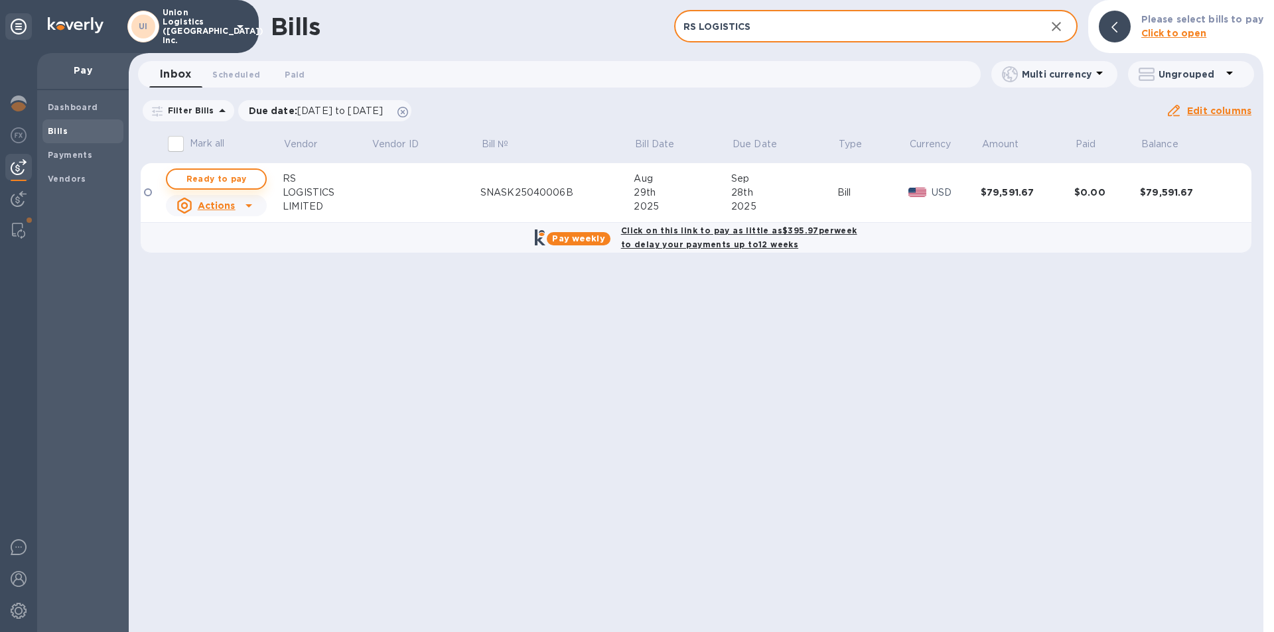
click at [230, 181] on span "Ready to pay" at bounding box center [216, 179] width 77 height 16
checkbox input "true"
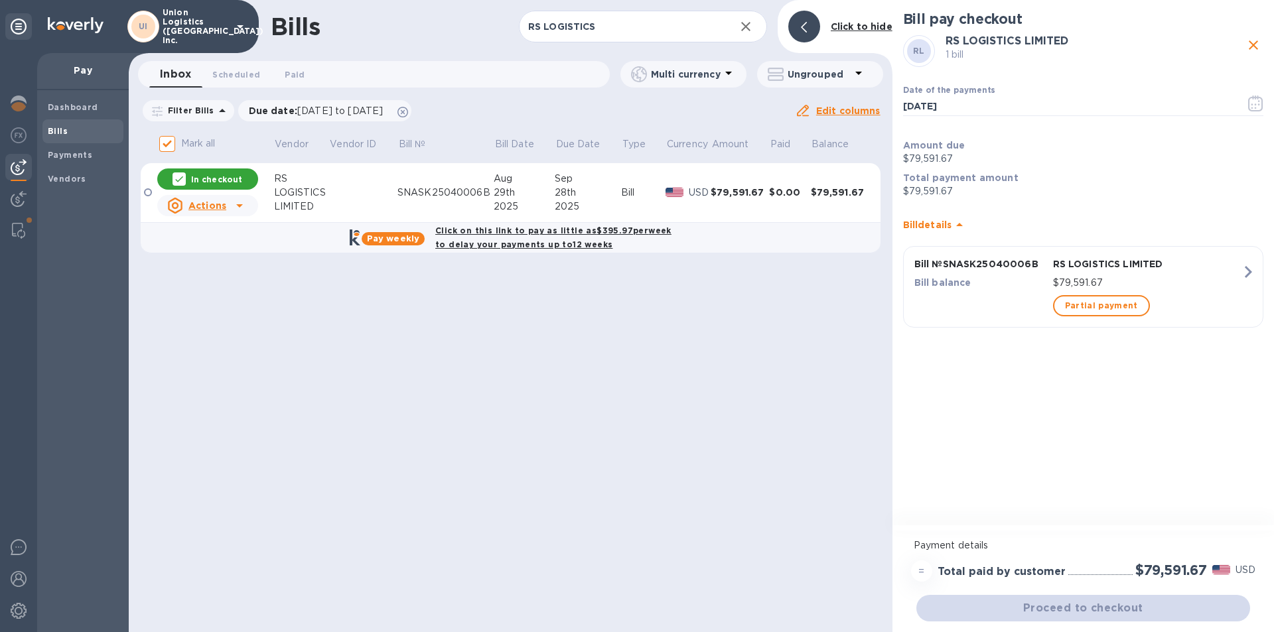
click at [741, 25] on icon "button" at bounding box center [746, 27] width 16 height 16
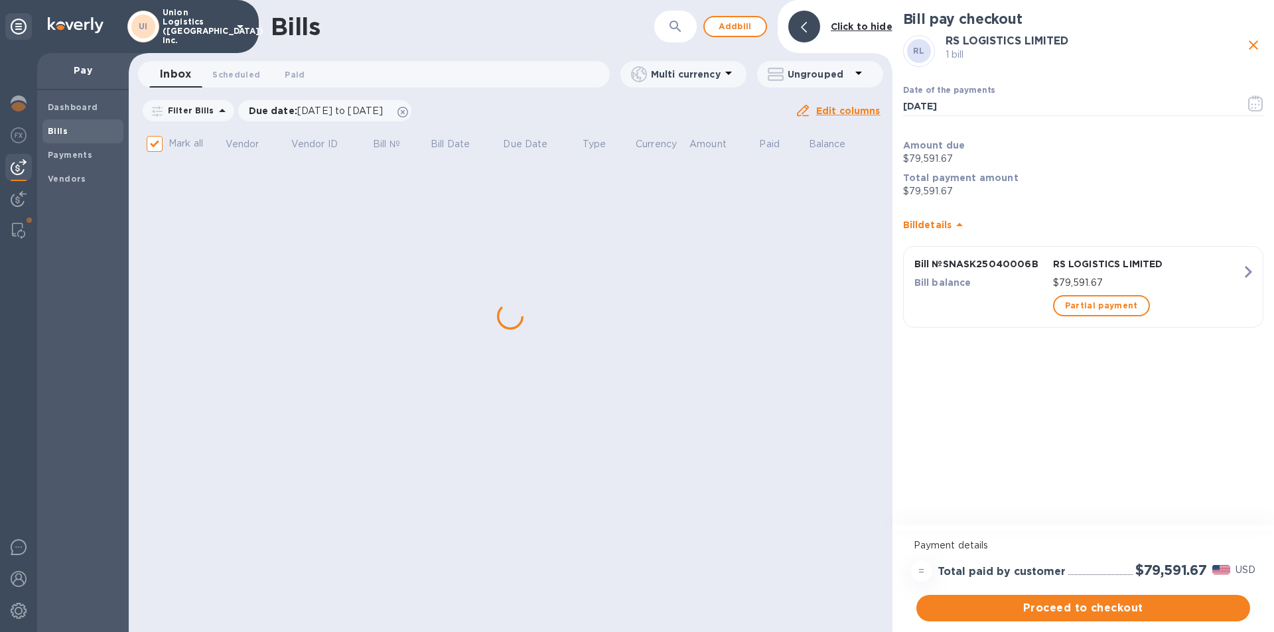
click at [612, 23] on div "Bills" at bounding box center [441, 27] width 341 height 28
checkbox input "false"
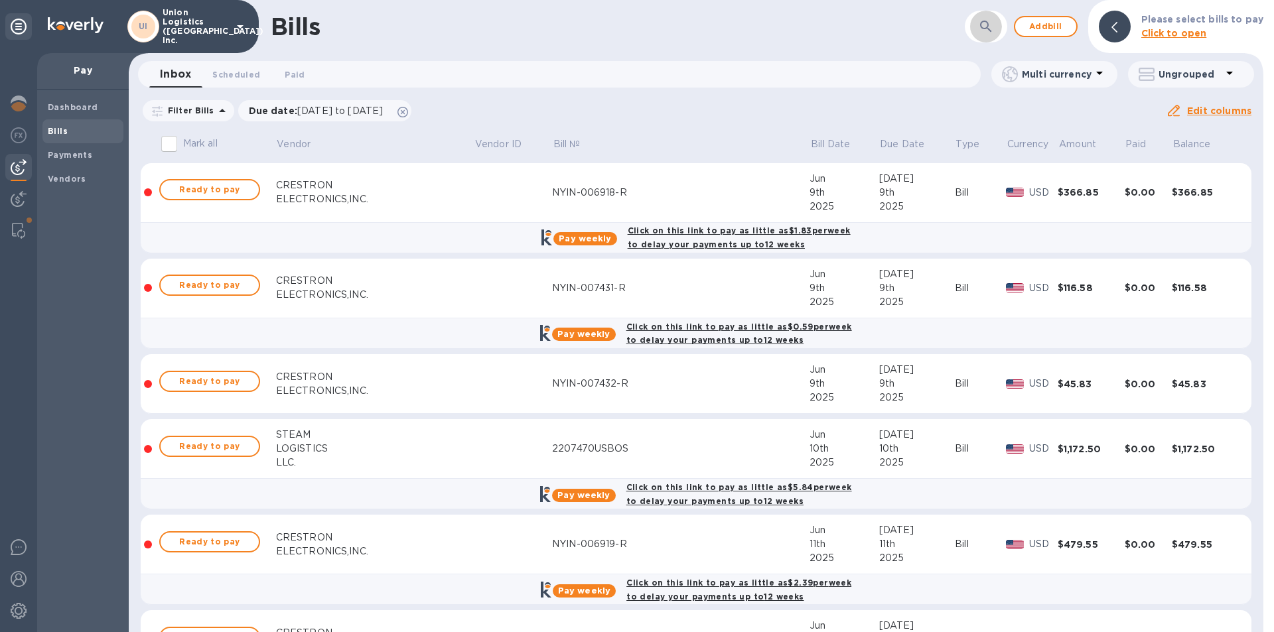
click at [981, 28] on button "button" at bounding box center [986, 27] width 32 height 32
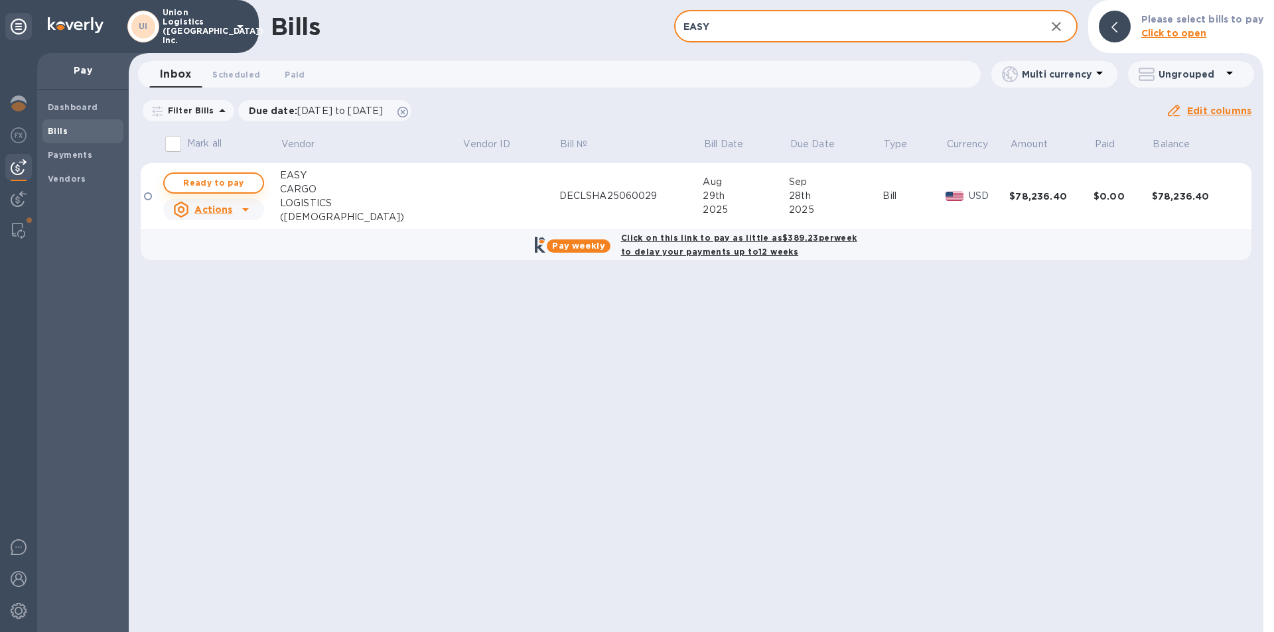
type input "EASY"
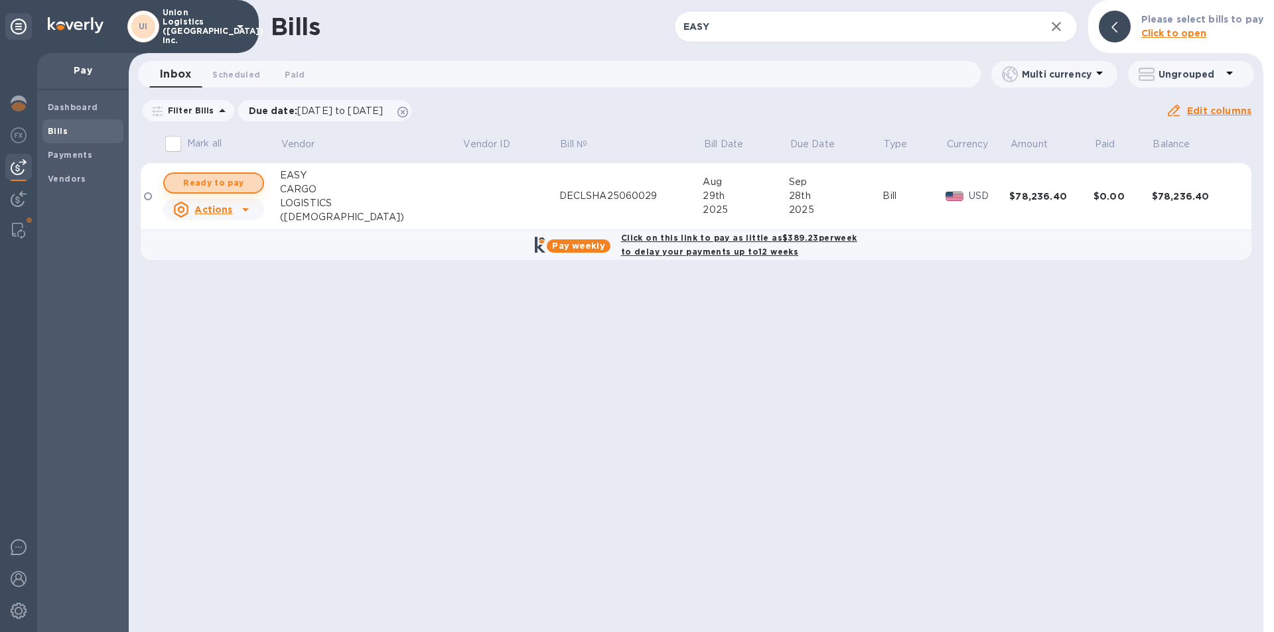
click at [218, 186] on span "Ready to pay" at bounding box center [213, 183] width 77 height 16
checkbox input "true"
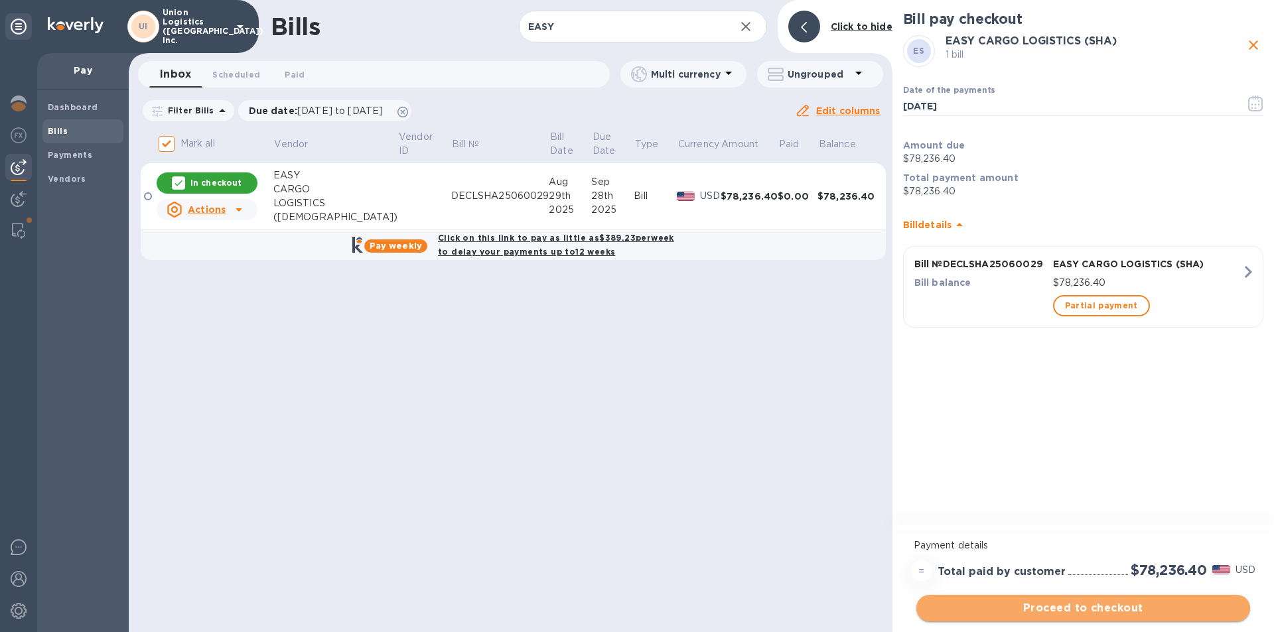
click at [1073, 611] on span "Proceed to checkout" at bounding box center [1083, 609] width 313 height 16
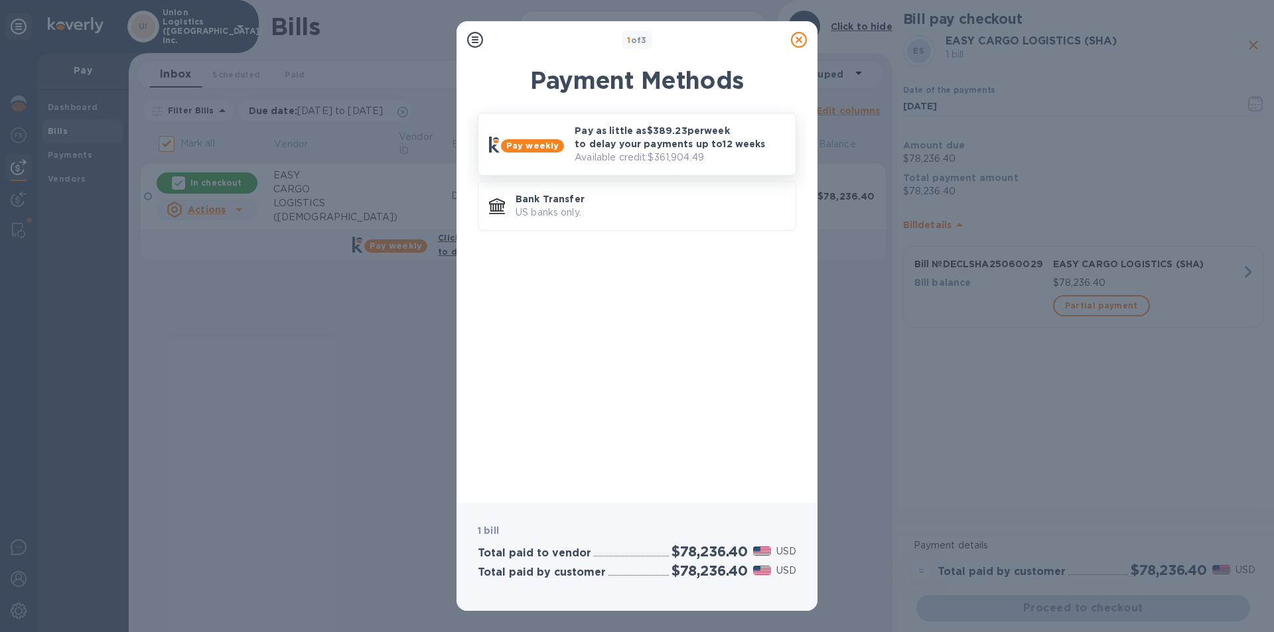
click at [718, 153] on p "Available credit: $361,904.49" at bounding box center [680, 158] width 210 height 14
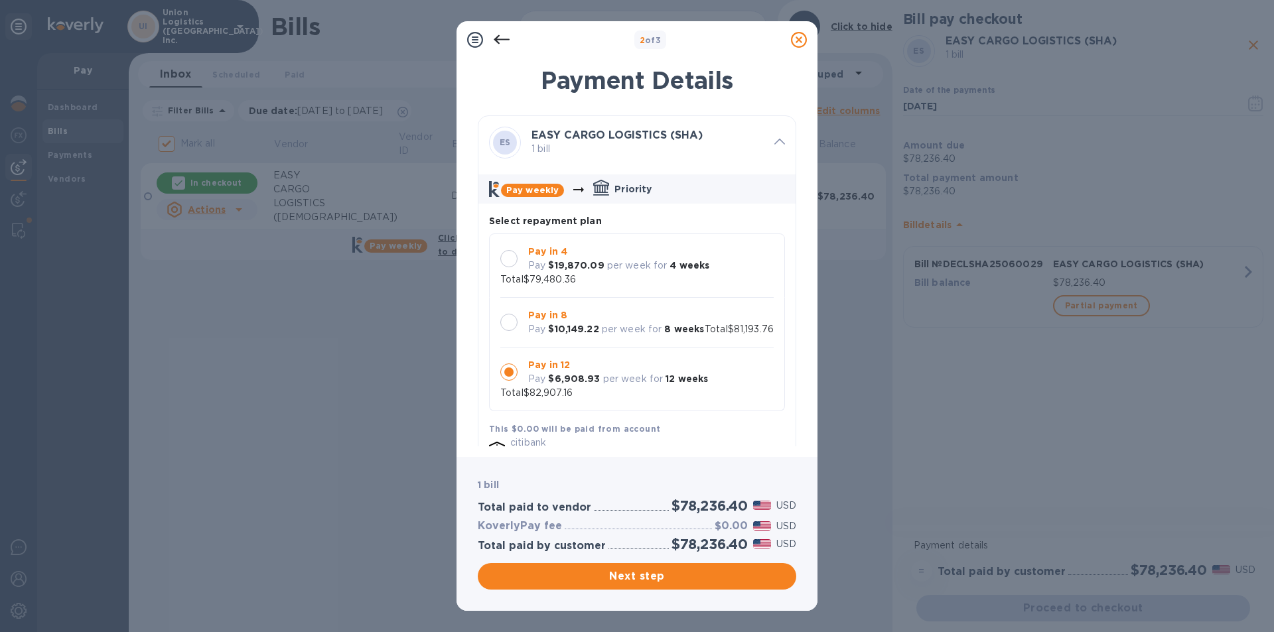
scroll to position [13, 0]
click at [691, 270] on div "Pay in 4 Pay $19,870.09 per week for 4 weeks Total $79,480.36" at bounding box center [636, 266] width 273 height 42
click at [666, 338] on div "Pay in 8 Pay $10,149.22 per week for 8 weeks" at bounding box center [616, 322] width 186 height 38
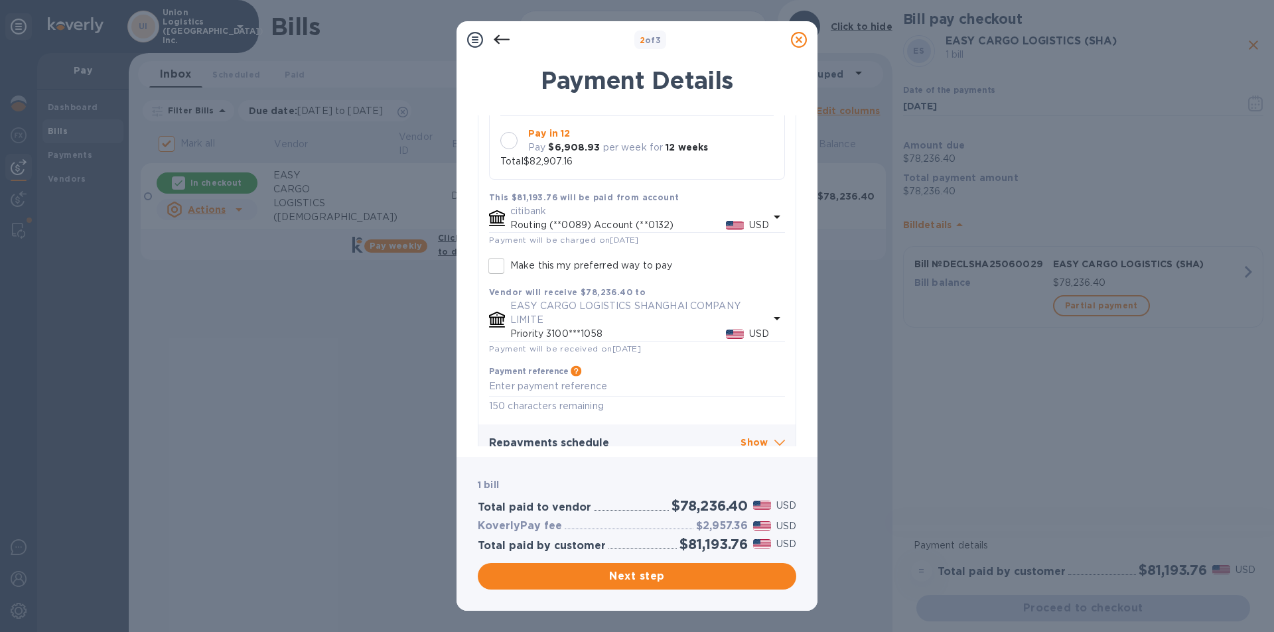
scroll to position [250, 0]
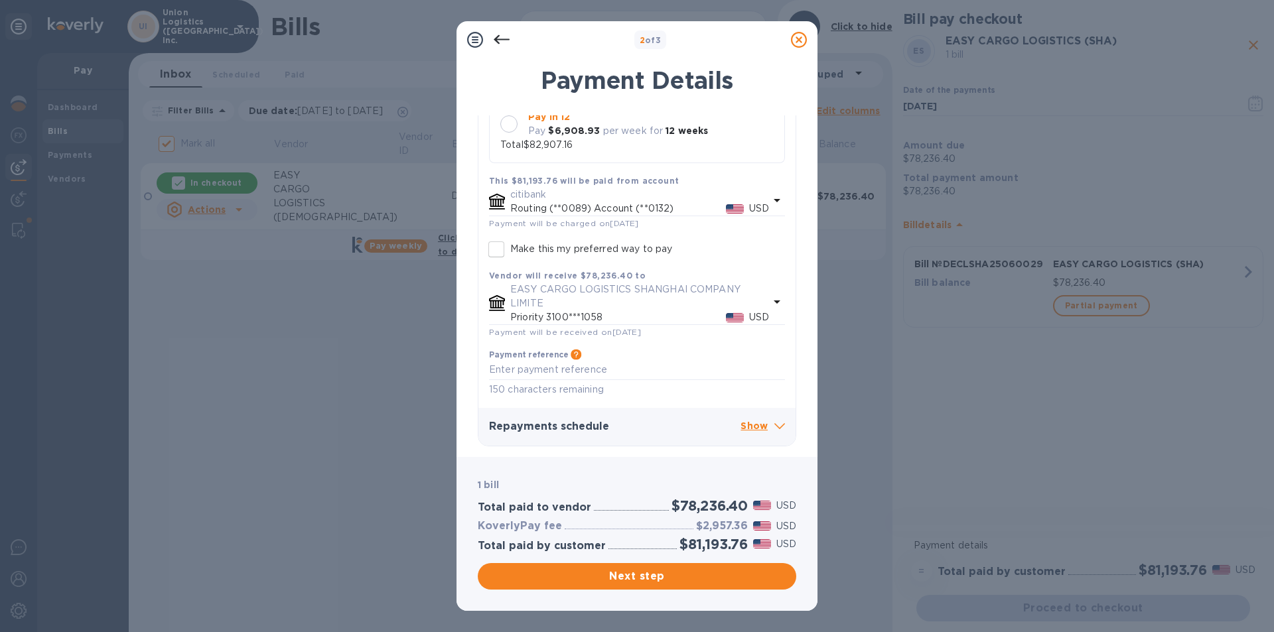
click at [761, 429] on p "Show" at bounding box center [763, 427] width 44 height 17
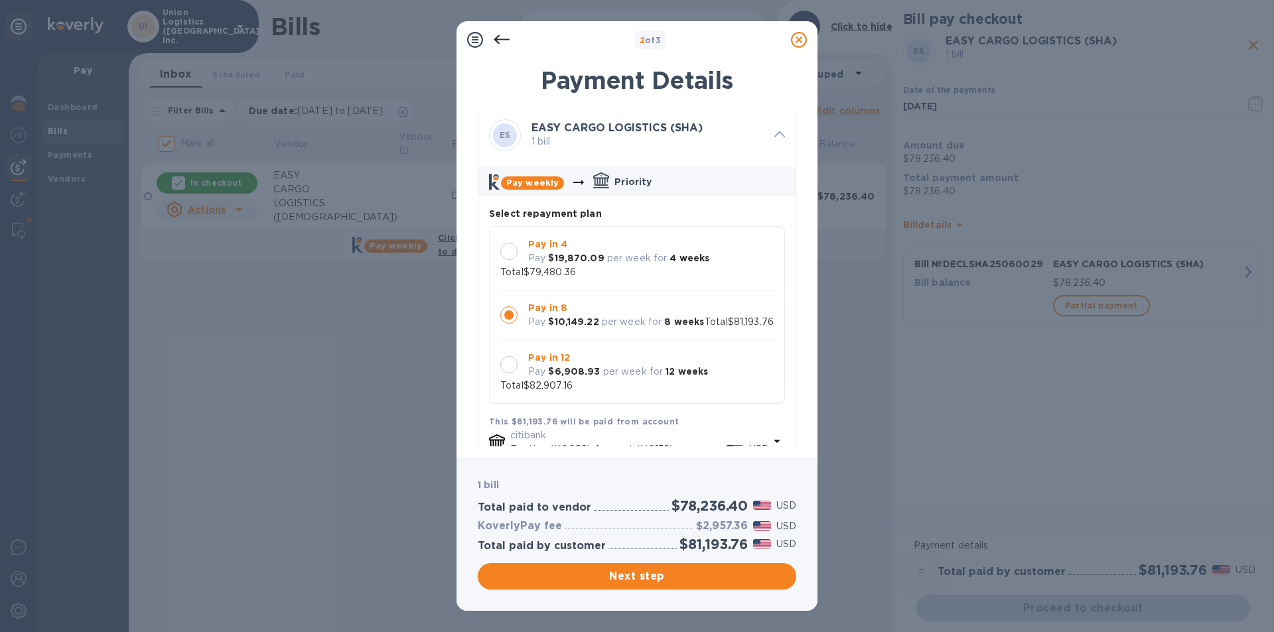
scroll to position [0, 0]
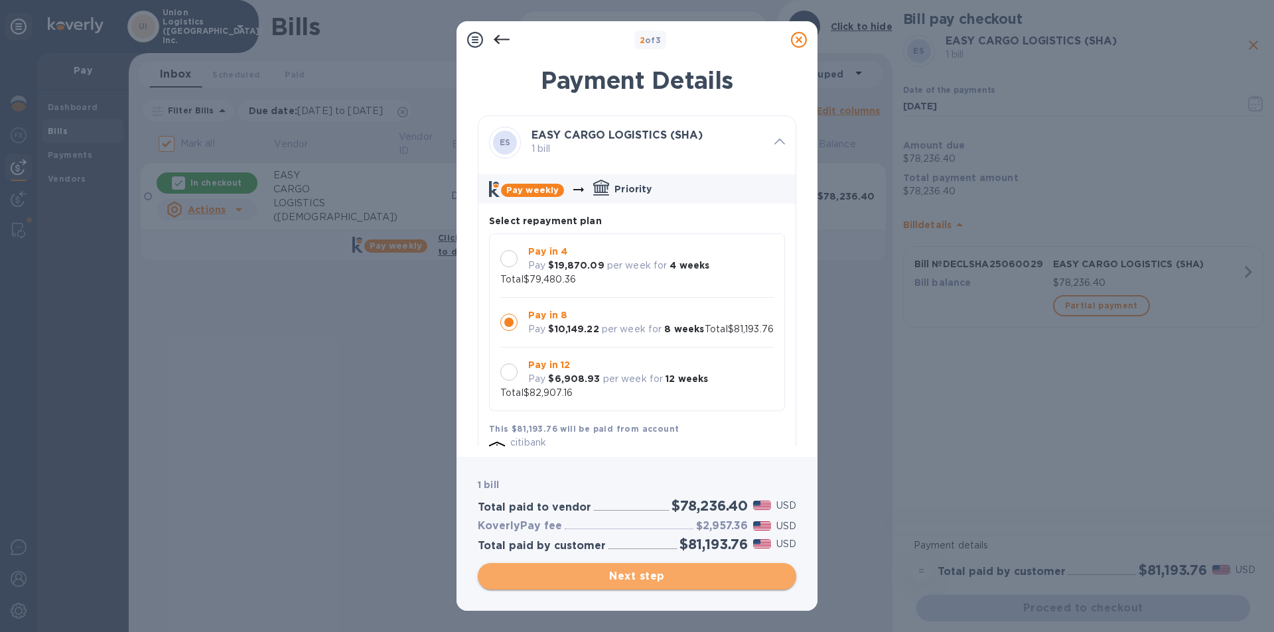
click at [667, 584] on span "Next step" at bounding box center [636, 577] width 297 height 16
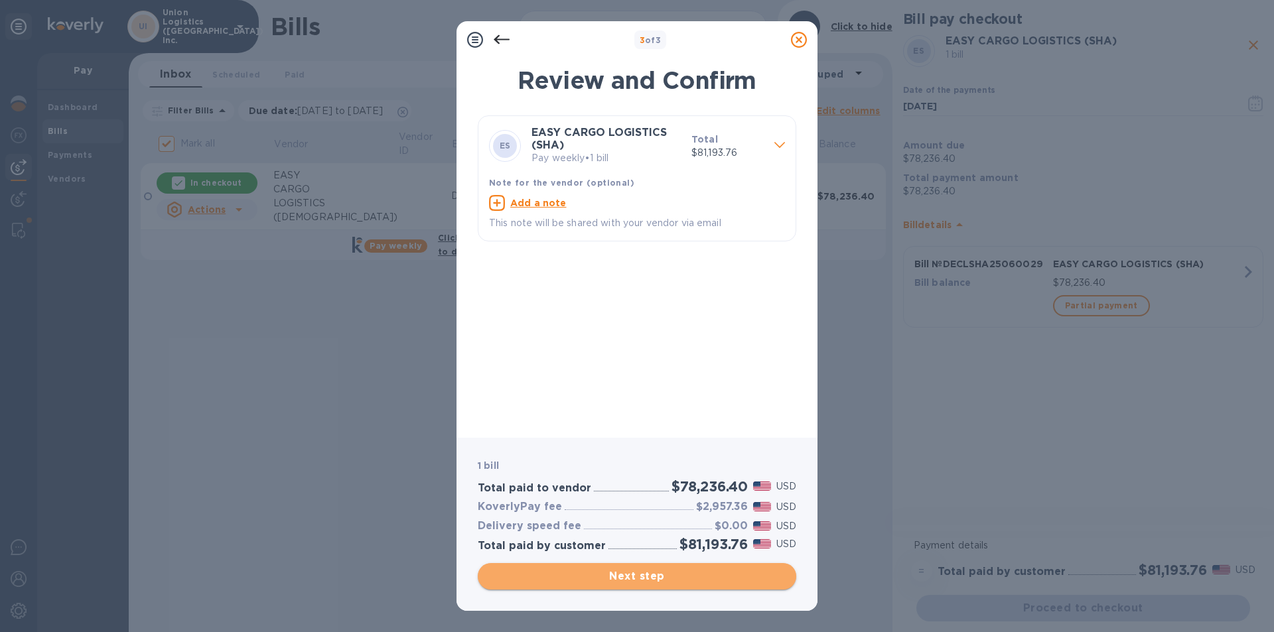
click at [673, 575] on span "Next step" at bounding box center [636, 577] width 297 height 16
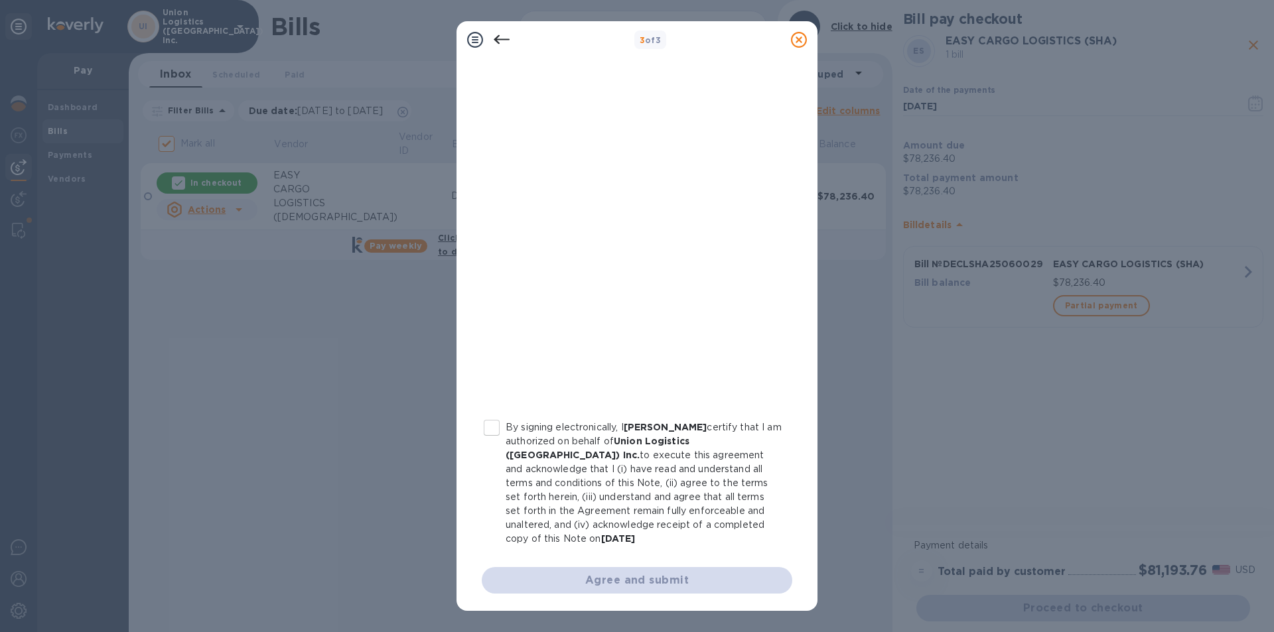
scroll to position [123, 0]
click at [500, 429] on input "By signing electronically, I [PERSON_NAME] certify that I am authorized on beha…" at bounding box center [492, 427] width 28 height 28
checkbox input "true"
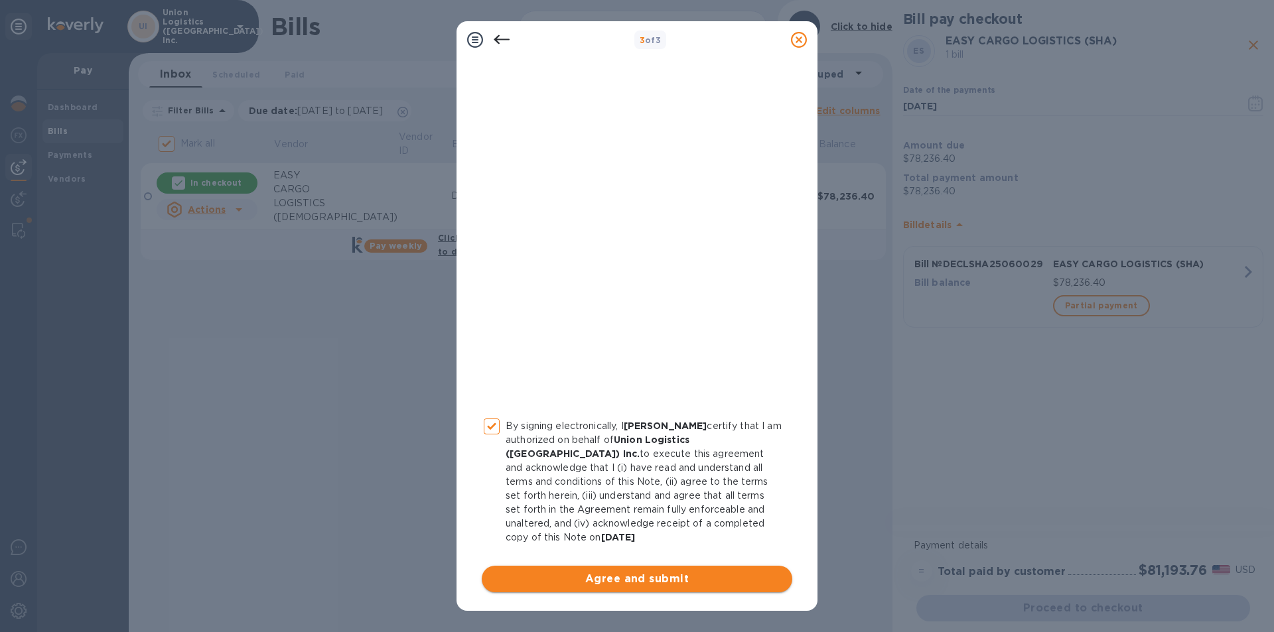
click at [570, 569] on button "Agree and submit" at bounding box center [637, 579] width 311 height 27
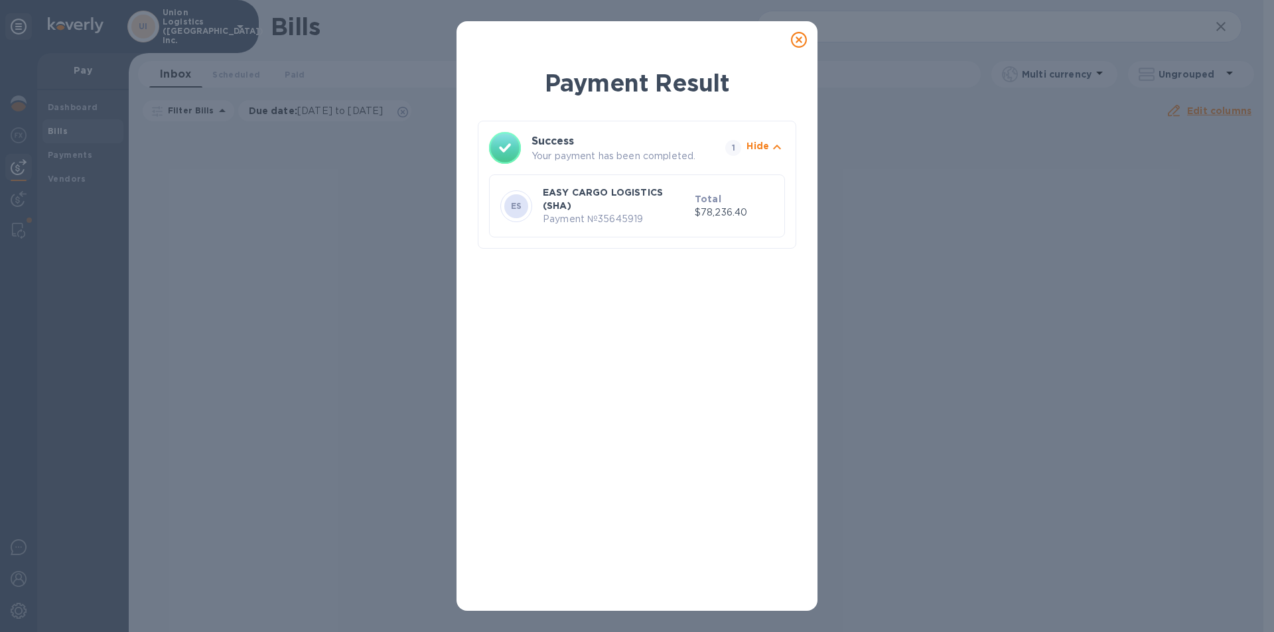
click at [664, 202] on p "EASY CARGO LOGISTICS (SHA)" at bounding box center [616, 199] width 147 height 27
click at [766, 151] on p "Hide" at bounding box center [758, 145] width 23 height 13
click at [670, 145] on h3 "Success" at bounding box center [615, 141] width 166 height 16
click at [764, 149] on p "Show" at bounding box center [755, 145] width 27 height 13
click at [631, 211] on p "EASY CARGO LOGISTICS (SHA)" at bounding box center [616, 199] width 147 height 27
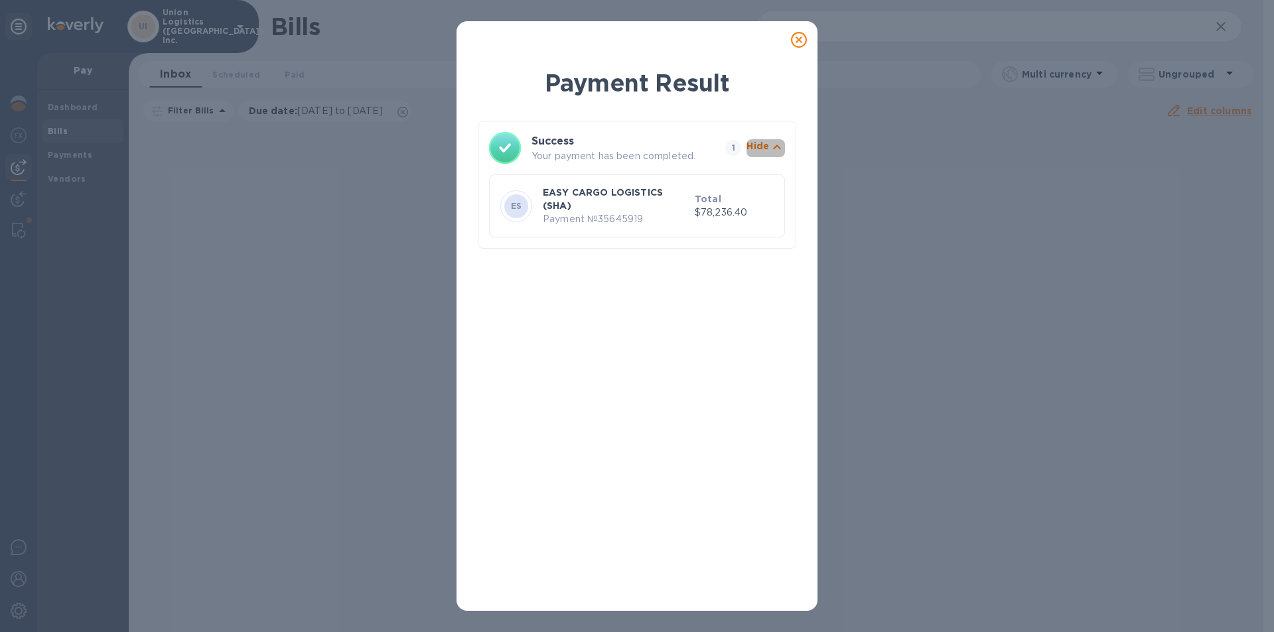
click at [764, 145] on p "Hide" at bounding box center [758, 145] width 23 height 13
click at [797, 41] on icon at bounding box center [799, 40] width 16 height 16
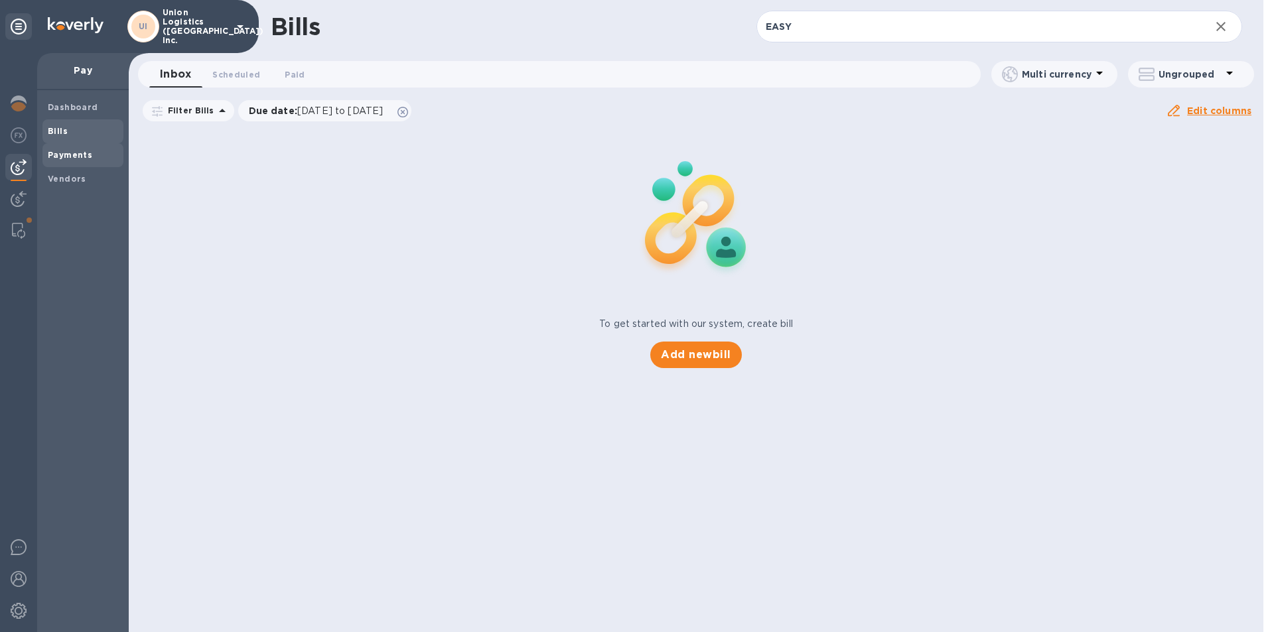
click at [66, 151] on b "Payments" at bounding box center [70, 155] width 44 height 10
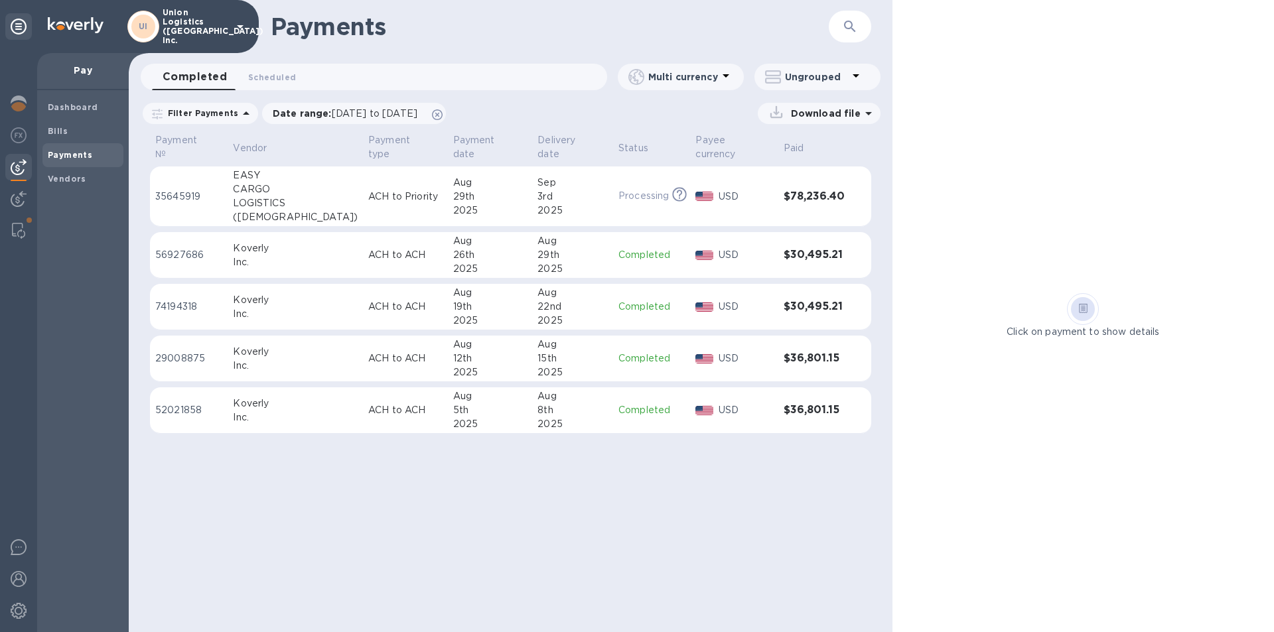
click at [561, 204] on div "2025" at bounding box center [572, 211] width 70 height 14
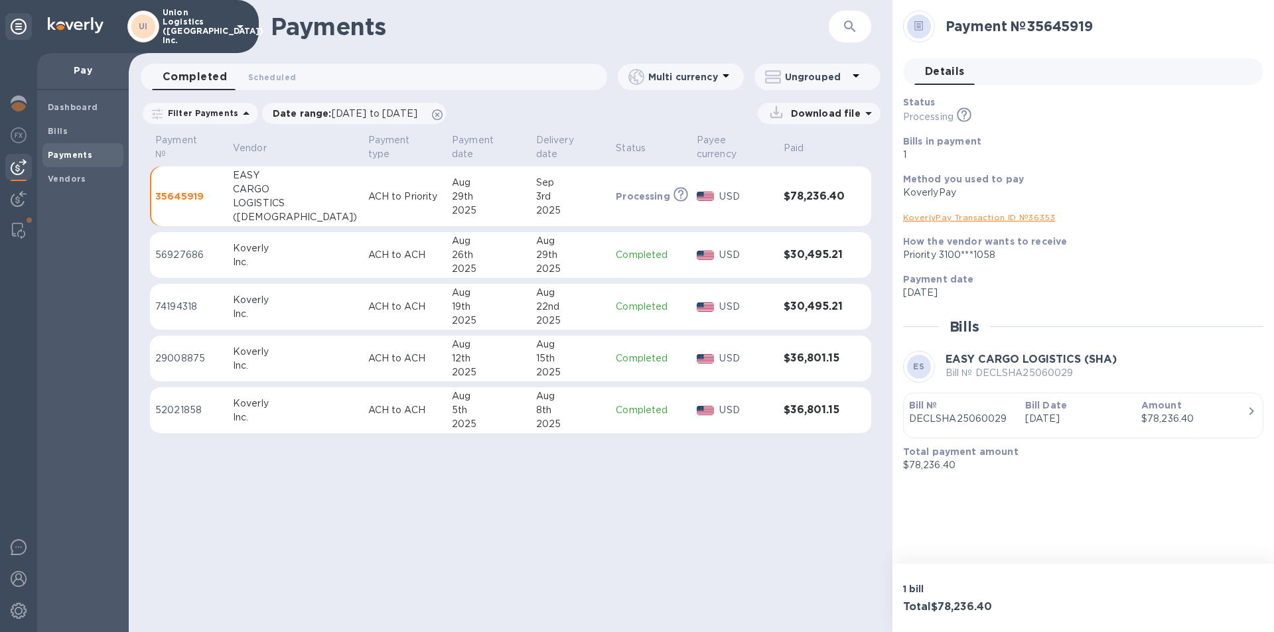
click at [1003, 218] on link "KoverlyPay Transaction ID № 36353" at bounding box center [979, 217] width 153 height 10
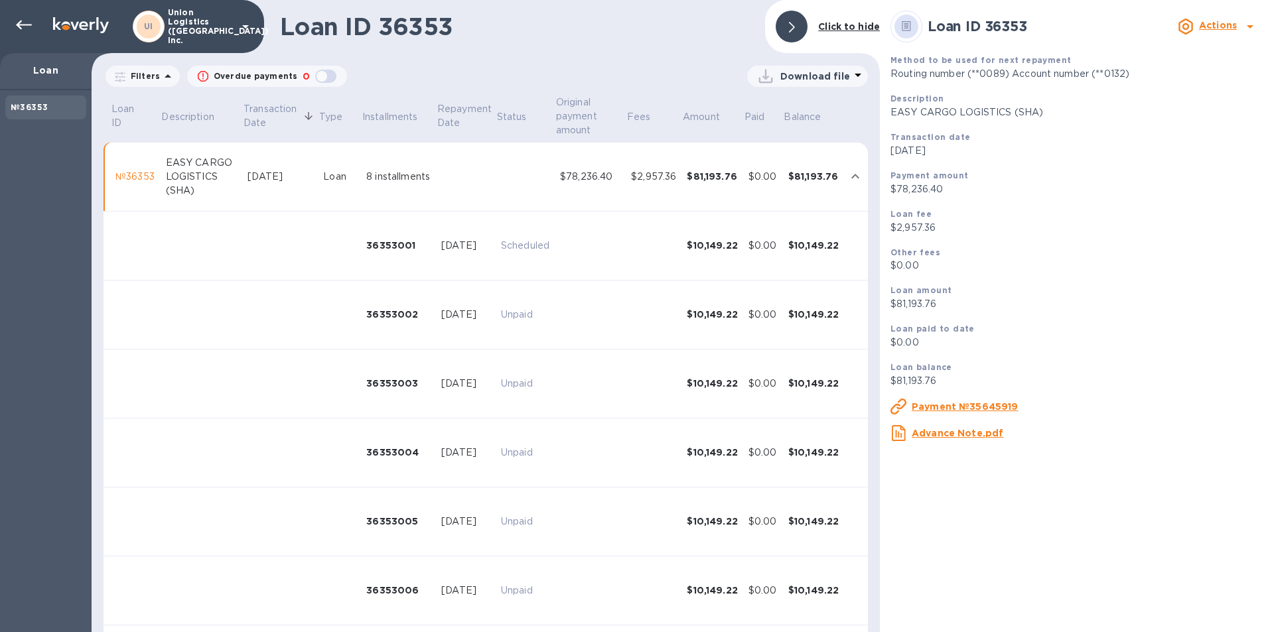
click at [936, 406] on u "Payment №35645919" at bounding box center [965, 406] width 107 height 11
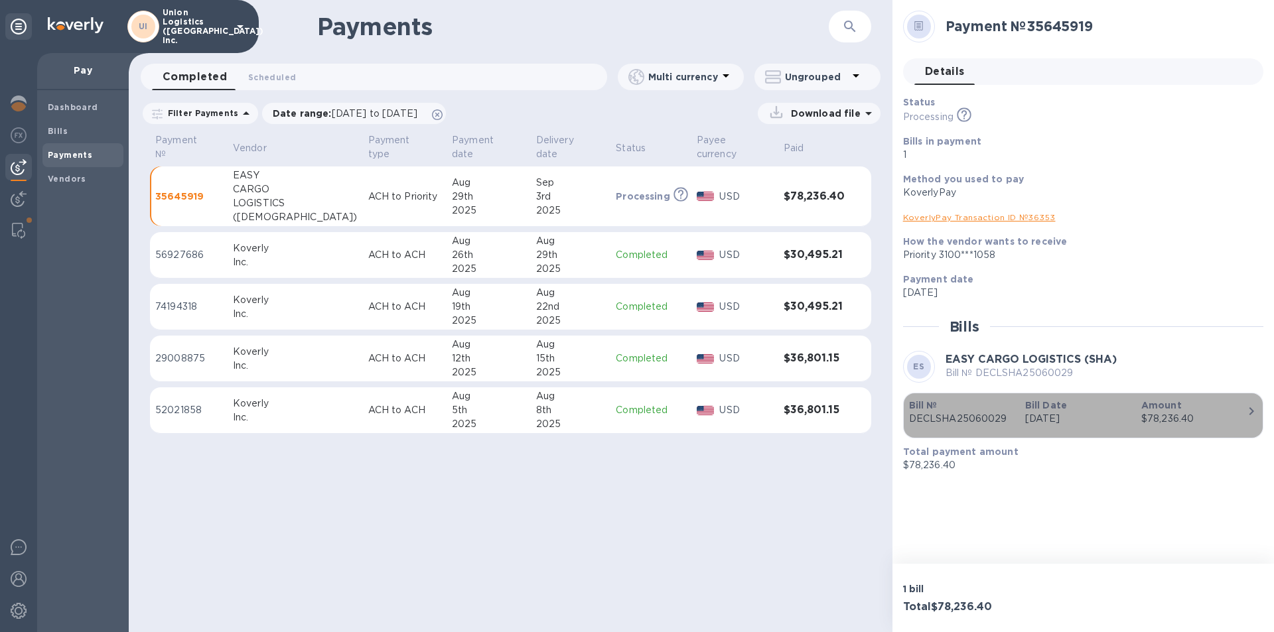
click at [1037, 424] on p "[DATE]" at bounding box center [1078, 419] width 106 height 14
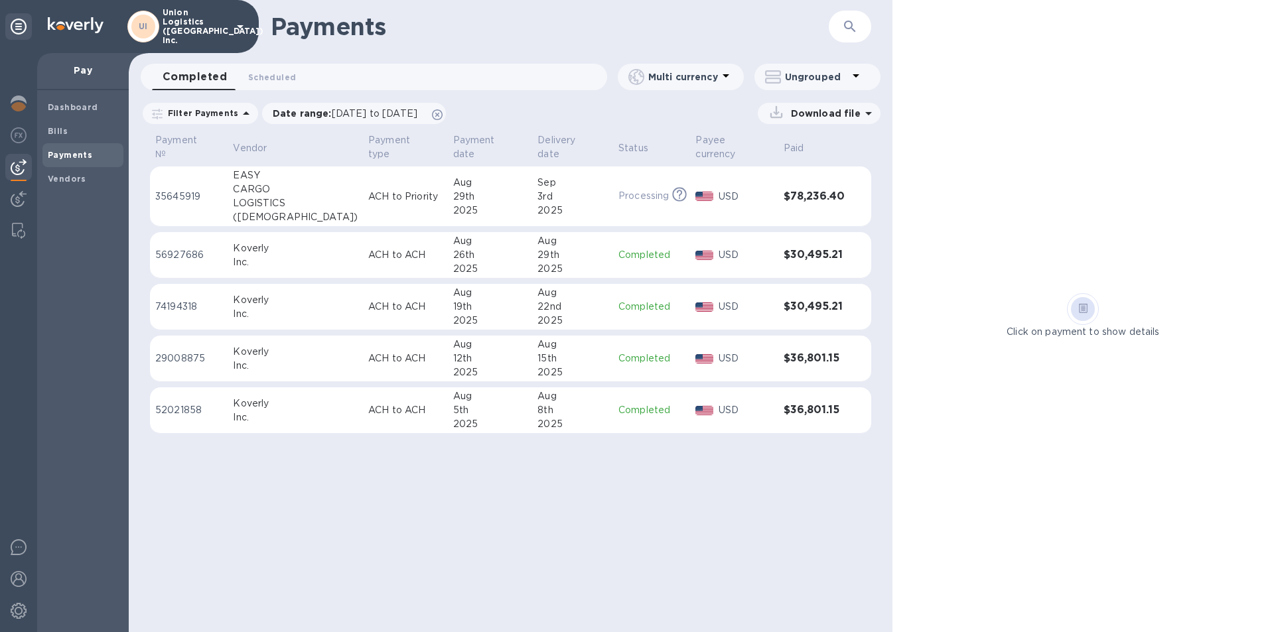
click at [455, 235] on div "Aug" at bounding box center [490, 241] width 74 height 14
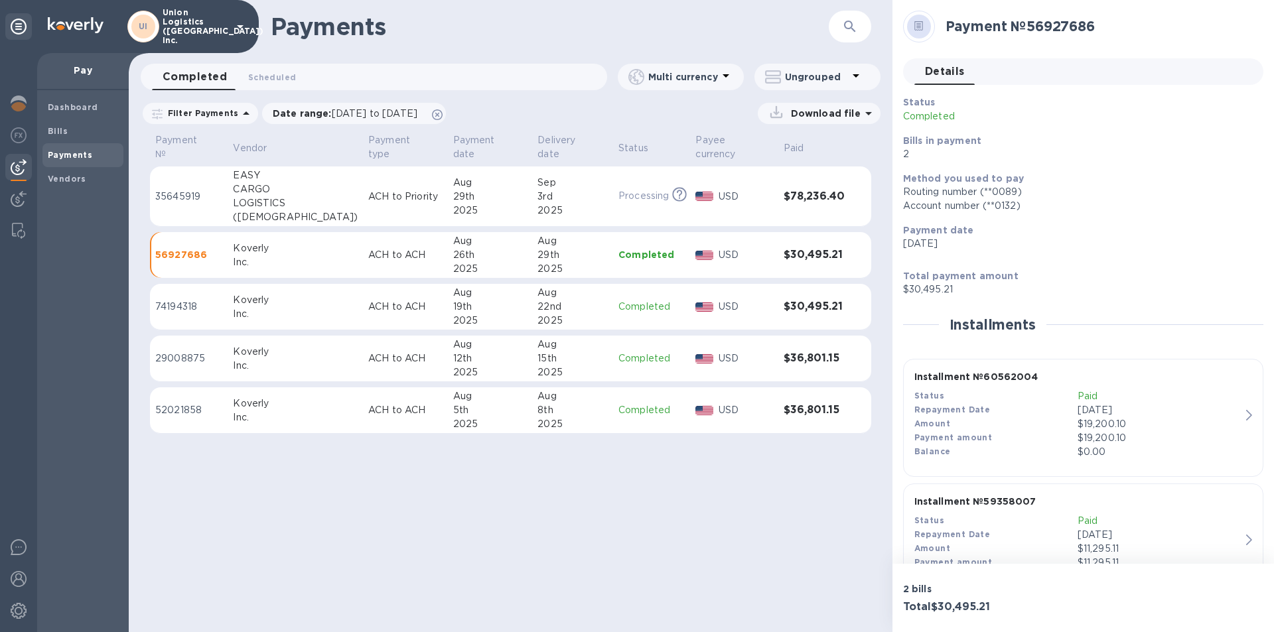
scroll to position [55, 0]
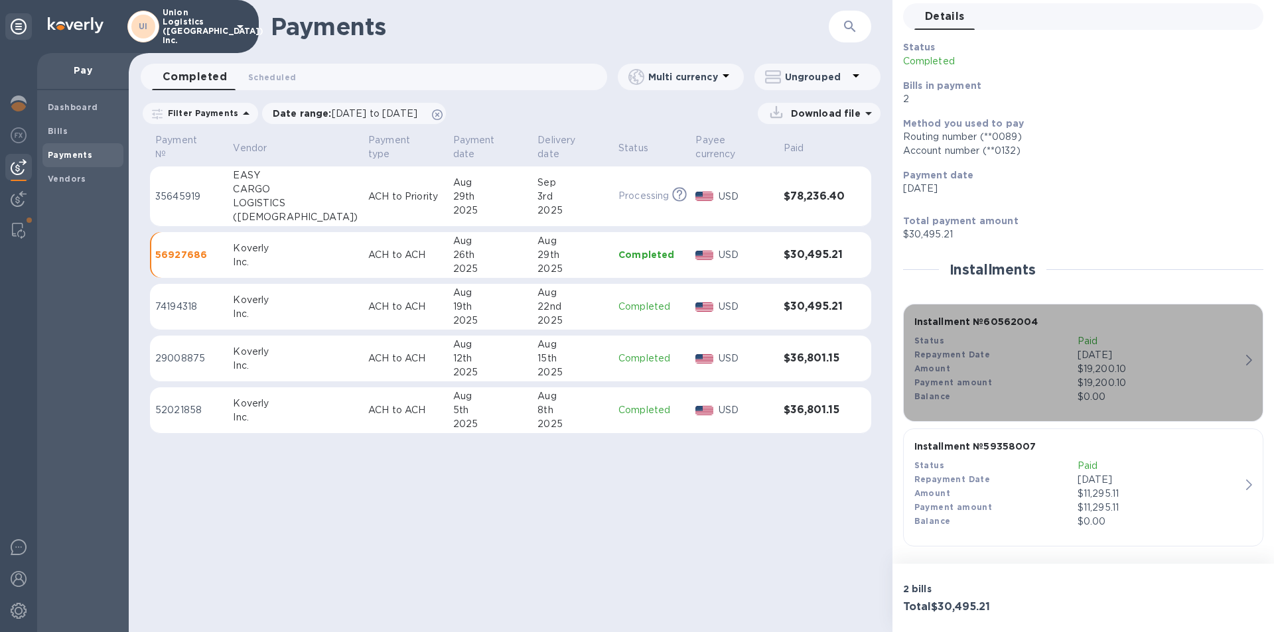
click at [1137, 395] on p "$0.00" at bounding box center [1159, 397] width 163 height 14
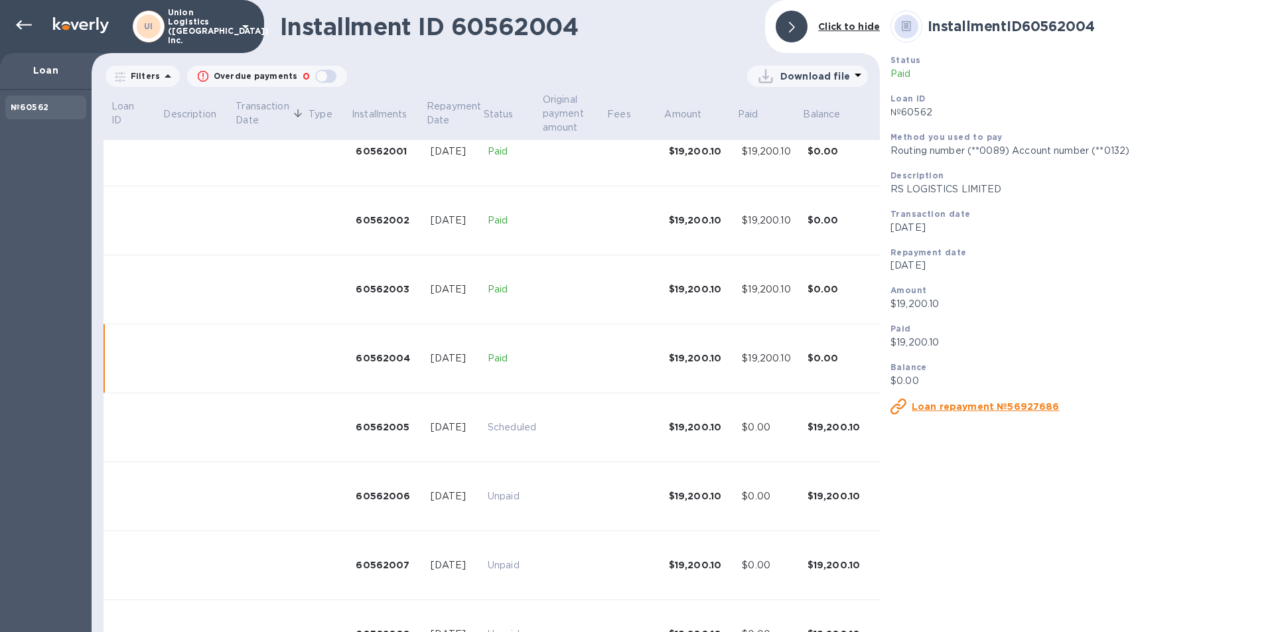
scroll to position [86, 0]
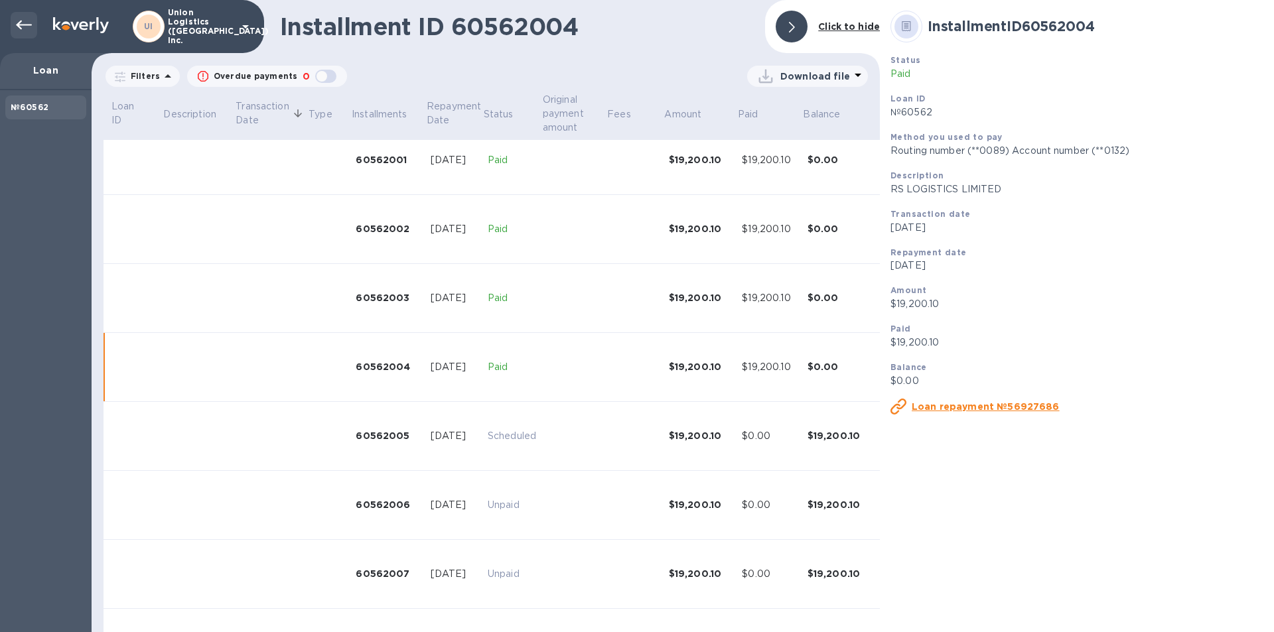
click at [28, 21] on icon at bounding box center [24, 25] width 16 height 16
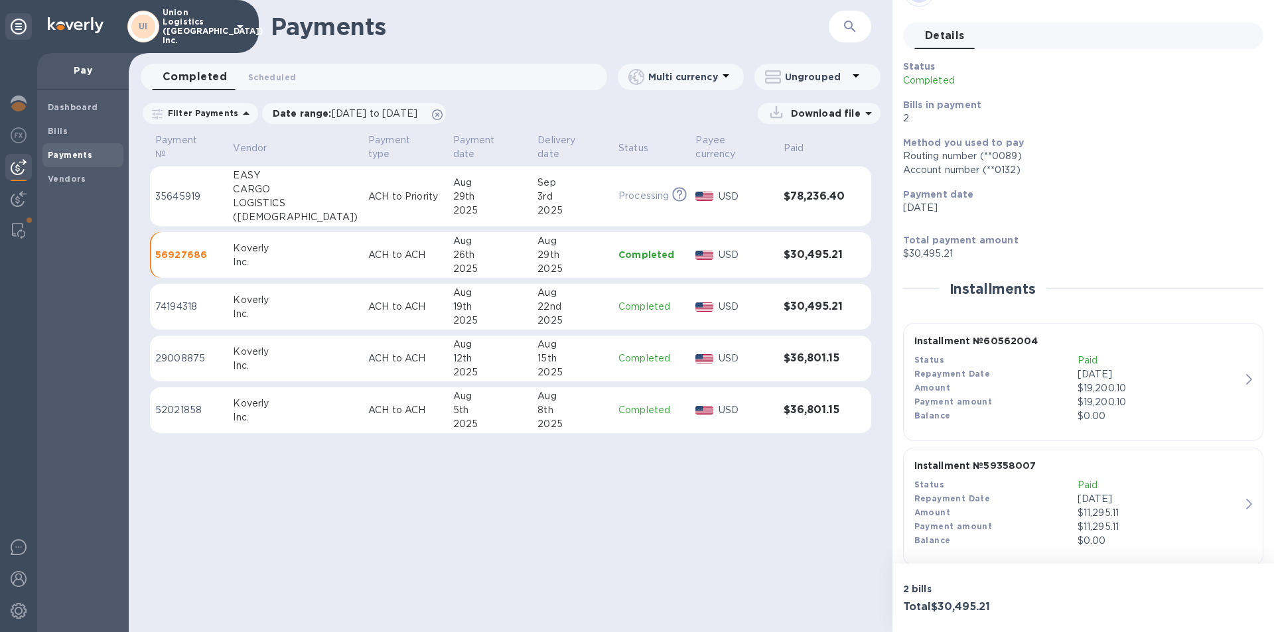
scroll to position [55, 0]
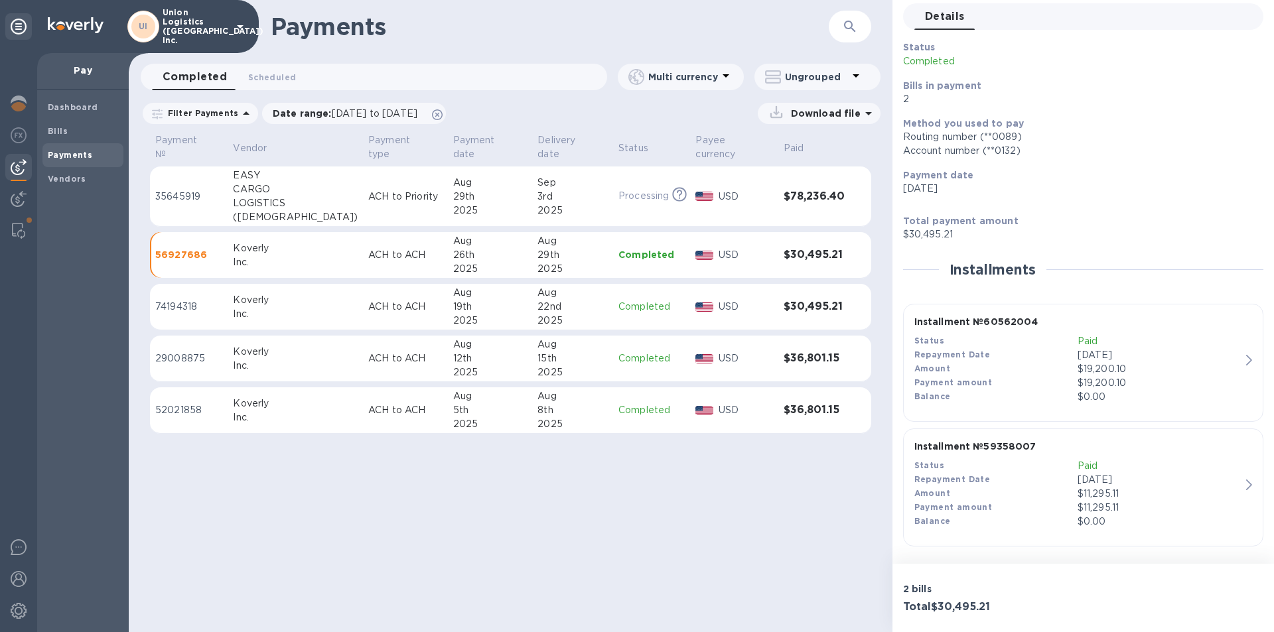
click at [1162, 485] on p "[DATE]" at bounding box center [1159, 480] width 163 height 14
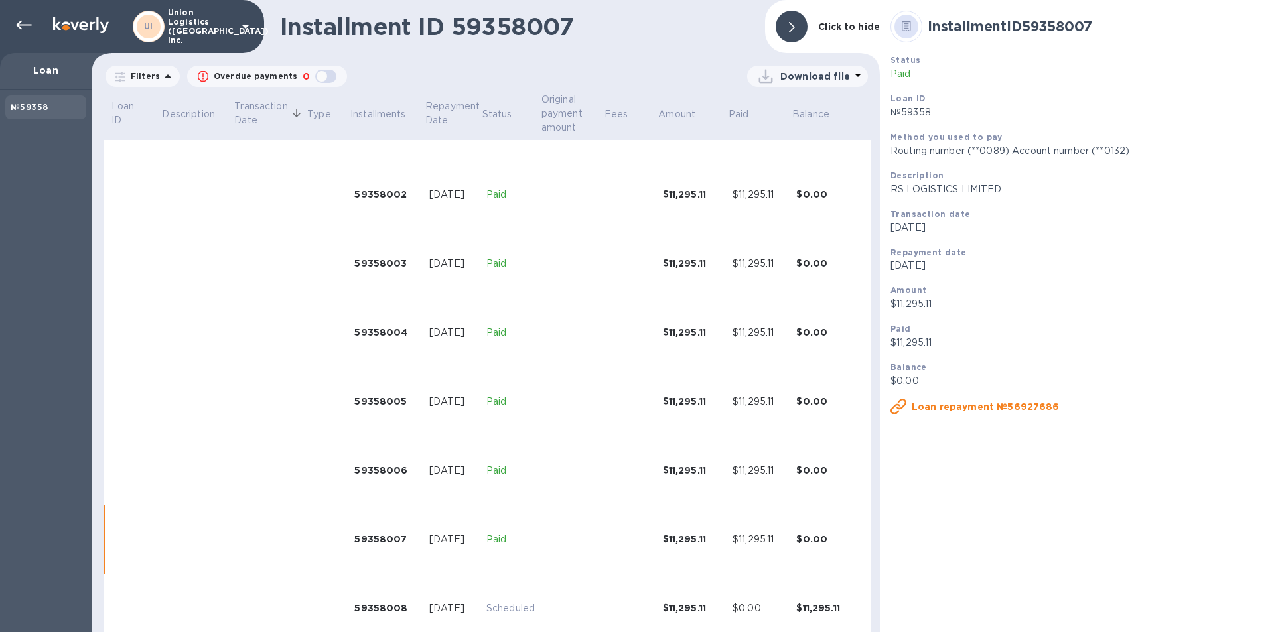
scroll to position [142, 0]
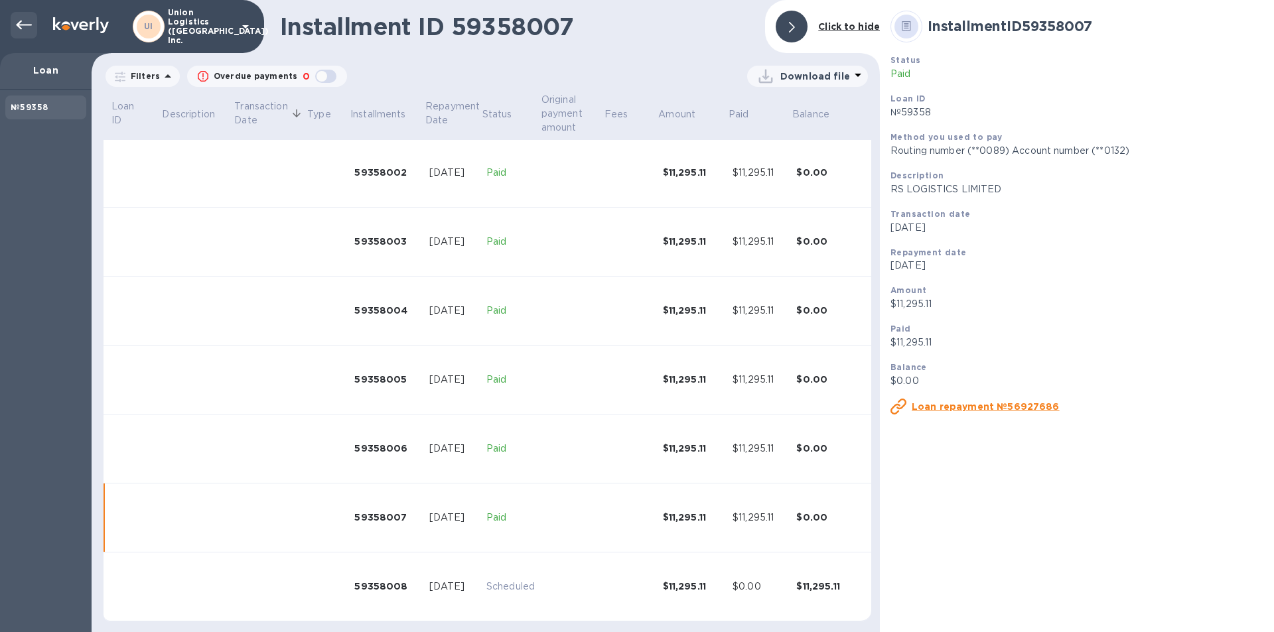
click at [19, 23] on icon at bounding box center [24, 25] width 16 height 9
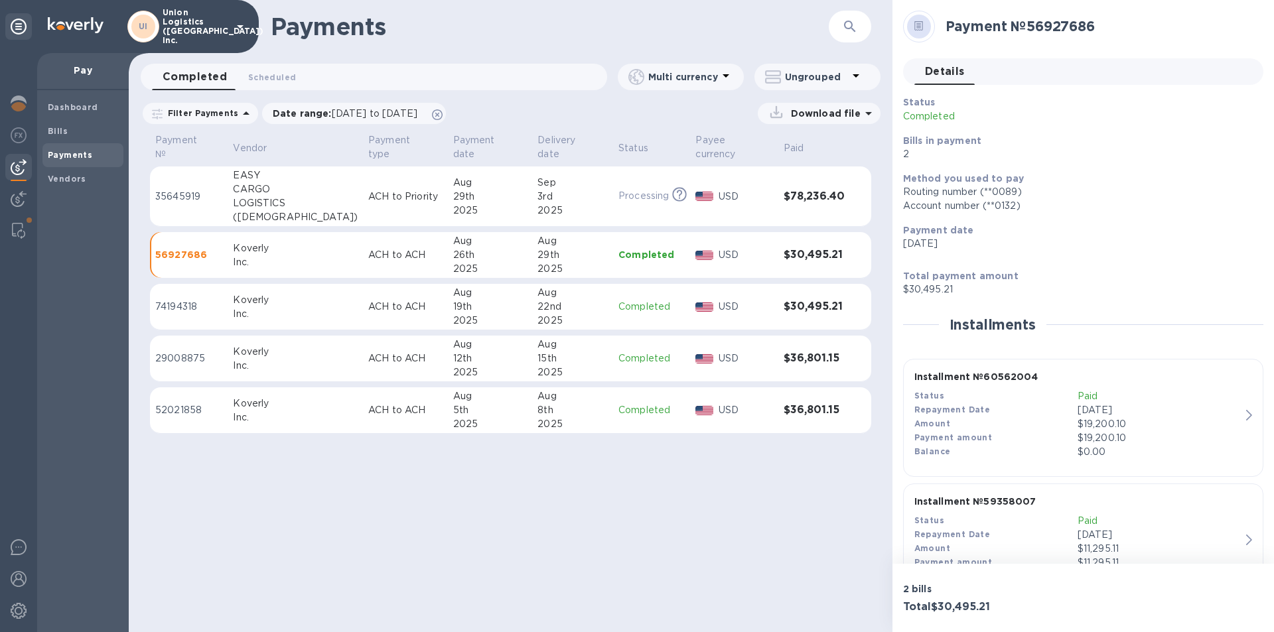
click at [630, 198] on td "Processing This payment is under compliance review, which may take up to 3 busi…" at bounding box center [651, 197] width 77 height 60
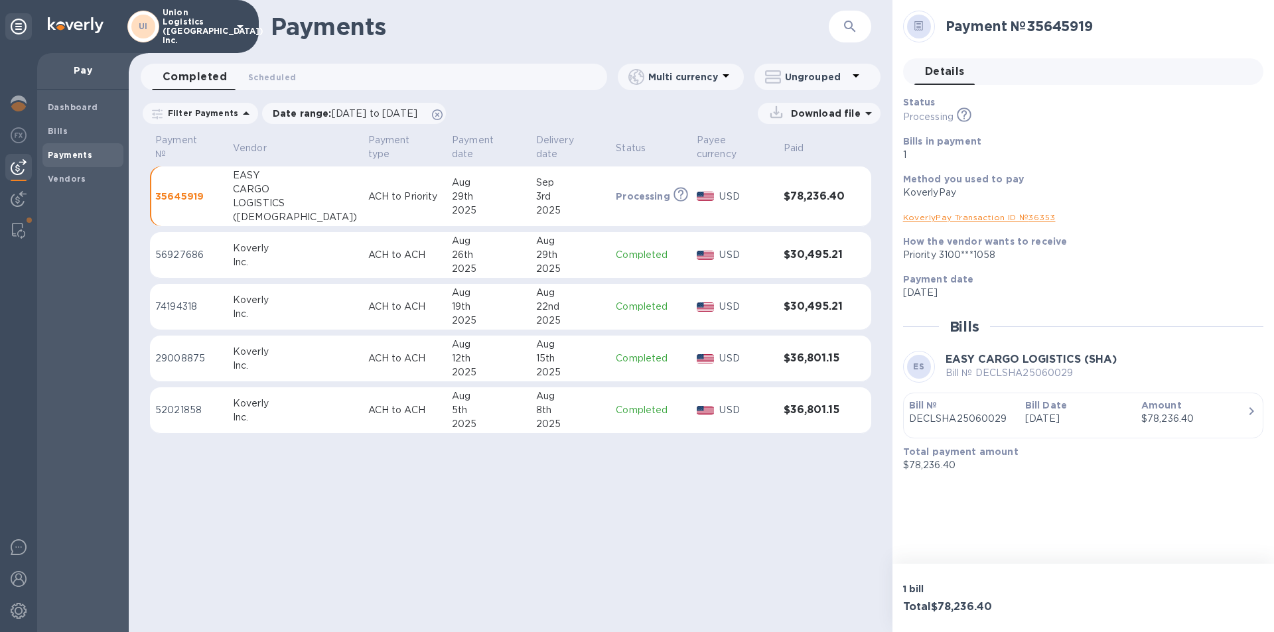
click at [1191, 421] on div "$78,236.40" at bounding box center [1194, 419] width 106 height 14
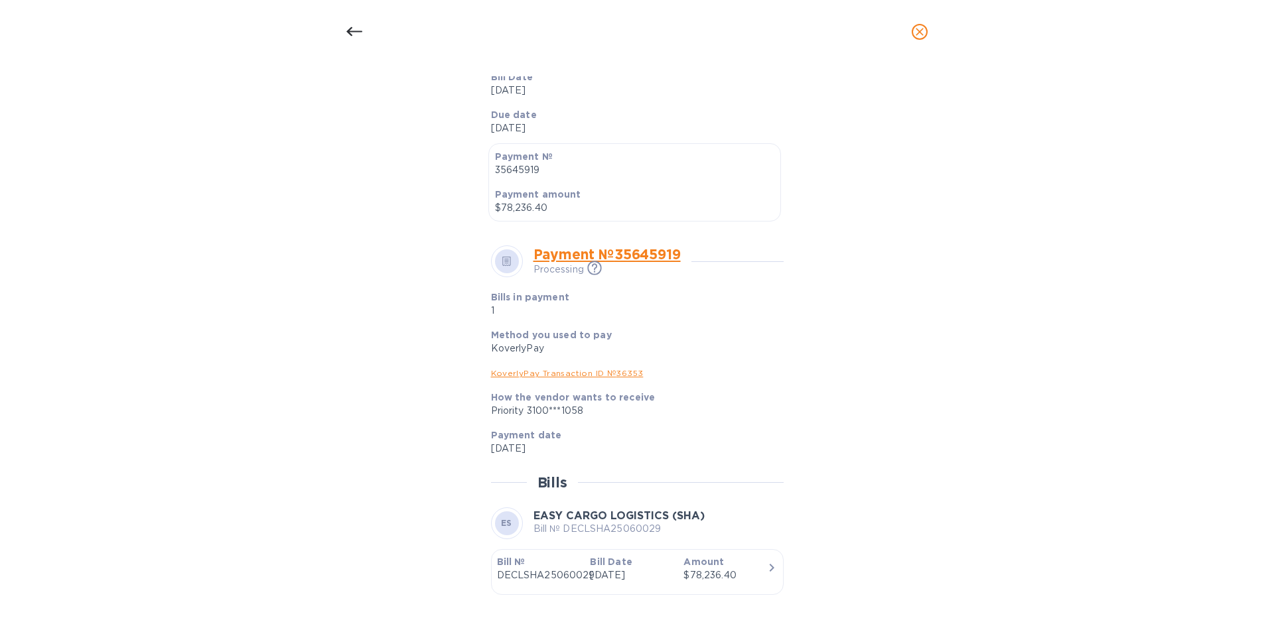
scroll to position [341, 0]
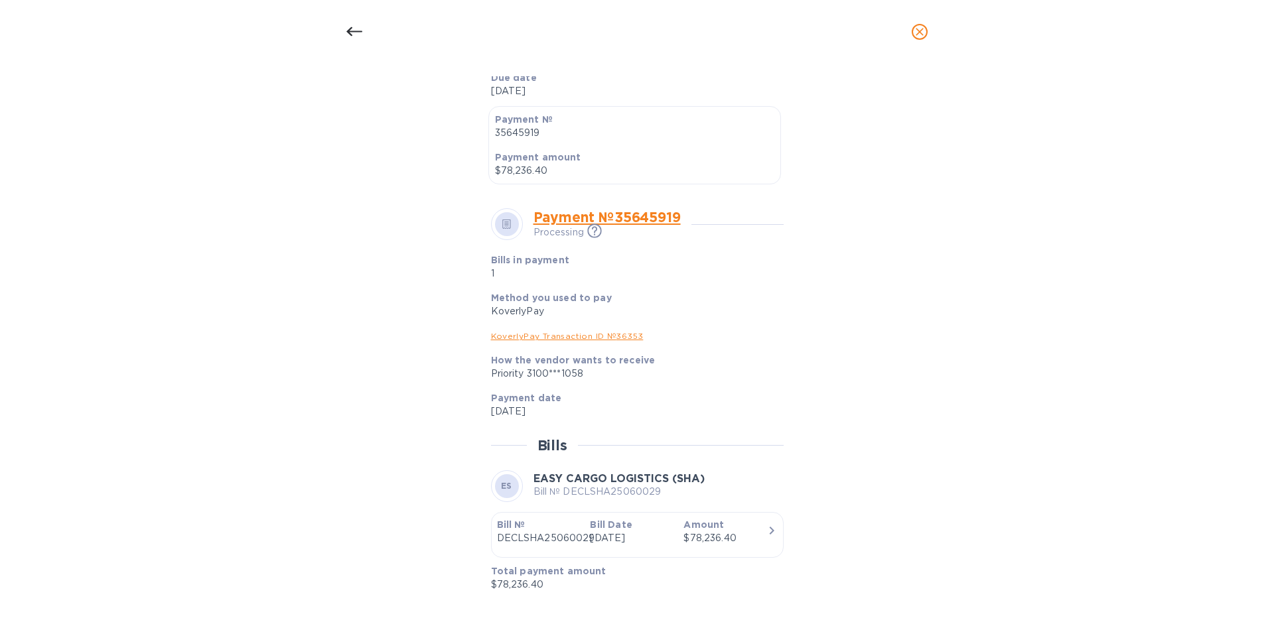
click at [751, 541] on div "$78,236.40" at bounding box center [724, 539] width 83 height 14
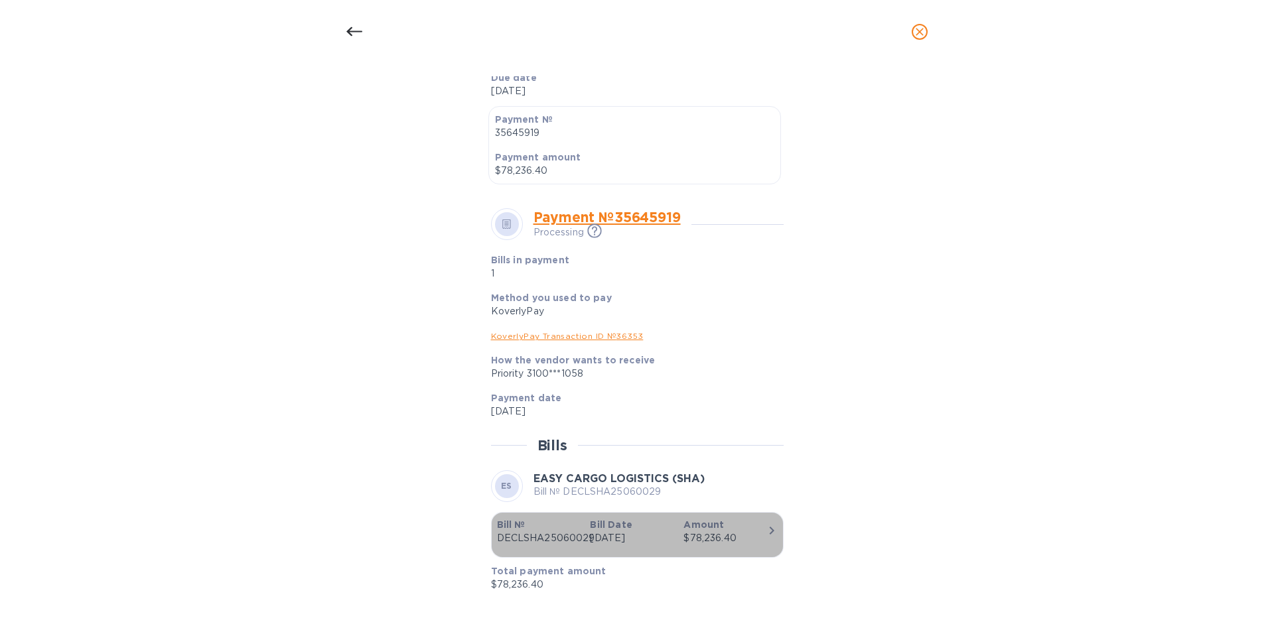
click at [764, 527] on icon "button" at bounding box center [772, 531] width 16 height 16
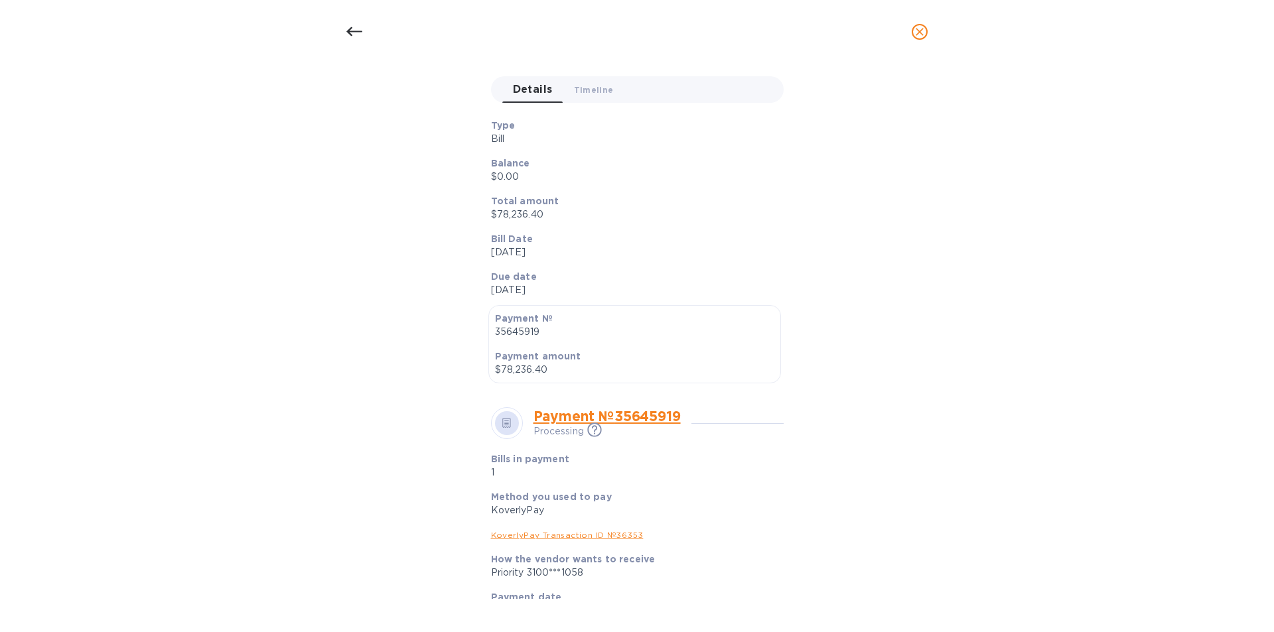
scroll to position [76, 0]
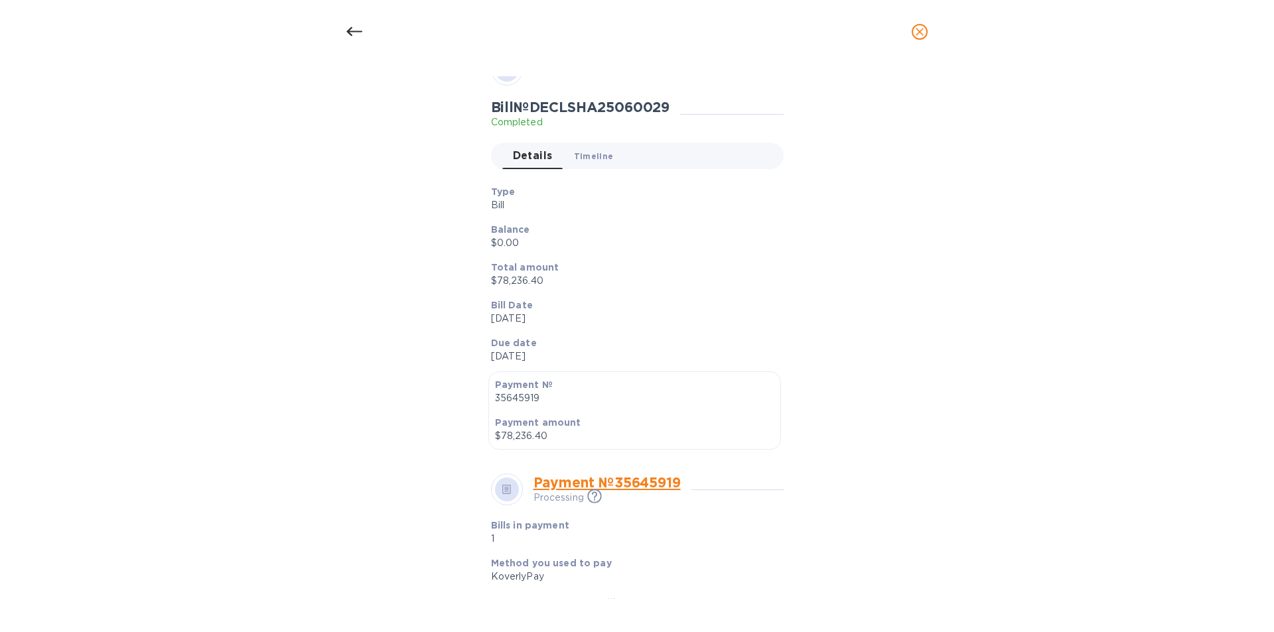
click at [596, 152] on span "Timeline 0" at bounding box center [594, 156] width 40 height 14
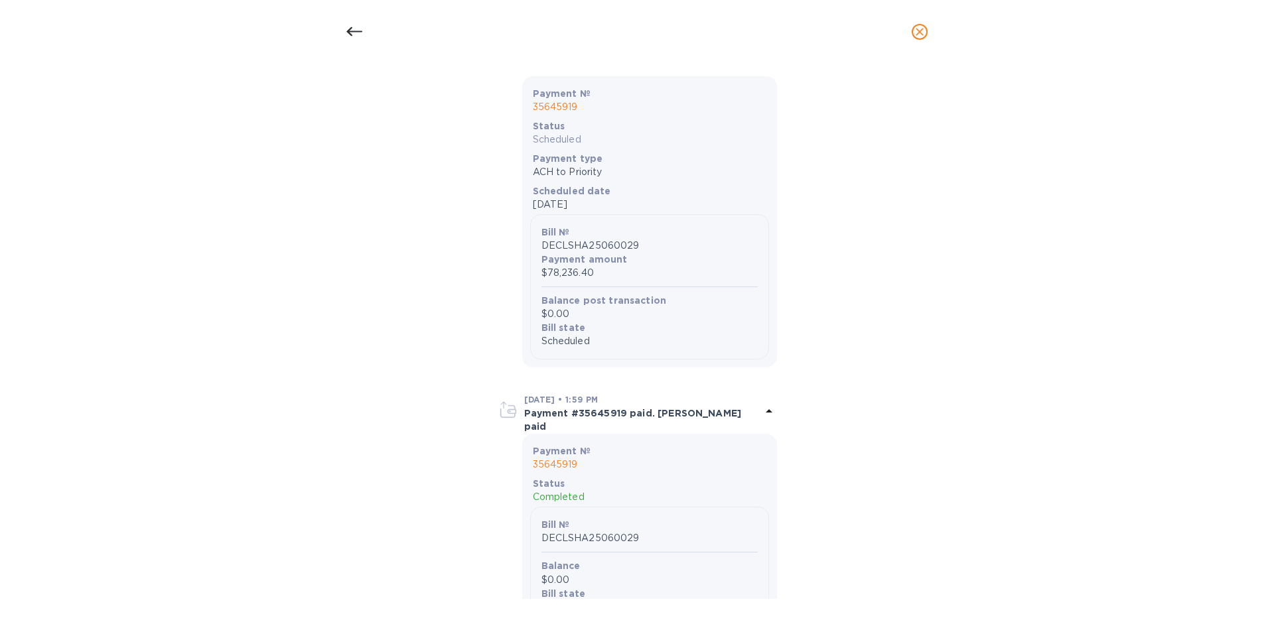
scroll to position [567, 0]
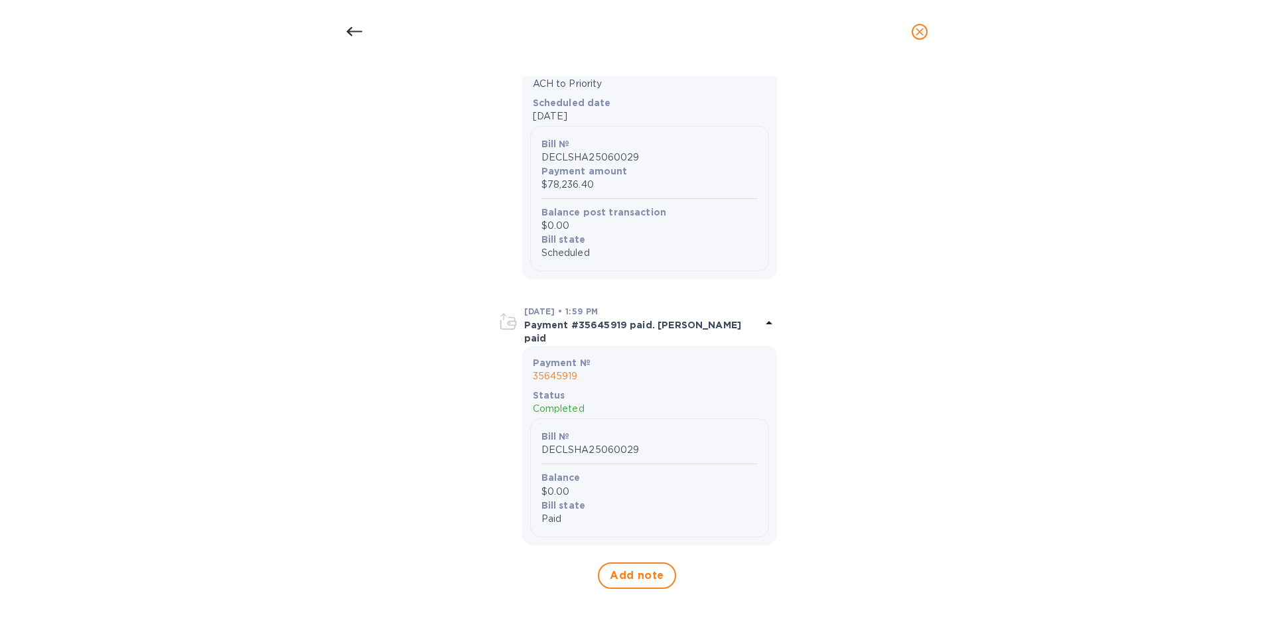
click at [679, 530] on div "Bill № DECLSHA25060029 Balance $0.00 Bill state Paid" at bounding box center [649, 478] width 239 height 118
click at [766, 321] on icon at bounding box center [769, 323] width 16 height 16
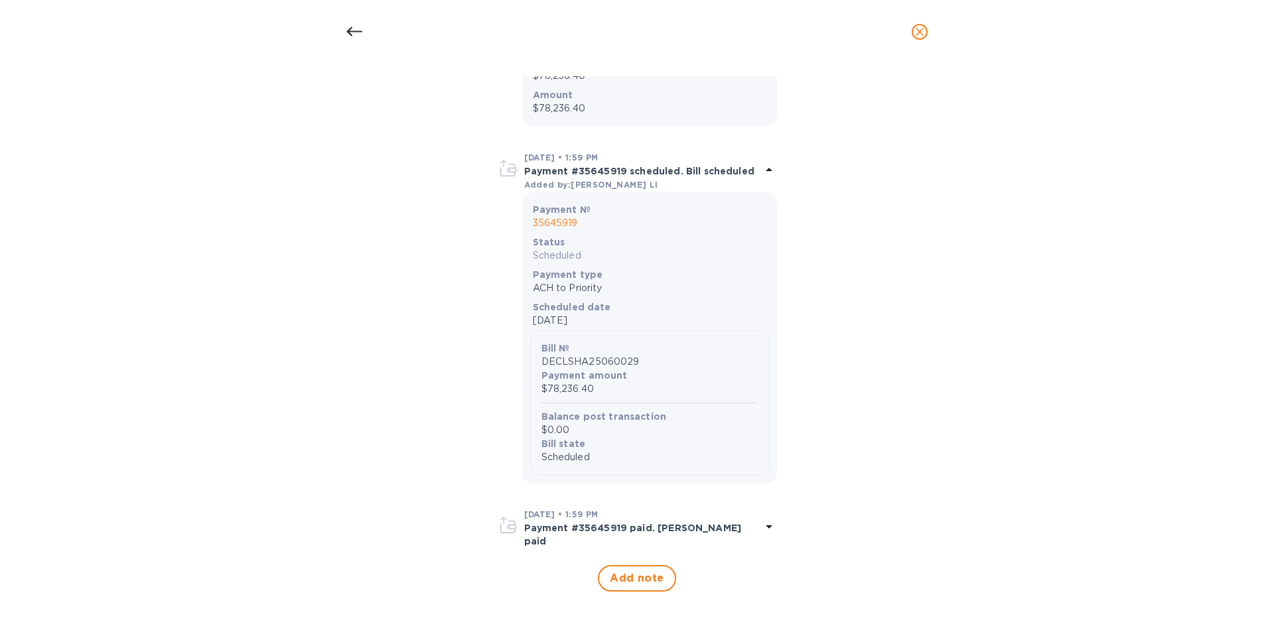
scroll to position [357, 0]
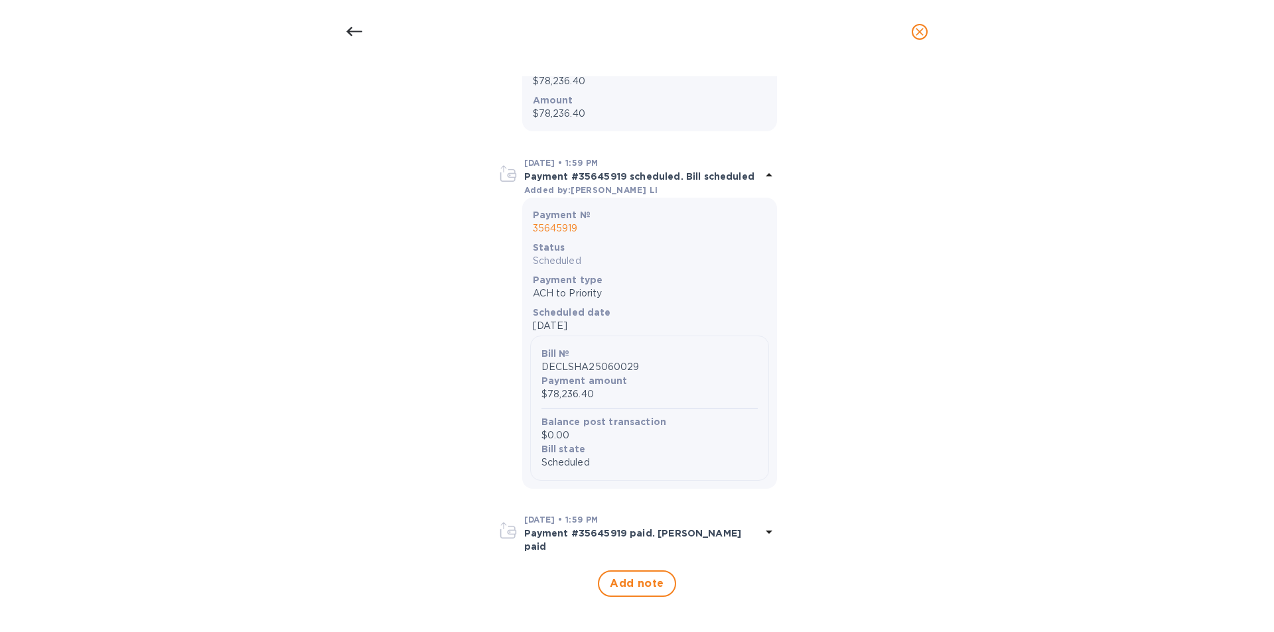
click at [762, 177] on icon at bounding box center [769, 175] width 16 height 16
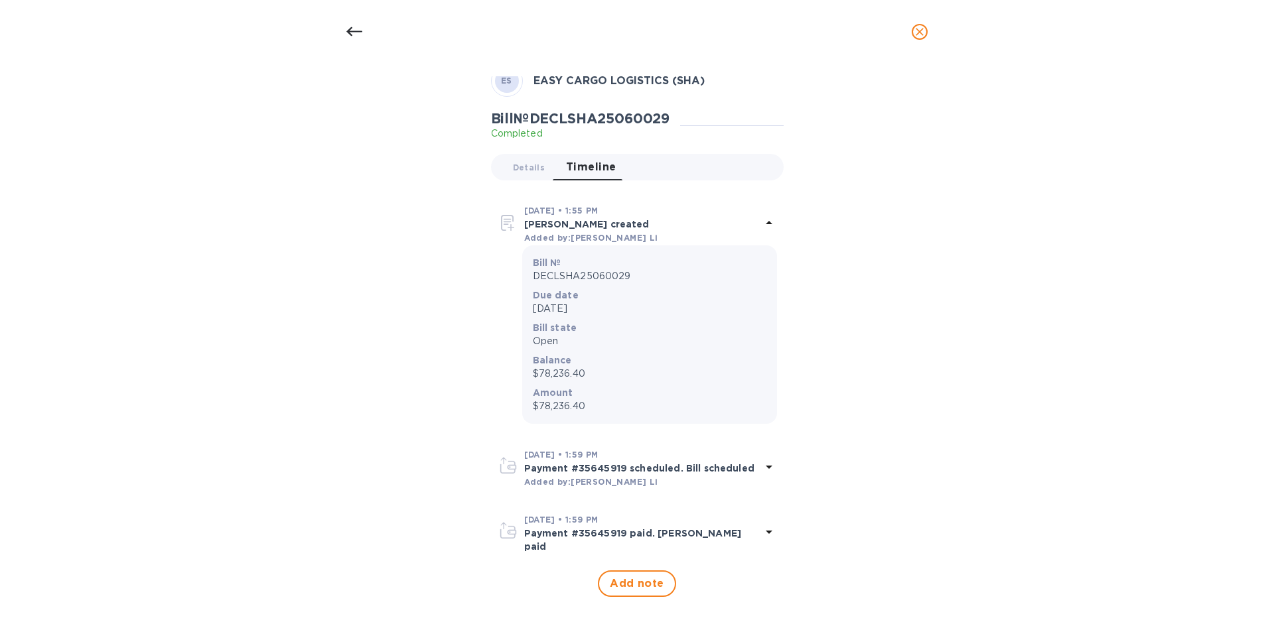
scroll to position [0, 0]
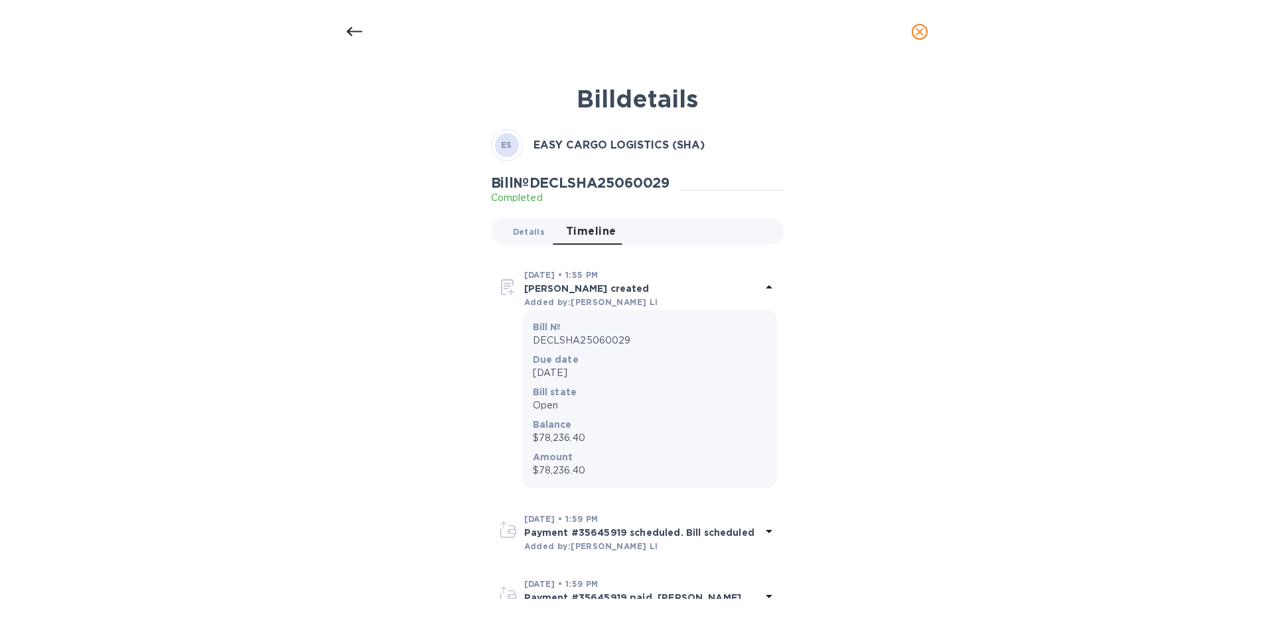
click at [505, 229] on button "Details 0" at bounding box center [528, 231] width 53 height 27
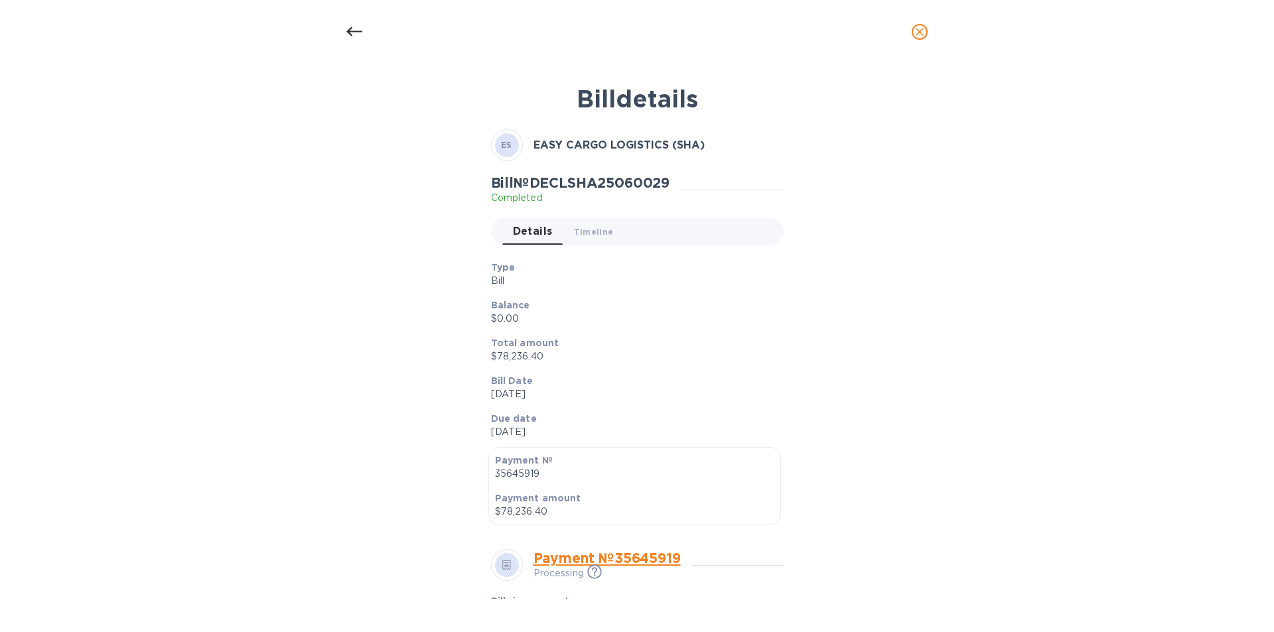
click at [920, 33] on icon "close" at bounding box center [920, 32] width 8 height 8
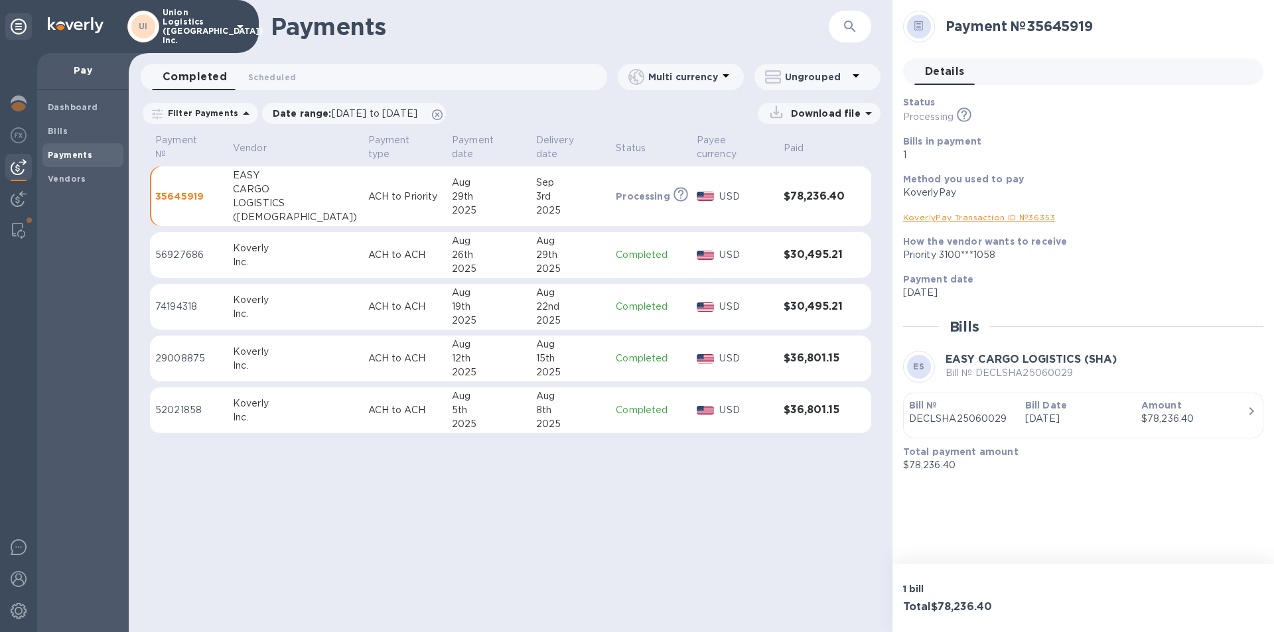
click at [697, 303] on img at bounding box center [706, 307] width 18 height 9
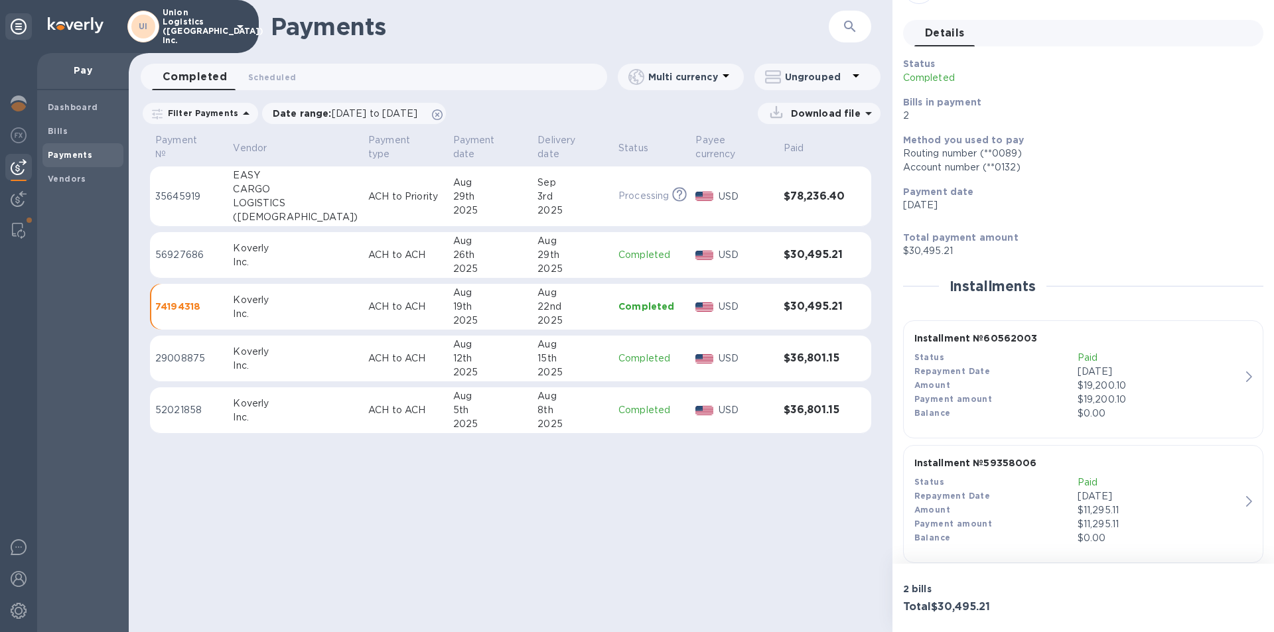
scroll to position [55, 0]
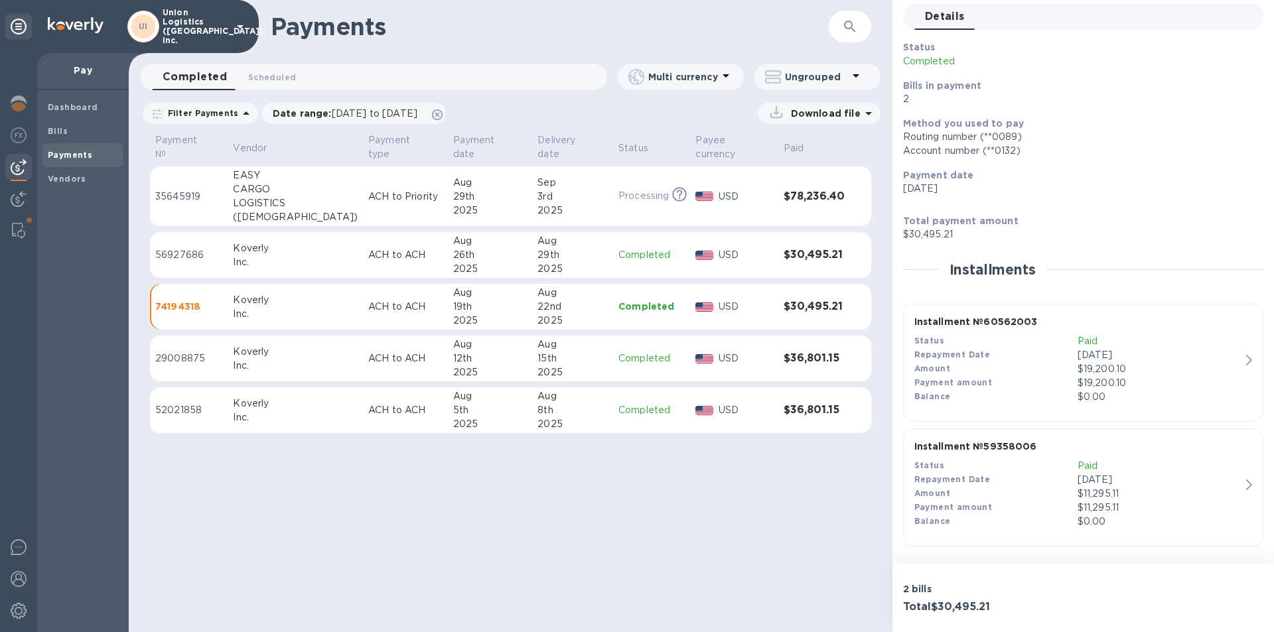
click at [1167, 510] on p "$11,295.11" at bounding box center [1159, 508] width 163 height 14
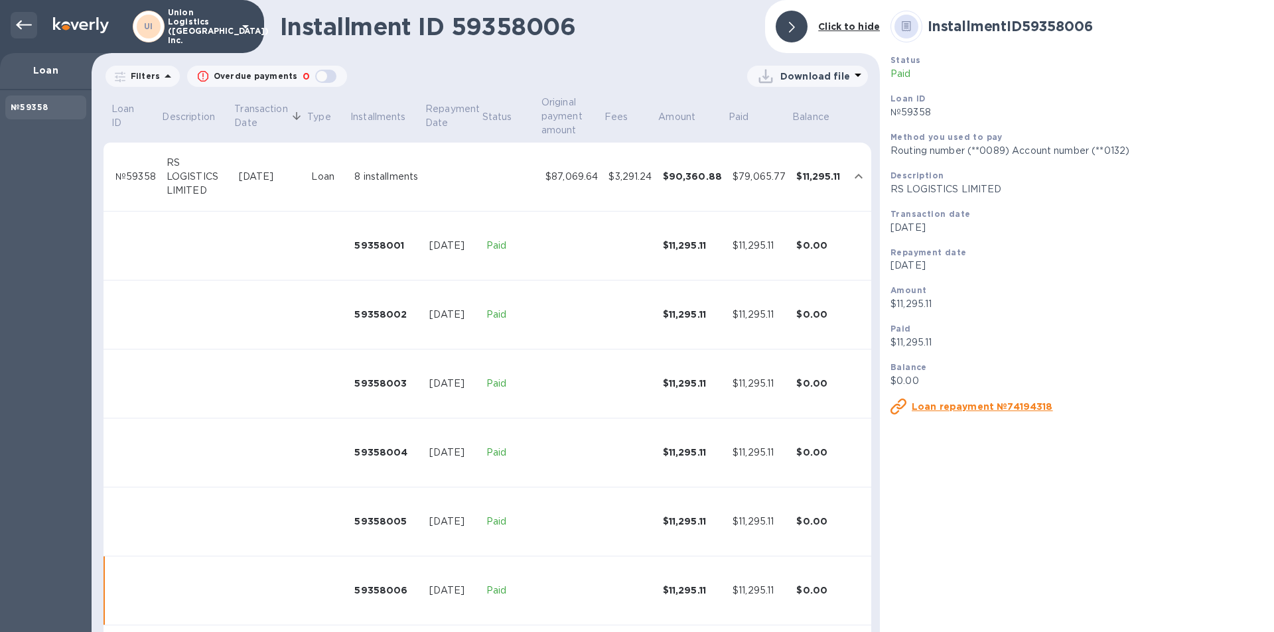
click at [15, 22] on div at bounding box center [24, 25] width 27 height 27
click at [31, 22] on icon at bounding box center [24, 25] width 16 height 16
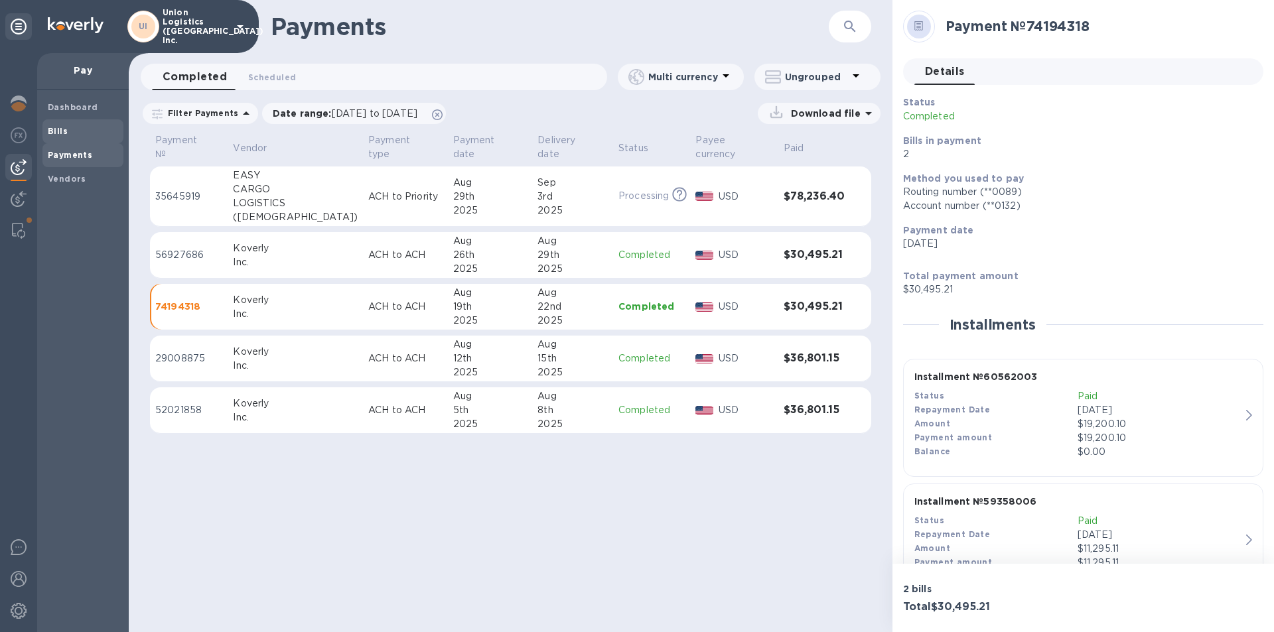
click at [62, 130] on b "Bills" at bounding box center [58, 131] width 20 height 10
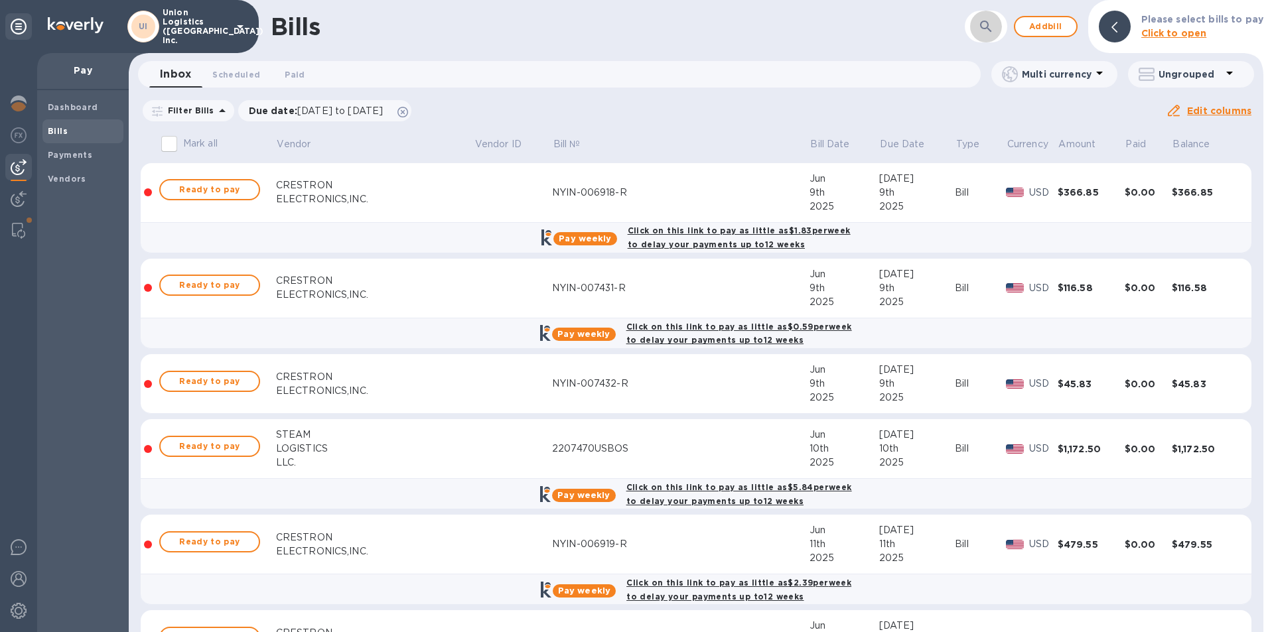
click at [988, 19] on icon "button" at bounding box center [986, 27] width 16 height 16
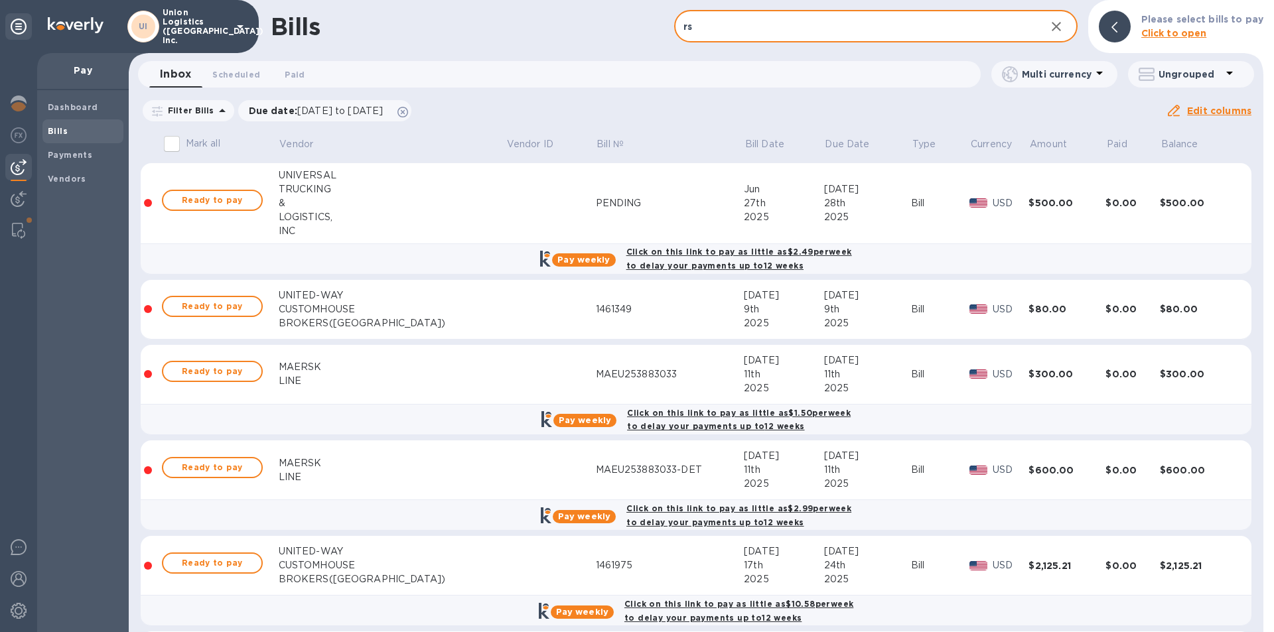
click at [784, 27] on input "rs" at bounding box center [854, 27] width 361 height 33
click at [757, 25] on input "rs" at bounding box center [854, 27] width 361 height 33
type input "RS LOGISTICS"
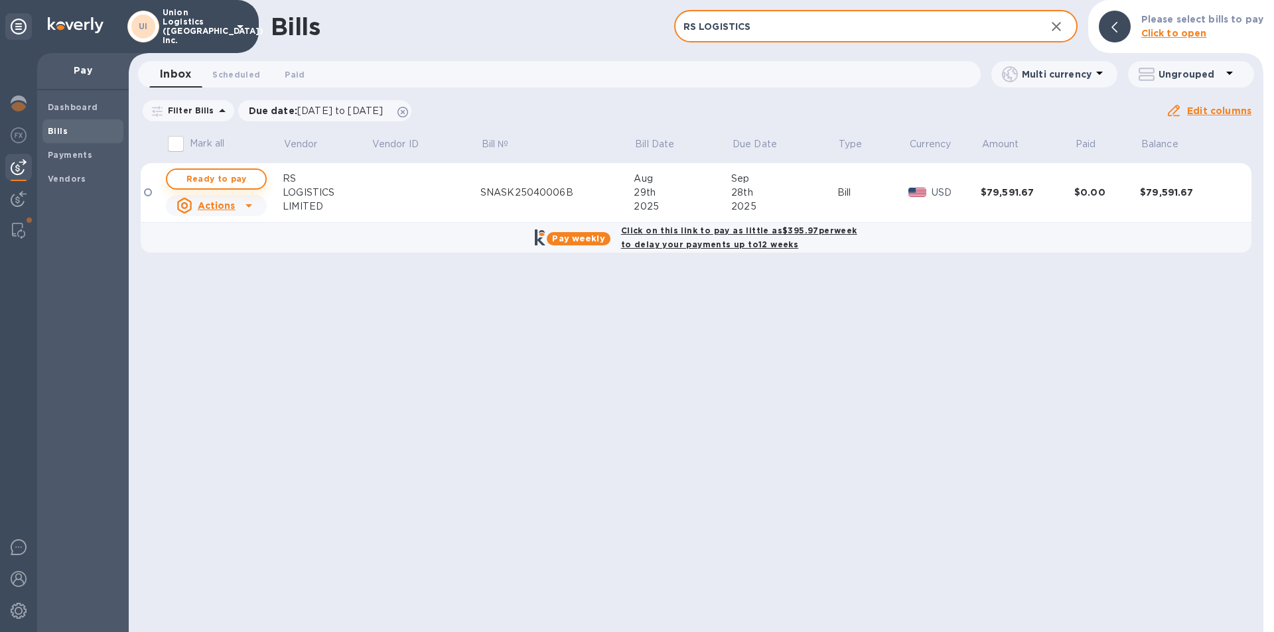
click at [235, 178] on span "Ready to pay" at bounding box center [216, 179] width 77 height 16
checkbox input "true"
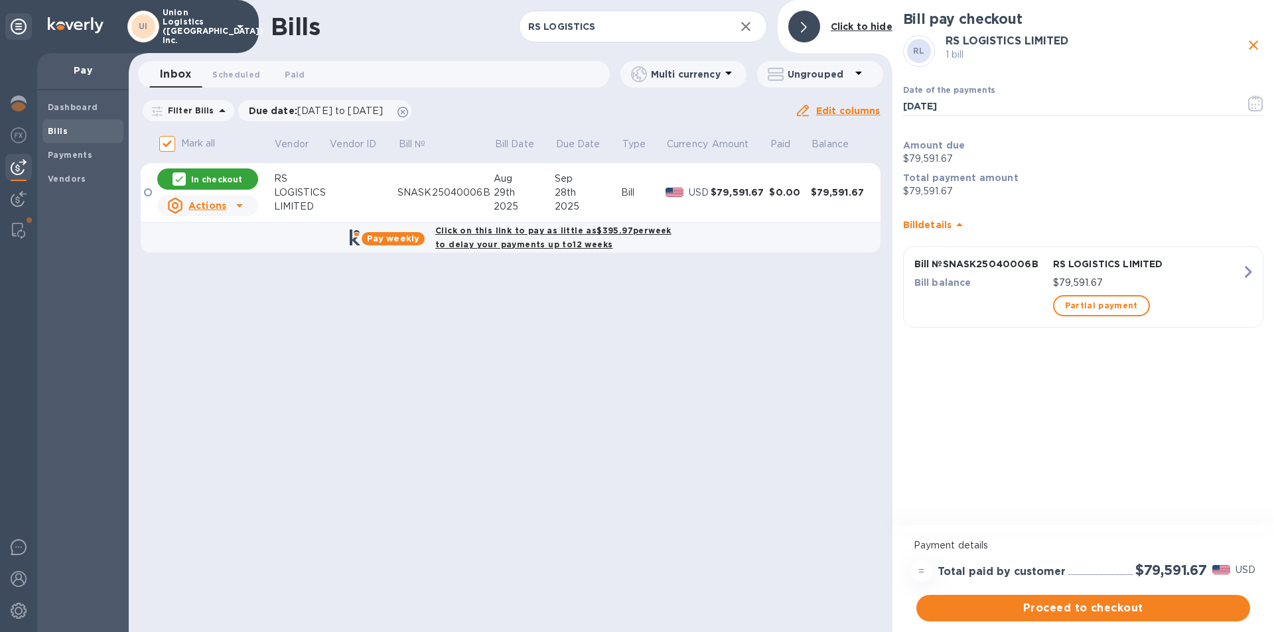
click at [1234, 281] on p "$79,591.67" at bounding box center [1147, 283] width 188 height 14
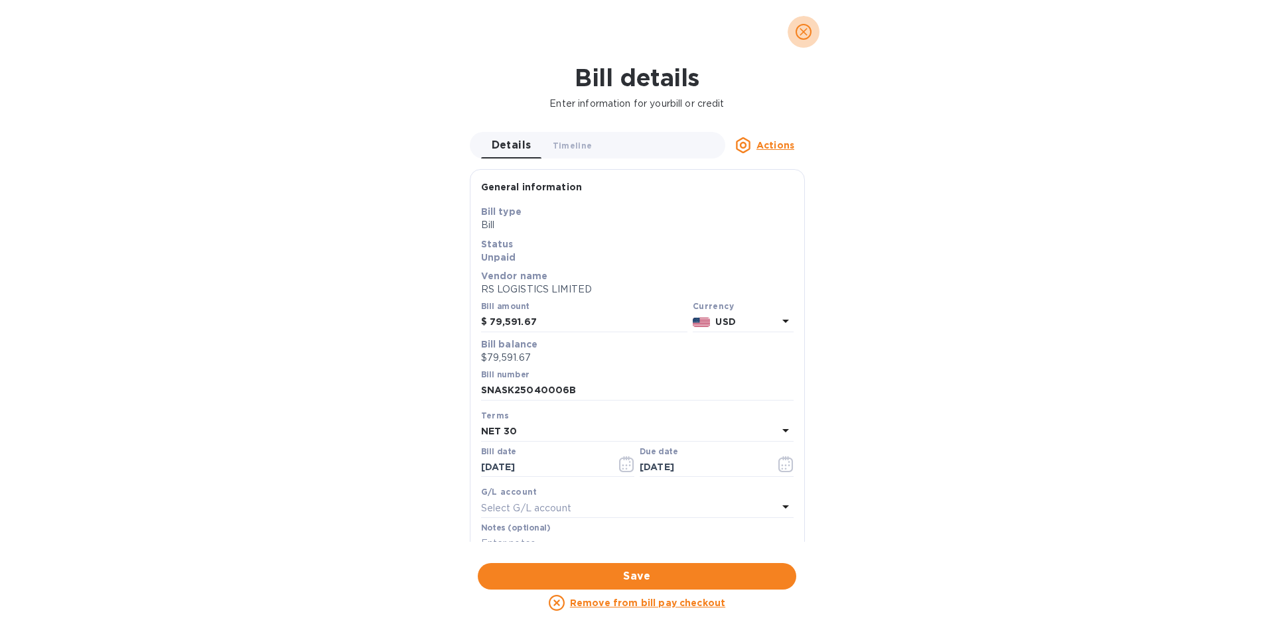
click at [805, 30] on icon "close" at bounding box center [804, 32] width 8 height 8
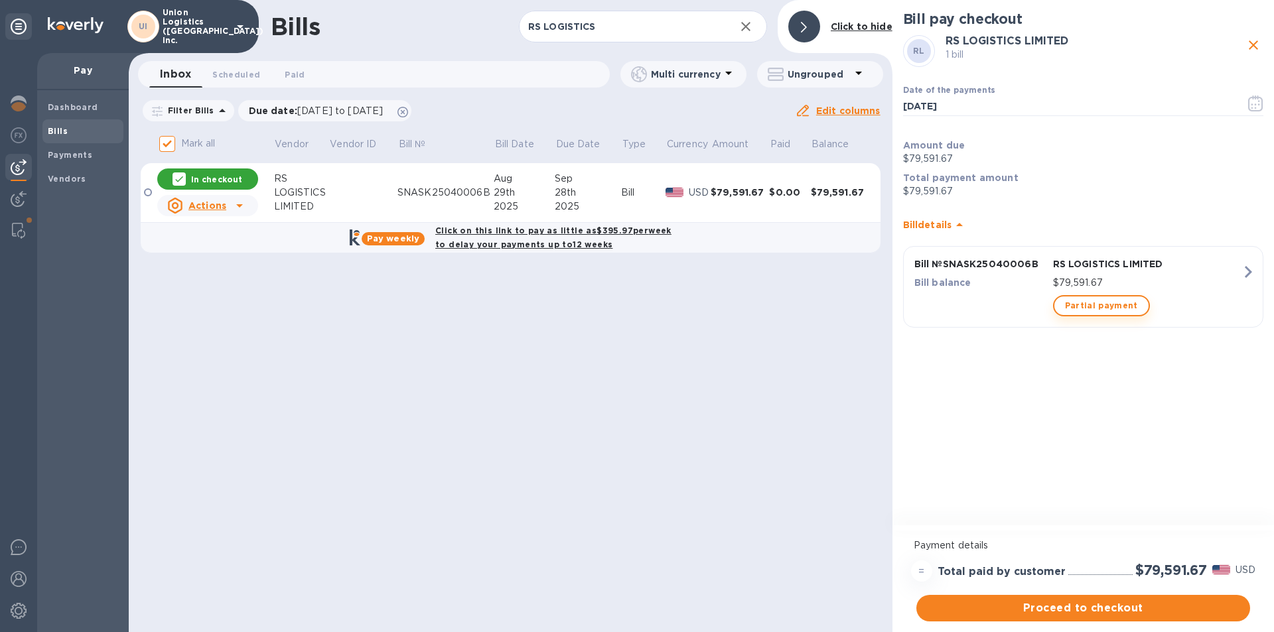
click at [1077, 299] on span "Partial payment" at bounding box center [1101, 306] width 73 height 16
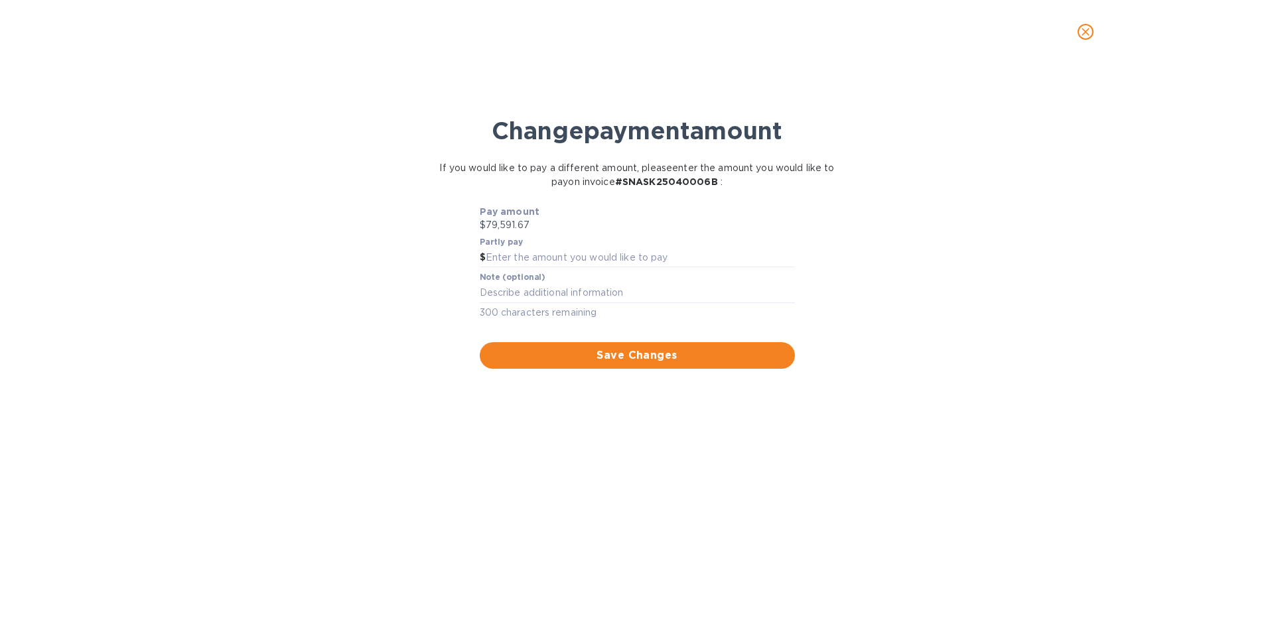
click at [1083, 28] on icon "close" at bounding box center [1085, 31] width 13 height 13
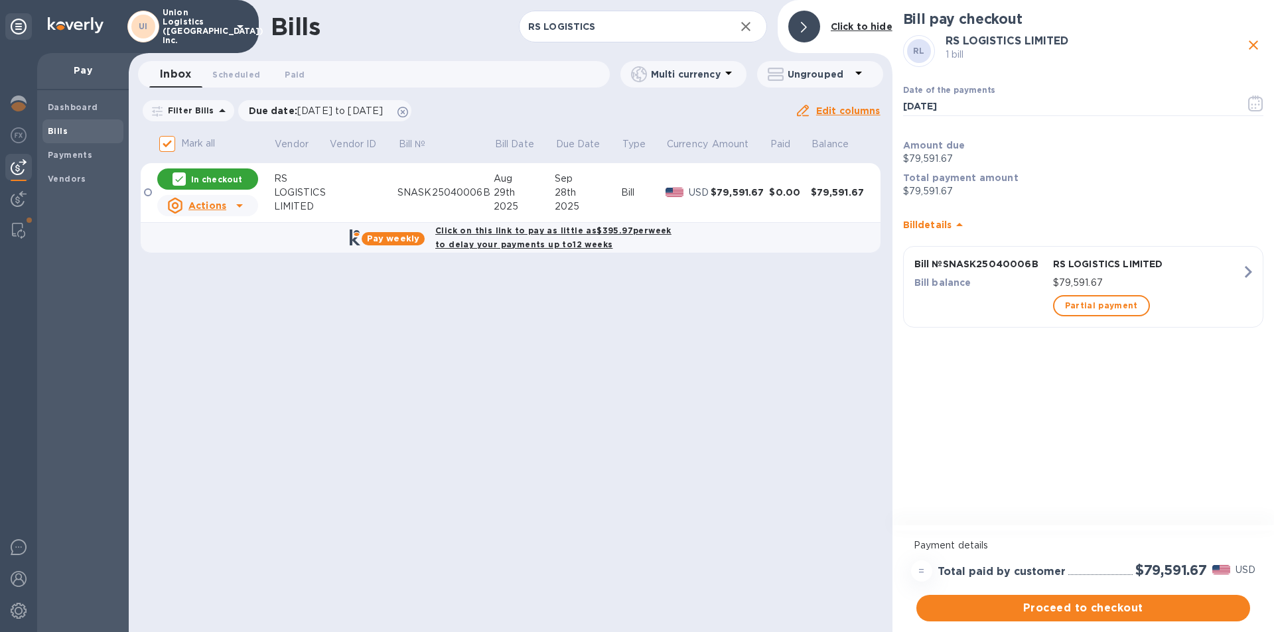
click at [969, 622] on div "Proceed to checkout" at bounding box center [1083, 609] width 339 height 32
click at [1080, 612] on span "Proceed to checkout" at bounding box center [1083, 609] width 313 height 16
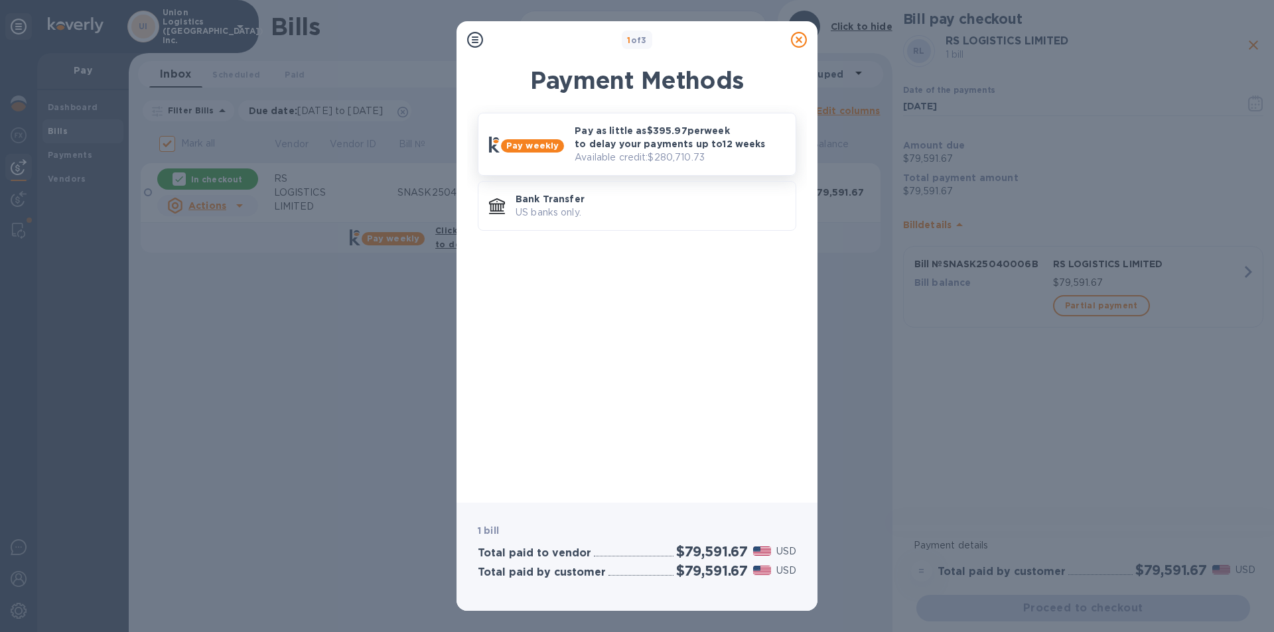
click at [699, 120] on div "Pay as little as $395.97 per week to delay your payments up to 12 weeks Availab…" at bounding box center [679, 144] width 221 height 51
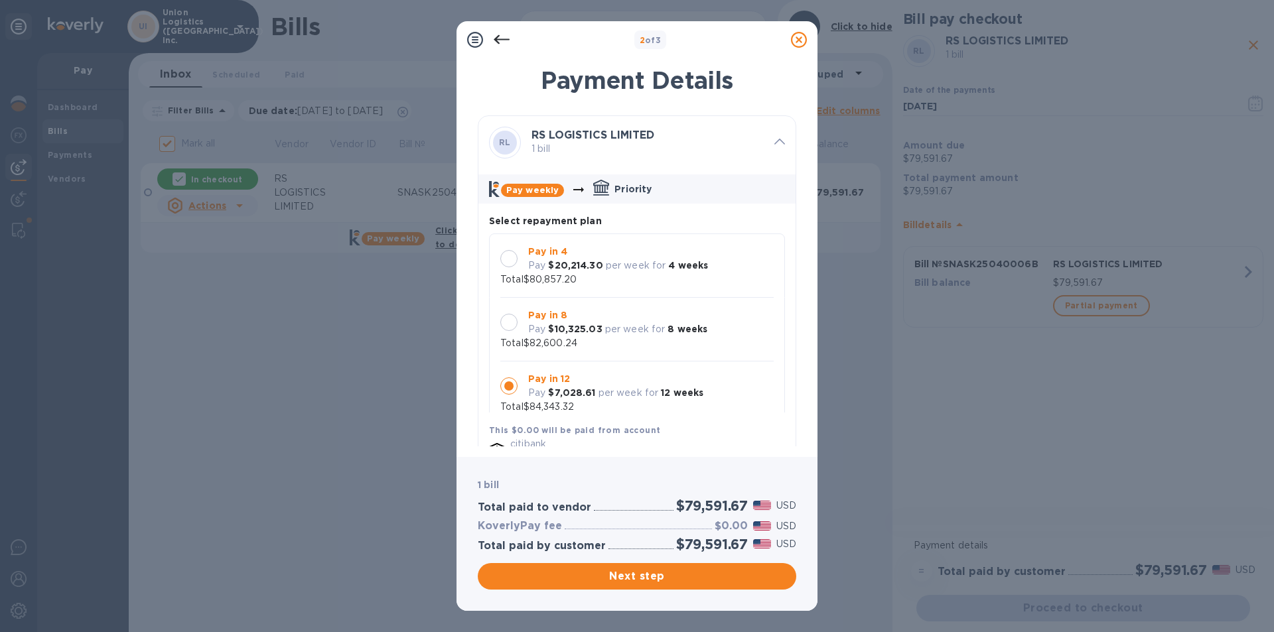
scroll to position [13, 0]
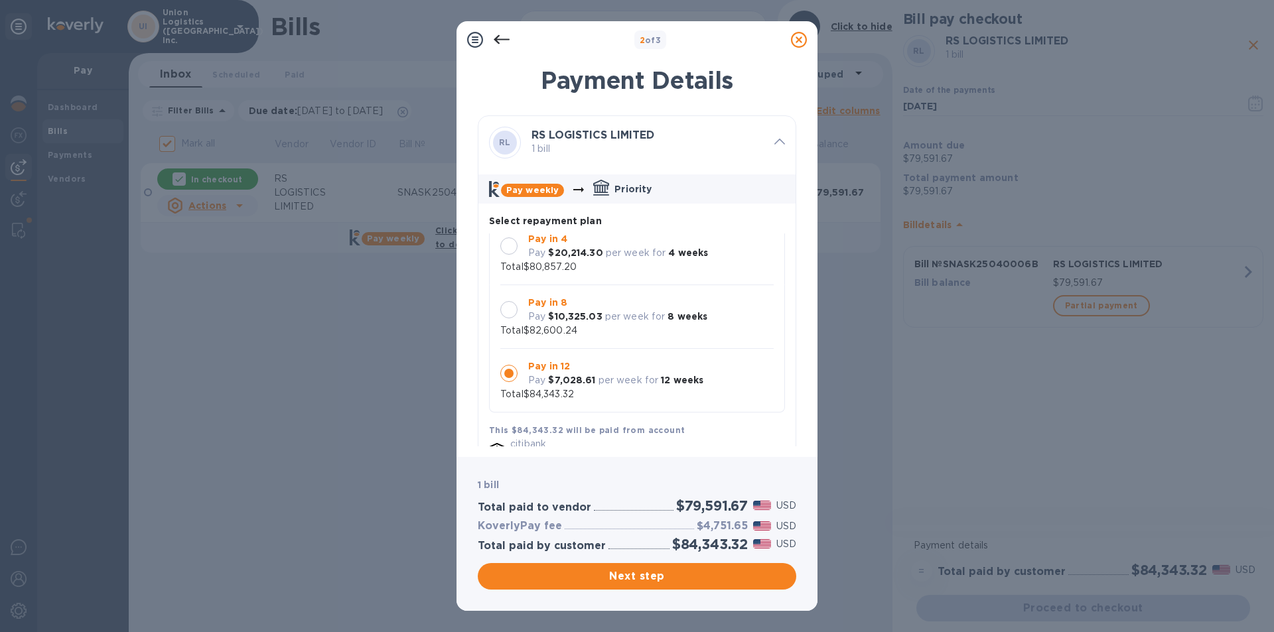
click at [705, 255] on div "Pay in 4 Pay $20,214.30 per week for 4 weeks" at bounding box center [618, 246] width 190 height 38
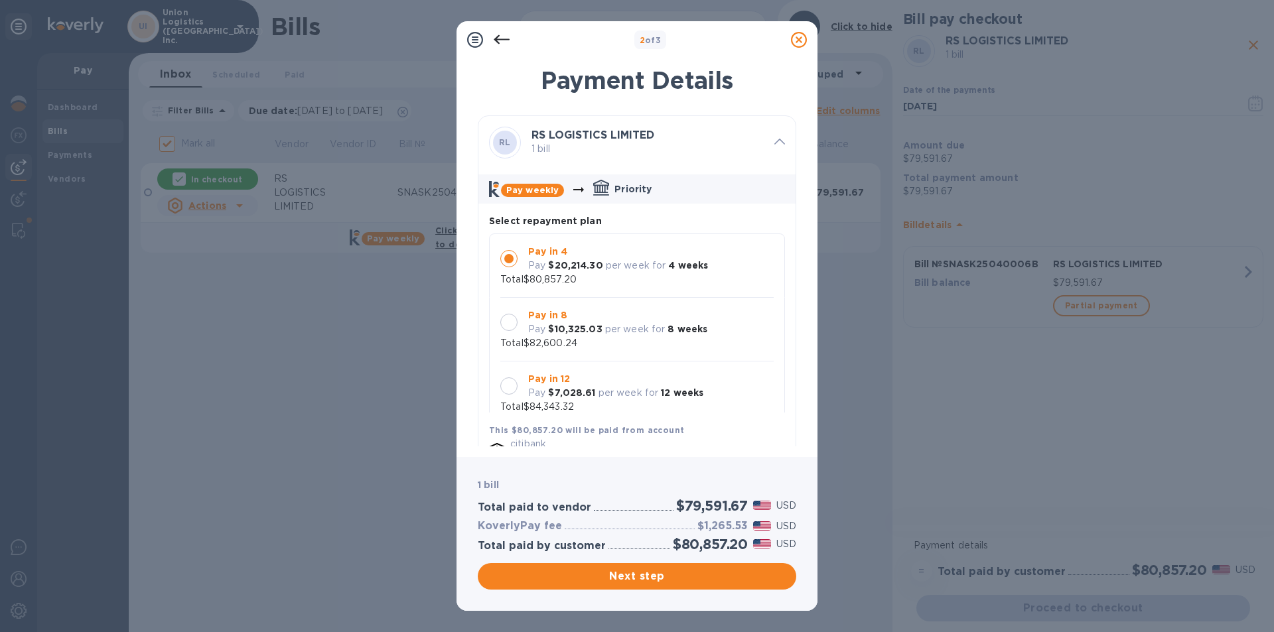
click at [688, 333] on b "8 weeks" at bounding box center [688, 329] width 40 height 11
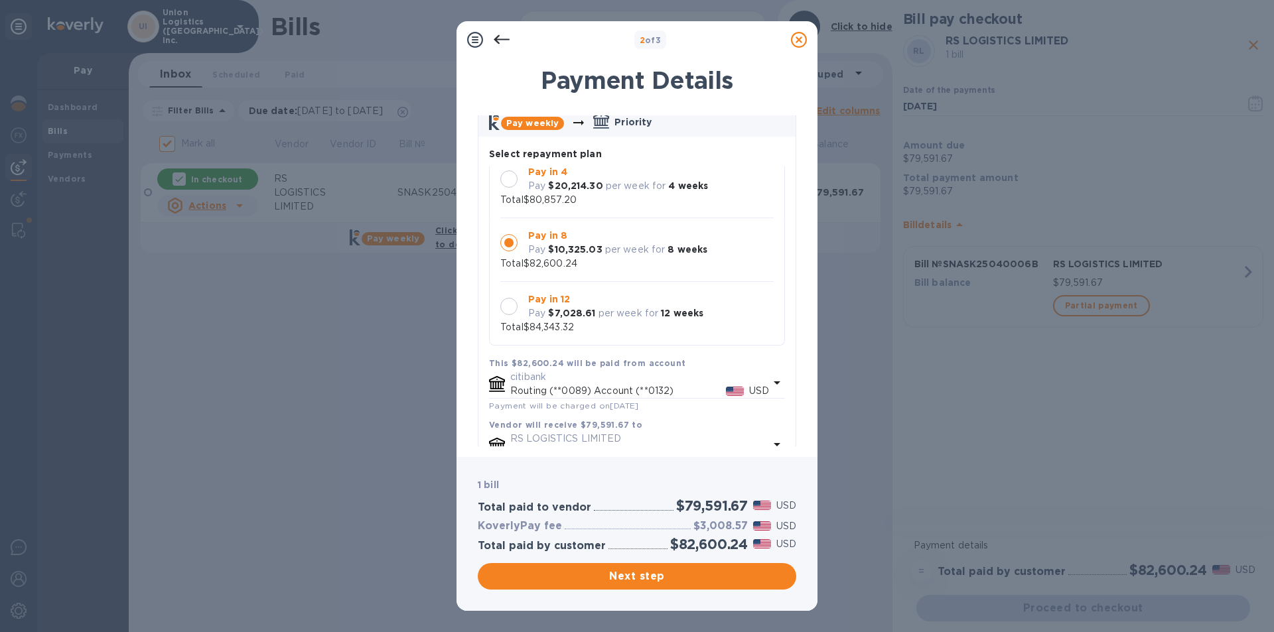
scroll to position [66, 0]
click at [707, 188] on div "Pay in 4 Pay $20,214.30 per week for 4 weeks" at bounding box center [618, 180] width 190 height 38
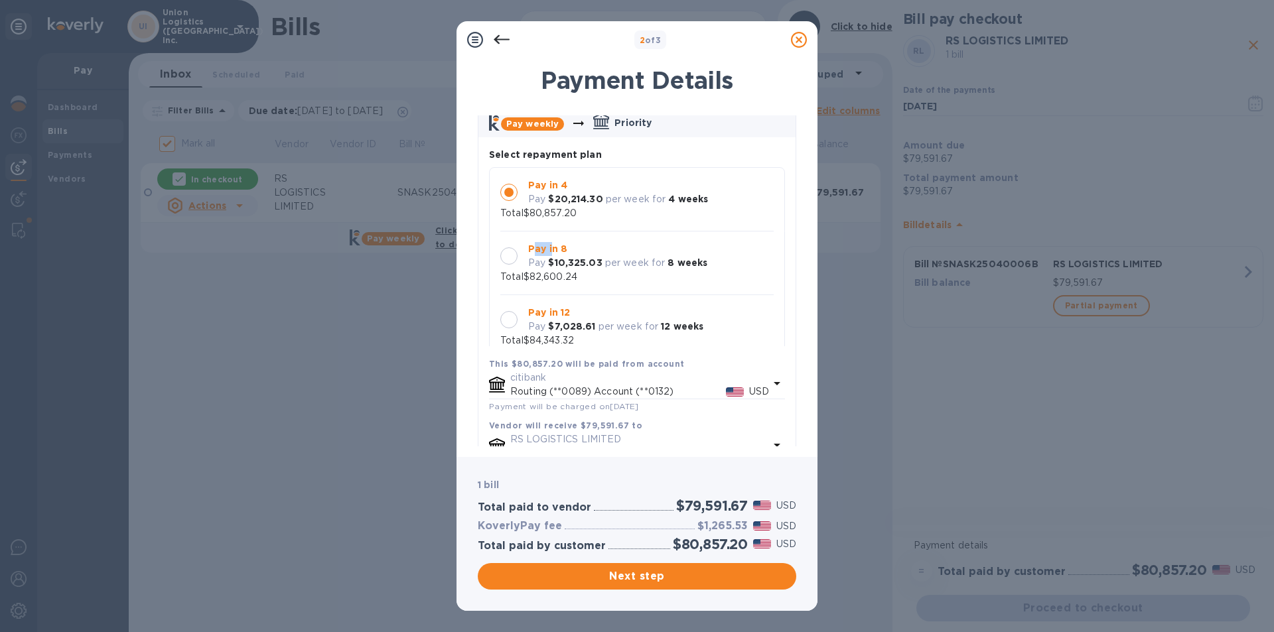
drag, startPoint x: 542, startPoint y: 249, endPoint x: 531, endPoint y: 254, distance: 12.5
click at [532, 253] on p "Pay in 8" at bounding box center [617, 249] width 179 height 14
click at [506, 257] on div at bounding box center [508, 256] width 17 height 17
click at [506, 322] on div at bounding box center [508, 319] width 17 height 17
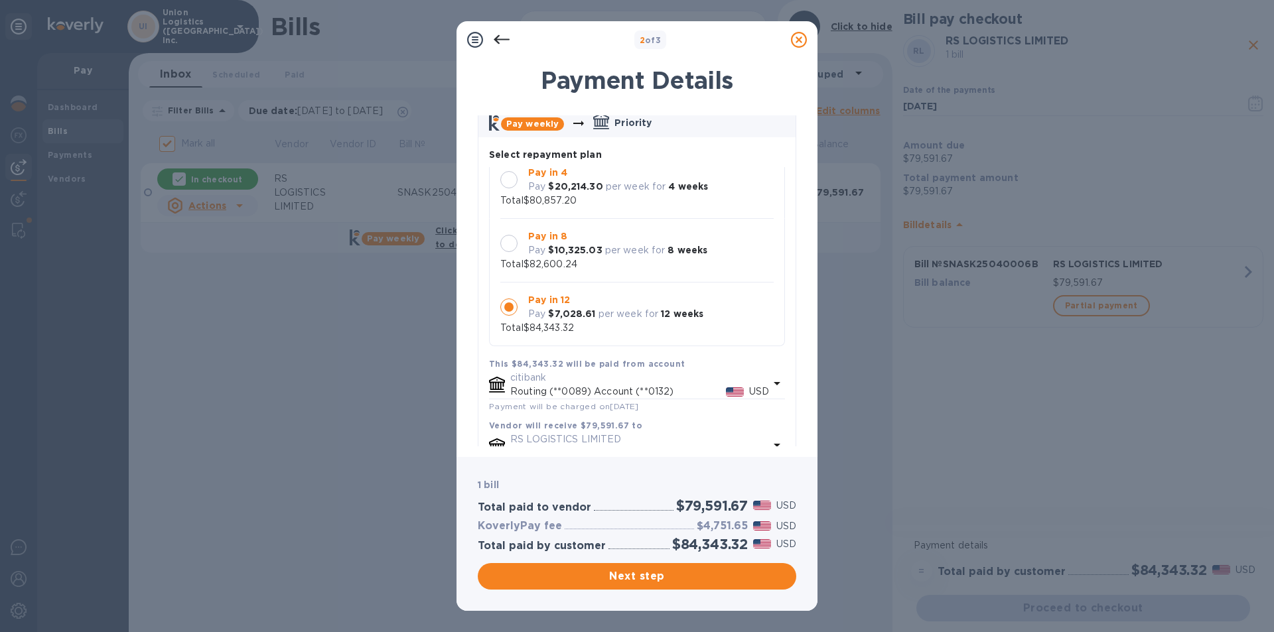
click at [502, 233] on div at bounding box center [509, 244] width 28 height 28
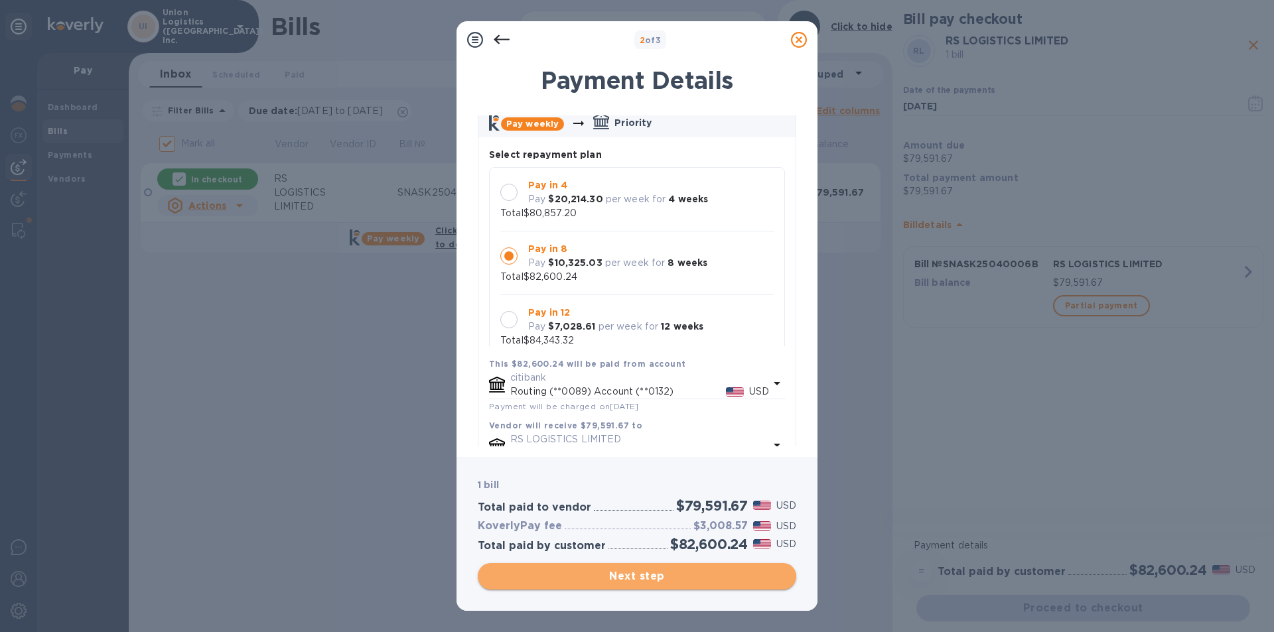
click at [622, 585] on button "Next step" at bounding box center [637, 576] width 319 height 27
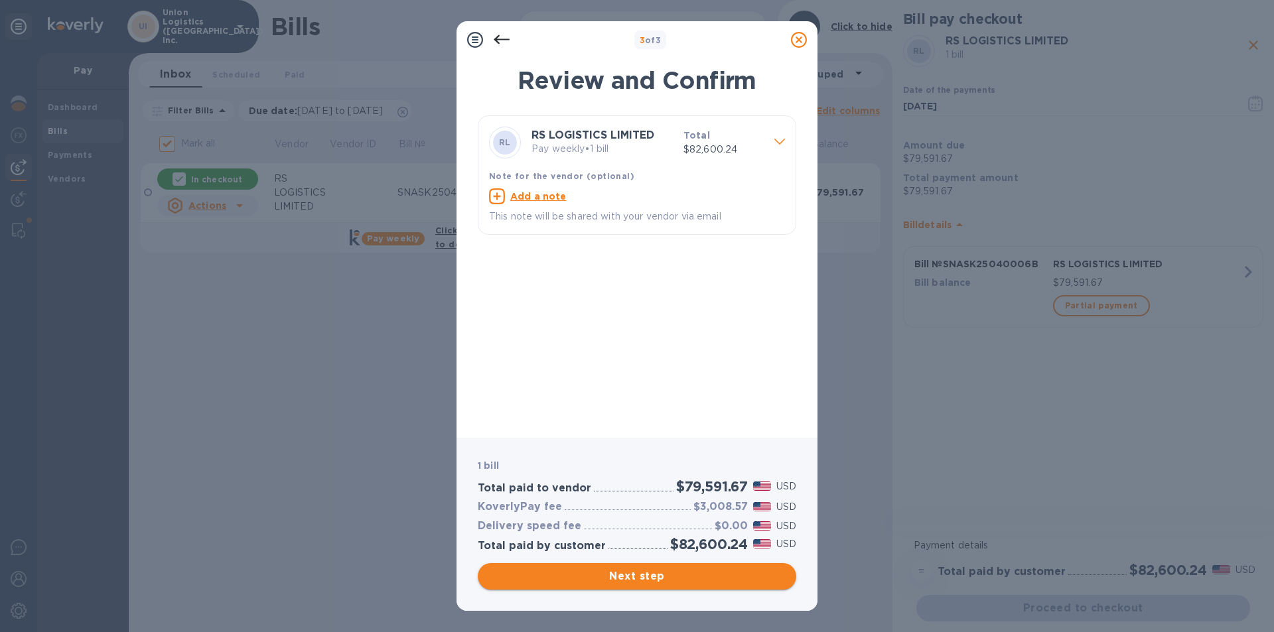
click at [632, 580] on span "Next step" at bounding box center [636, 577] width 297 height 16
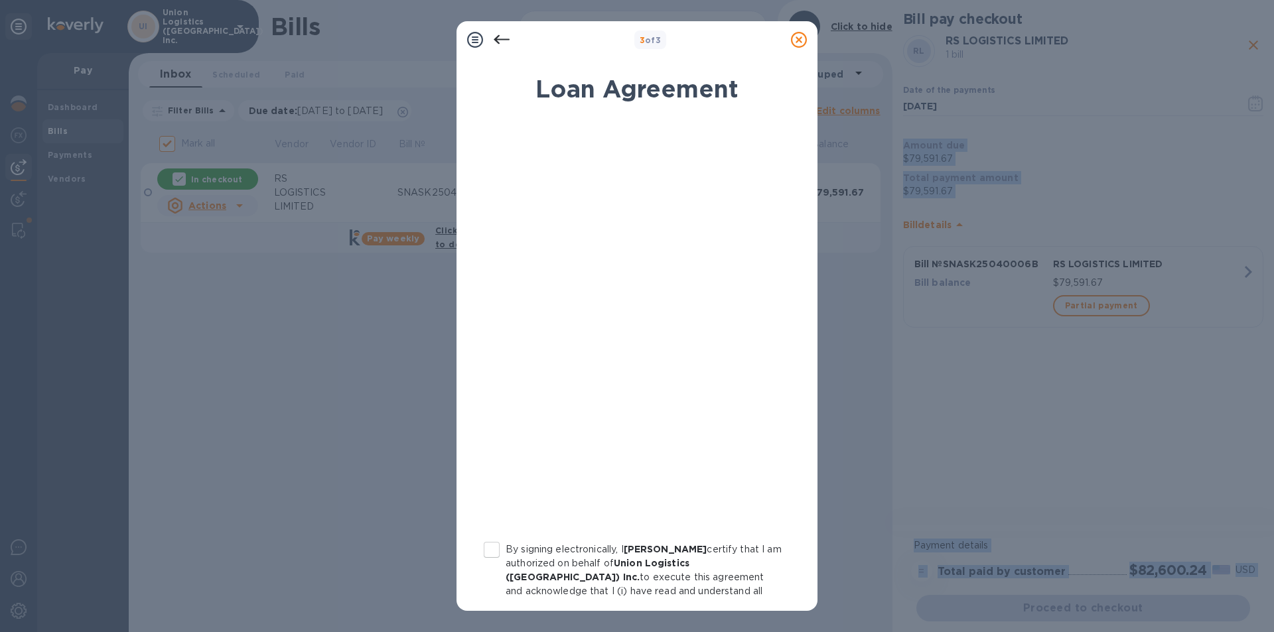
drag, startPoint x: 547, startPoint y: 45, endPoint x: 1714, endPoint y: 121, distance: 1169.7
click at [1273, 121] on html "UI Union Logistics (NY) Inc. Pay Dashboard Bills Payments Vendors Bills RS LOGI…" at bounding box center [637, 316] width 1274 height 632
click at [500, 41] on icon at bounding box center [502, 40] width 16 height 16
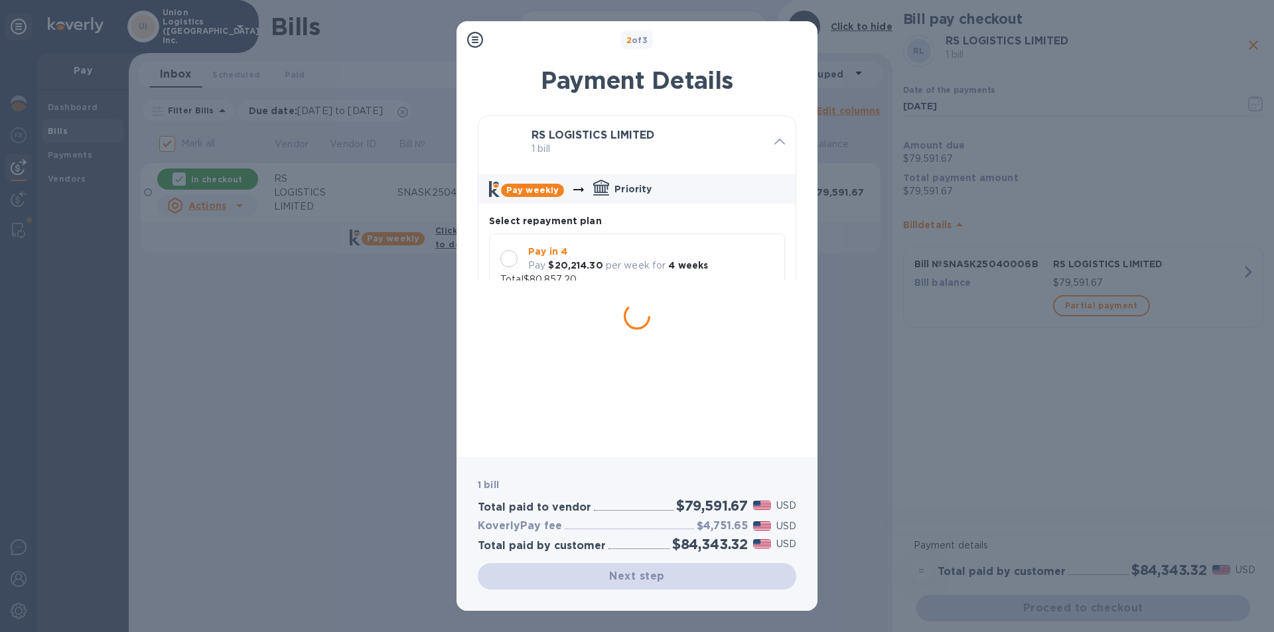
scroll to position [13, 0]
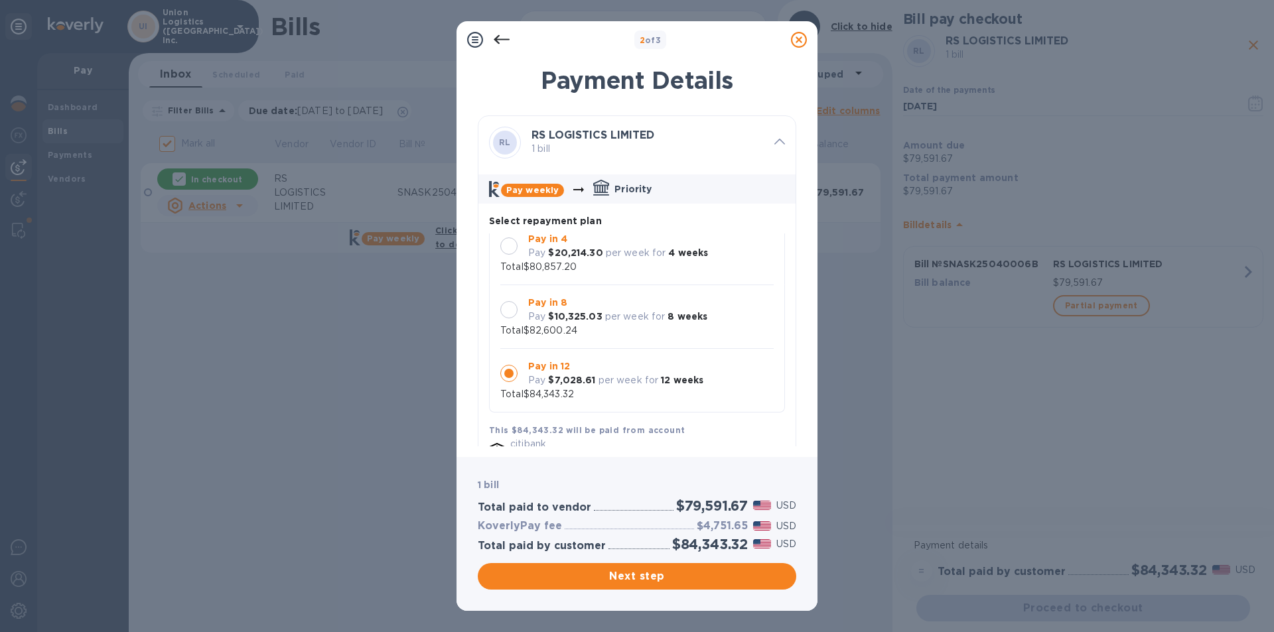
click at [512, 309] on div at bounding box center [508, 309] width 17 height 17
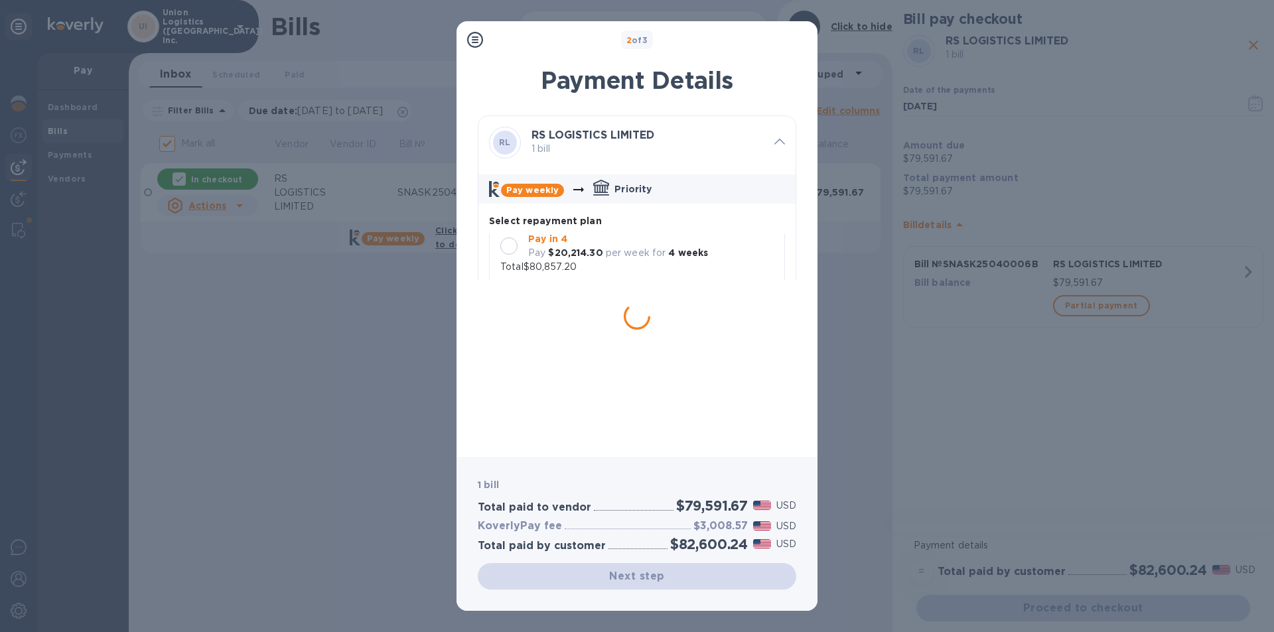
scroll to position [0, 0]
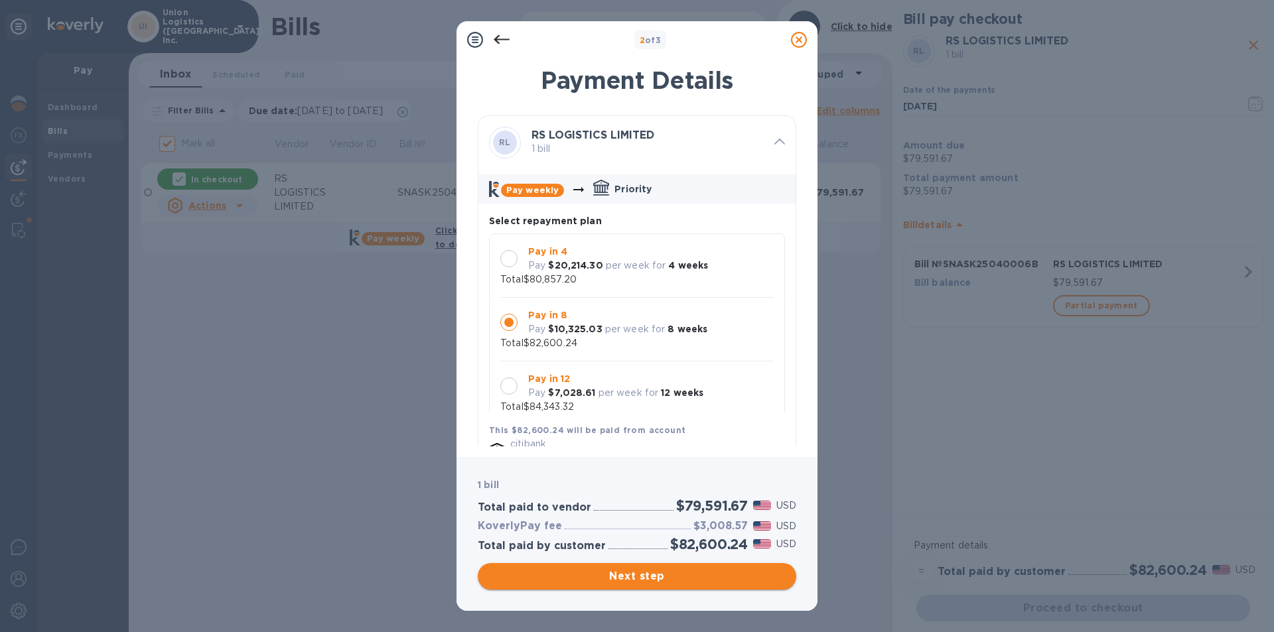
click at [735, 572] on span "Next step" at bounding box center [636, 577] width 297 height 16
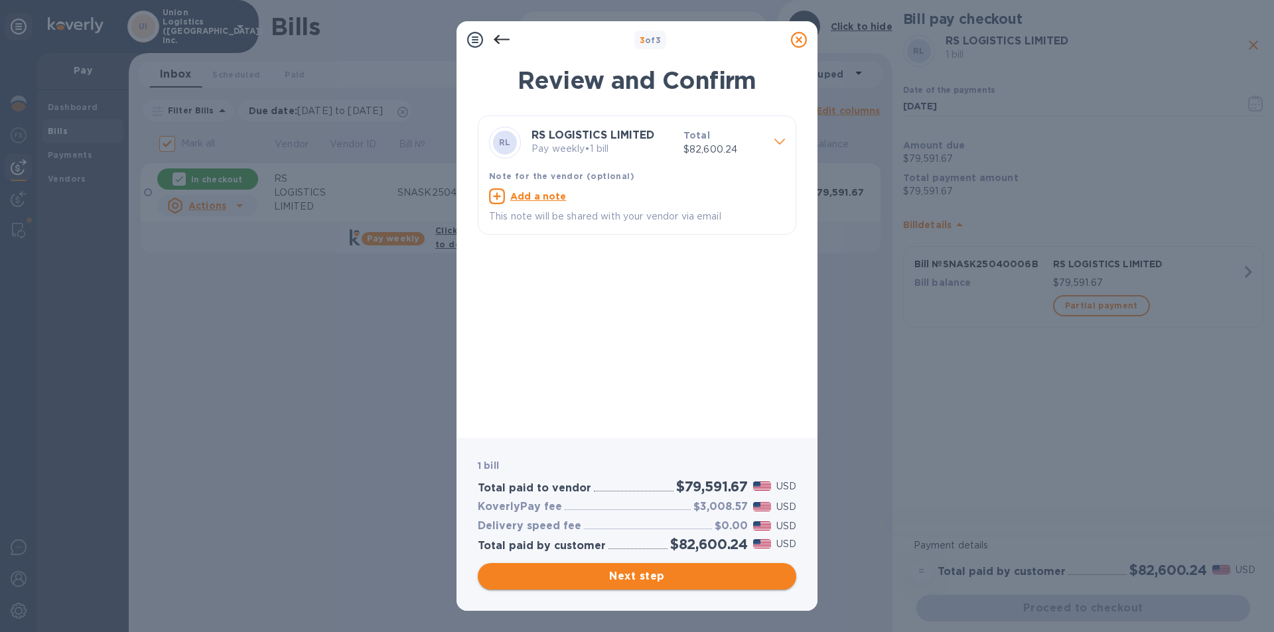
click at [658, 585] on button "Next step" at bounding box center [637, 576] width 319 height 27
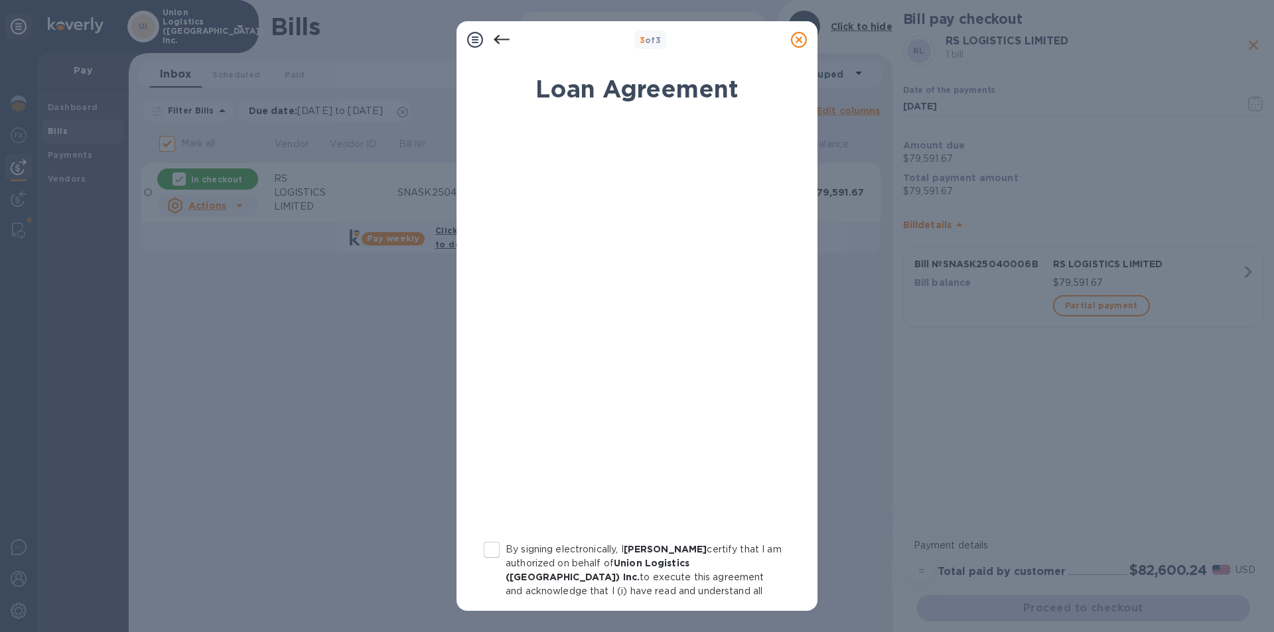
scroll to position [123, 0]
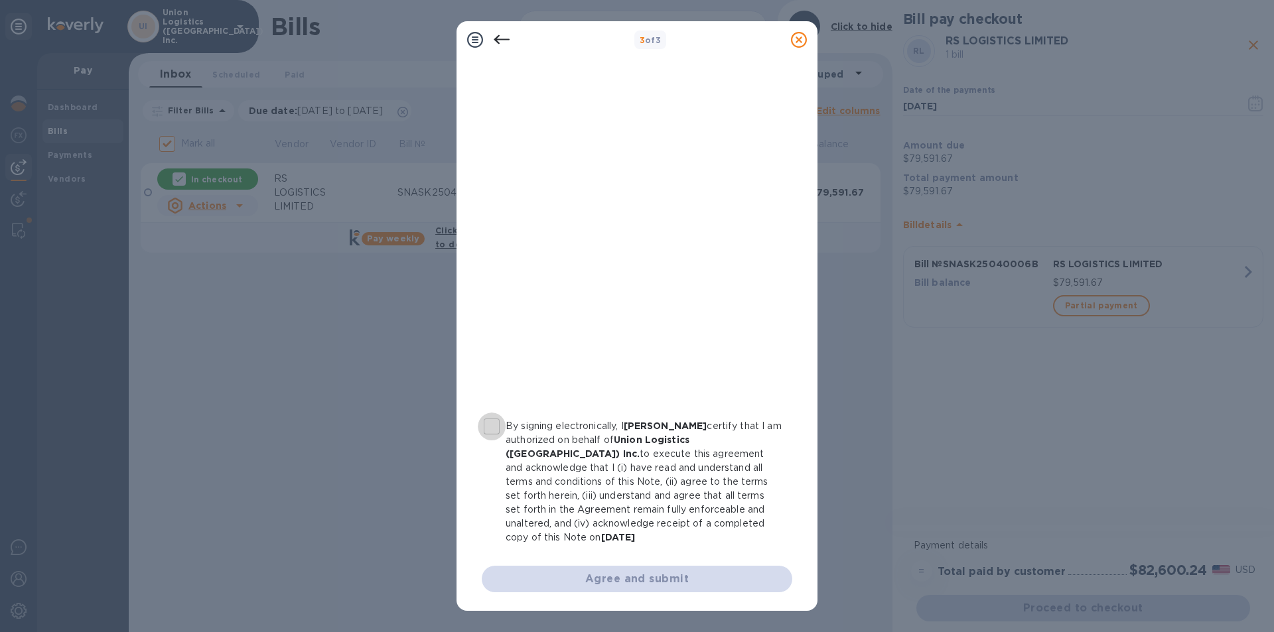
click at [500, 425] on input "By signing electronically, I [PERSON_NAME] certify that I am authorized on beha…" at bounding box center [492, 427] width 28 height 28
checkbox input "true"
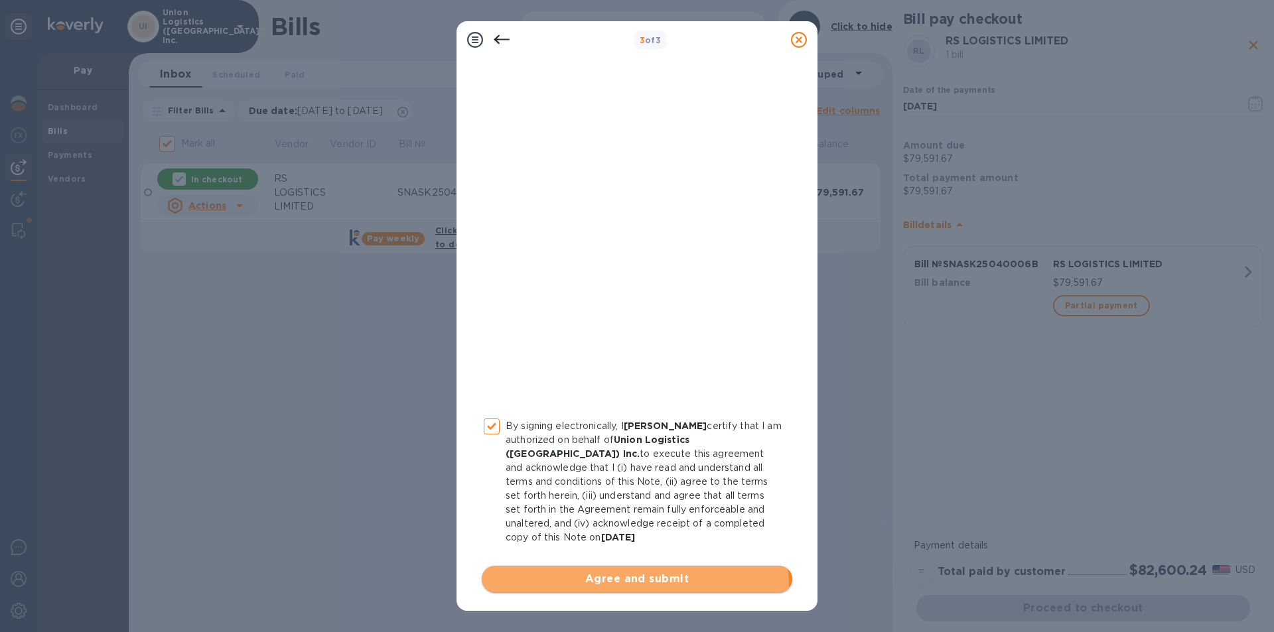
click at [621, 587] on span "Agree and submit" at bounding box center [636, 579] width 289 height 16
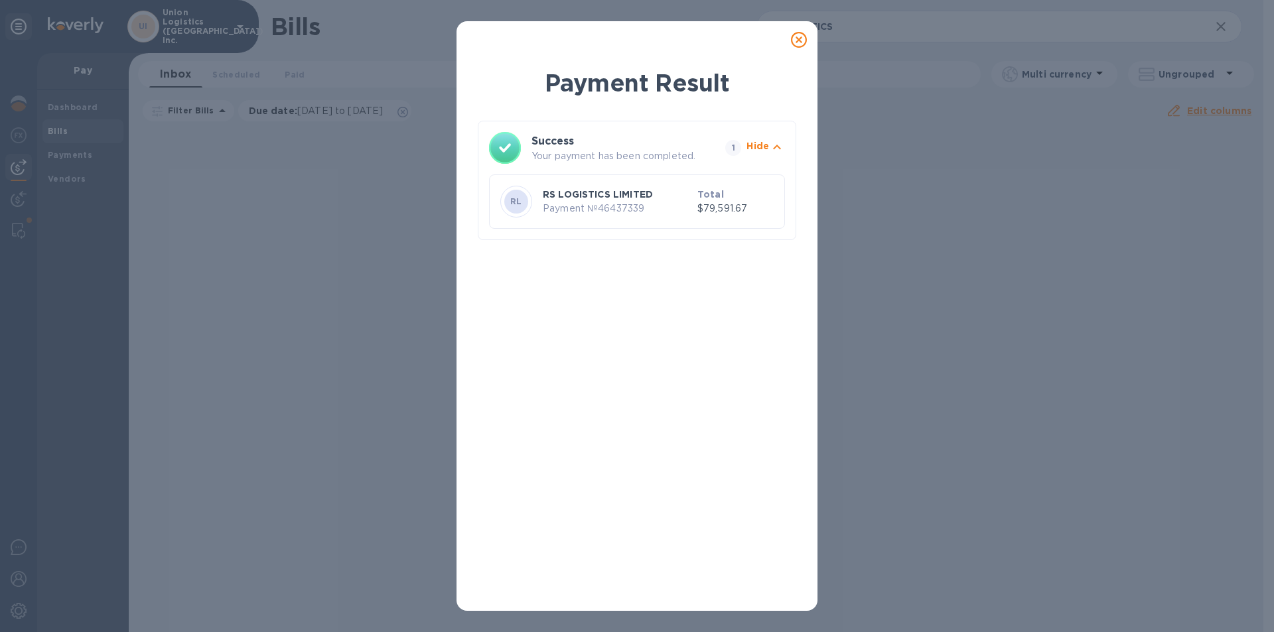
click at [627, 209] on p "Payment № 46437339" at bounding box center [617, 209] width 149 height 14
click at [772, 147] on icon "button" at bounding box center [777, 147] width 16 height 16
click at [628, 200] on p "RS LOGISTICS LIMITED" at bounding box center [617, 194] width 149 height 13
click at [798, 34] on icon at bounding box center [799, 40] width 16 height 16
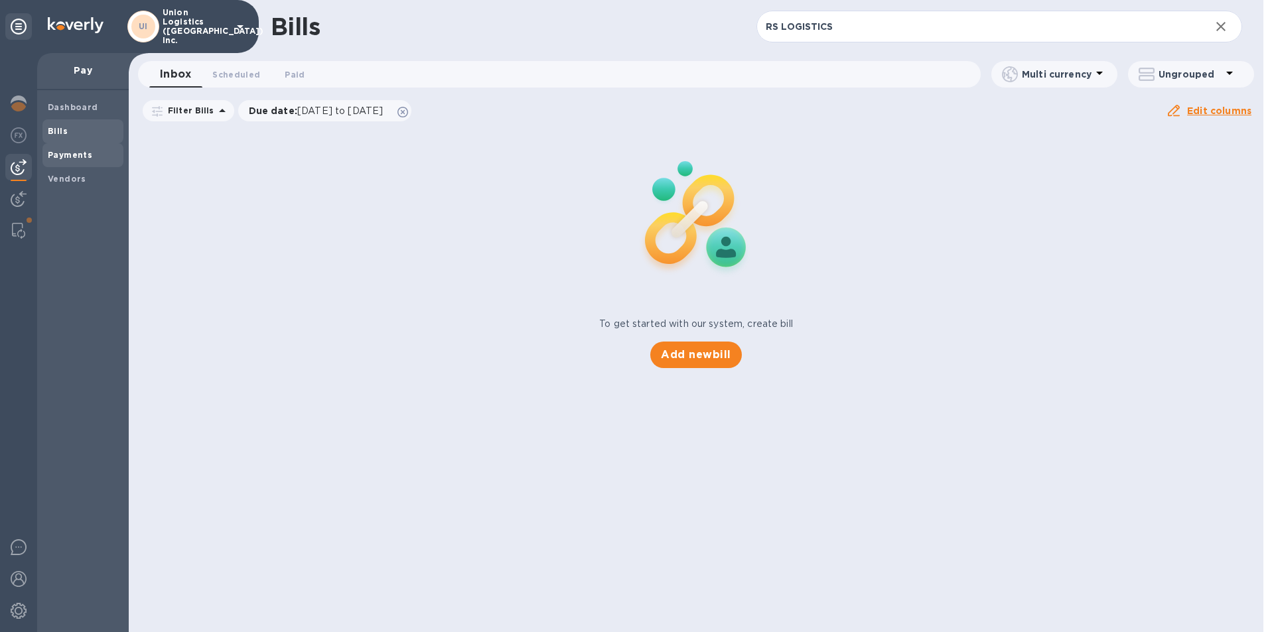
click at [74, 157] on b "Payments" at bounding box center [70, 155] width 44 height 10
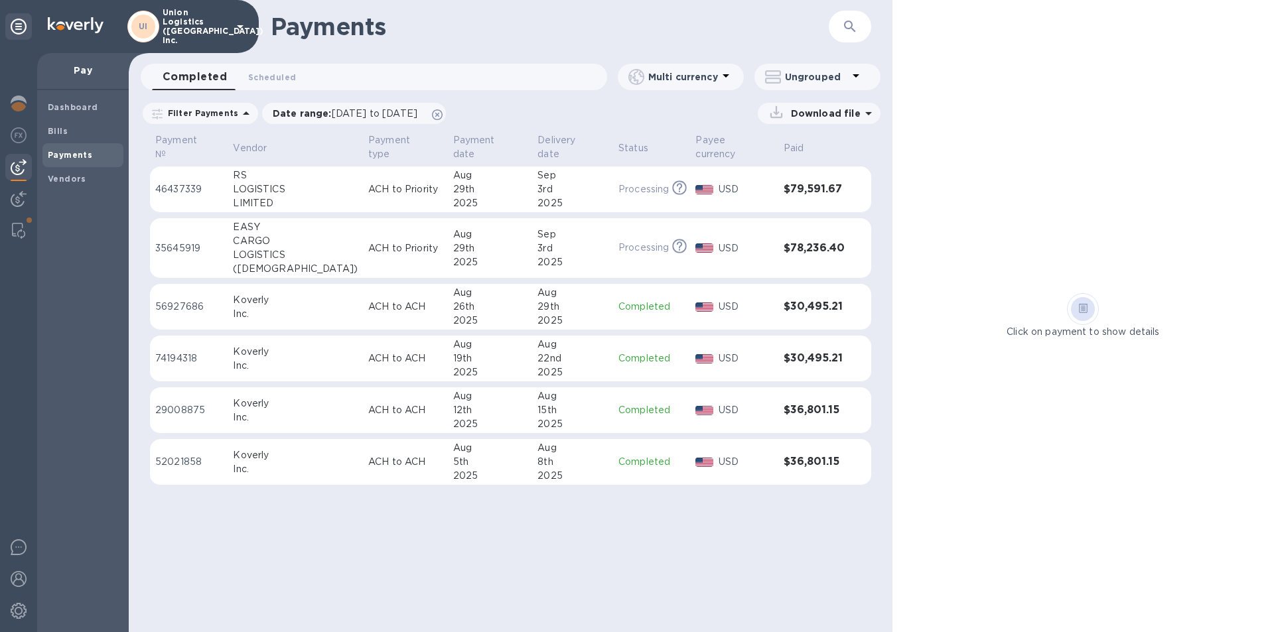
click at [368, 182] on p "ACH to Priority" at bounding box center [405, 189] width 74 height 14
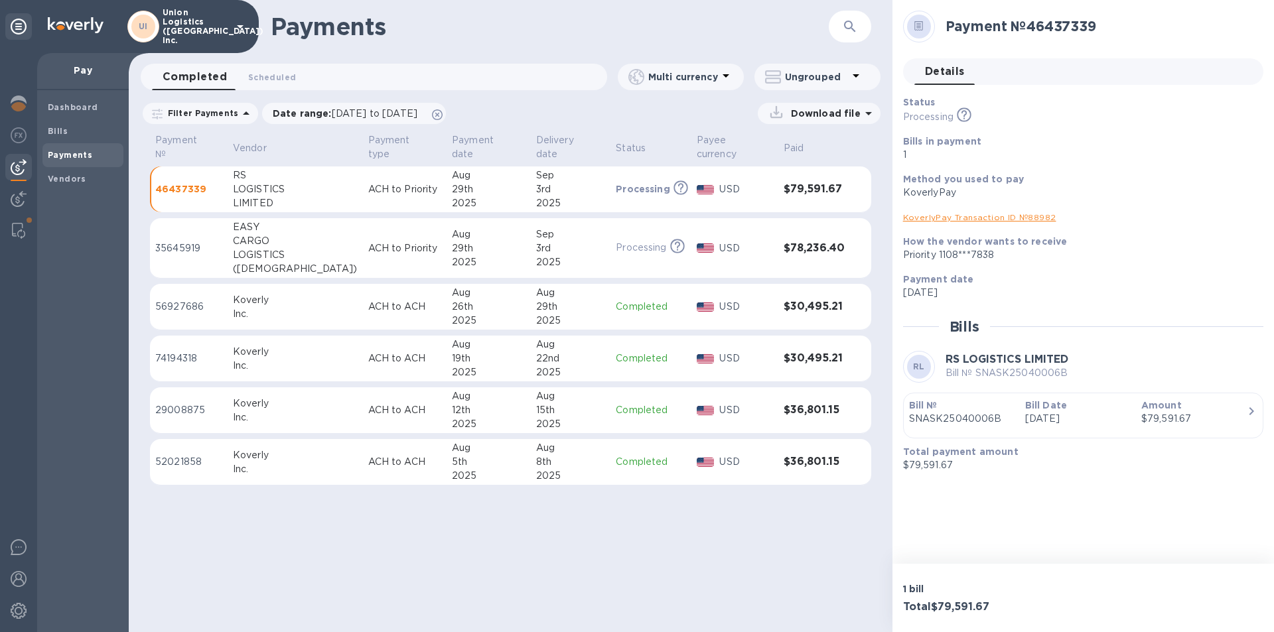
click at [991, 216] on link "KoverlyPay Transaction ID № 88982" at bounding box center [979, 217] width 153 height 10
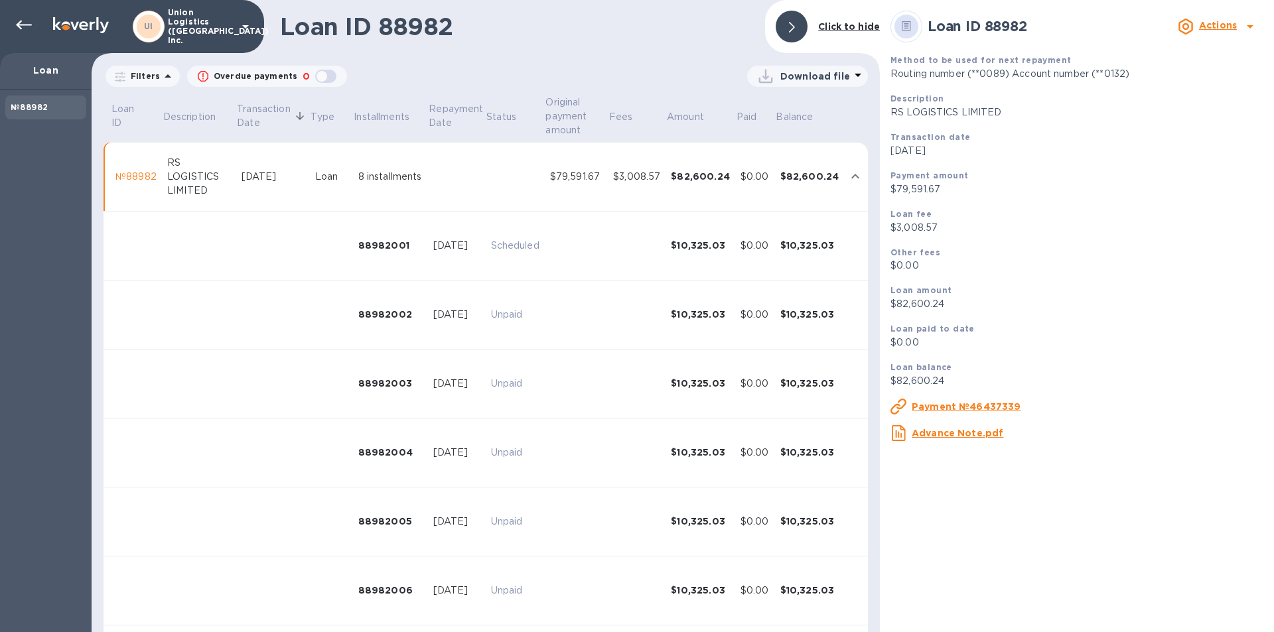
click at [956, 400] on p "Payment №46437339" at bounding box center [966, 406] width 109 height 13
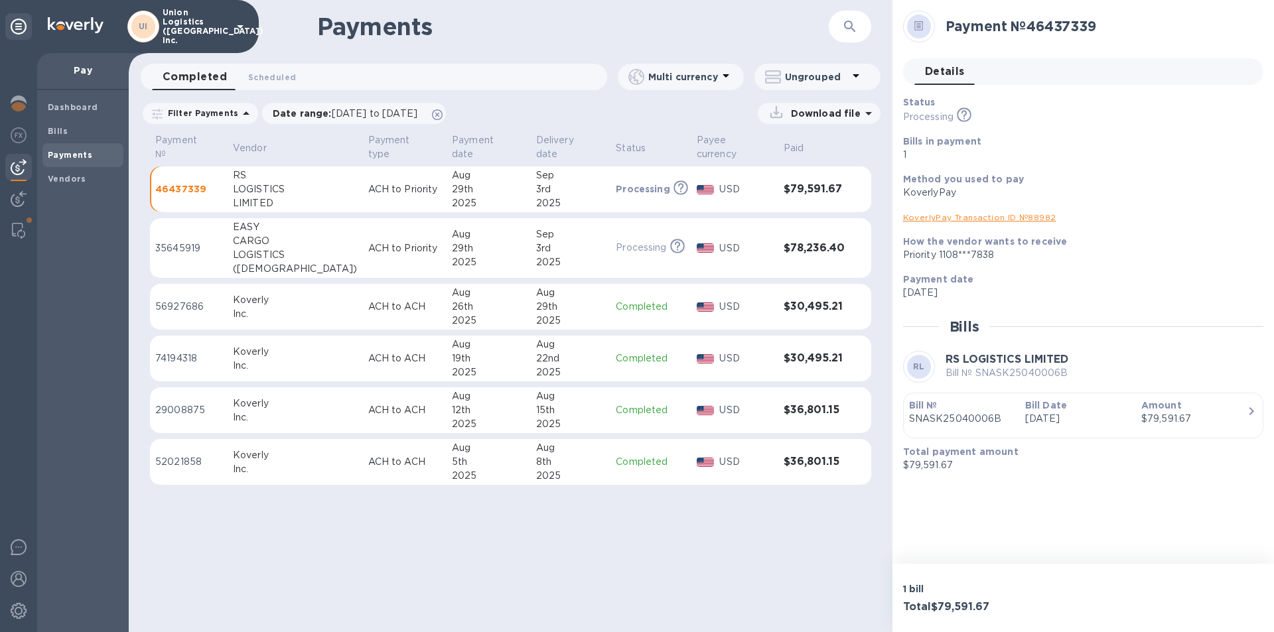
click at [978, 416] on p "SNASK25040006B" at bounding box center [962, 419] width 106 height 14
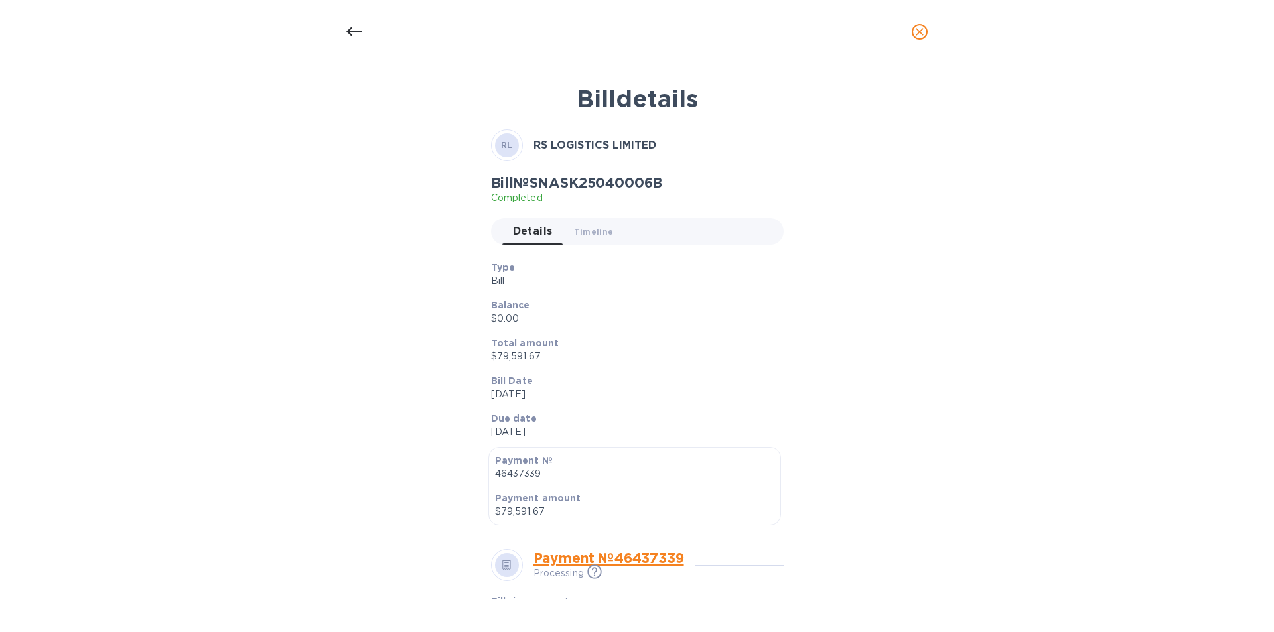
click at [914, 36] on icon "close" at bounding box center [919, 31] width 13 height 13
